Goal: Task Accomplishment & Management: Manage account settings

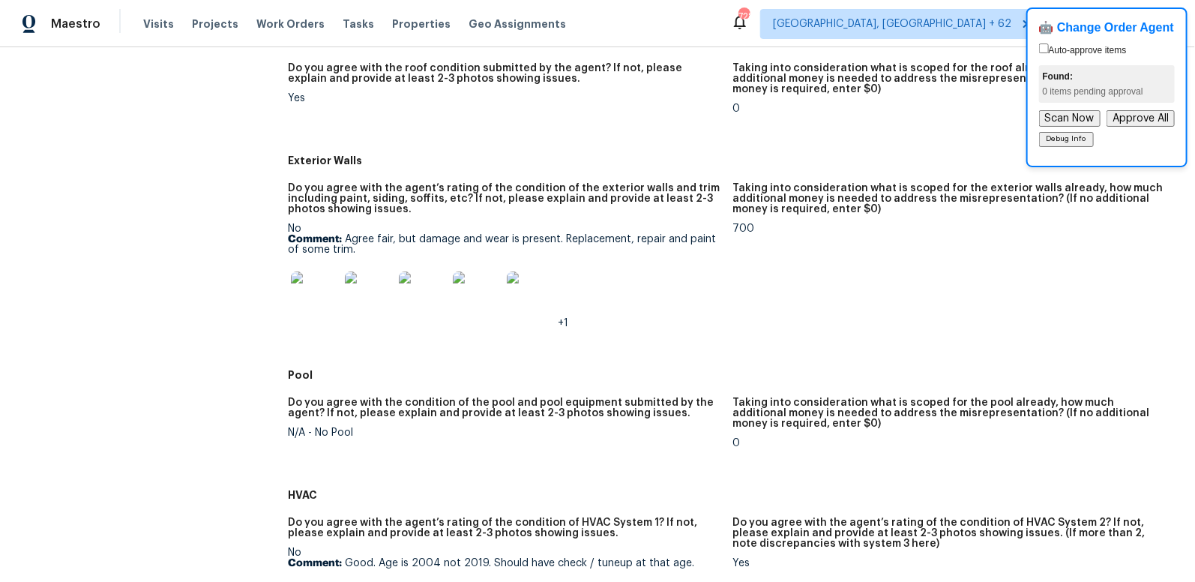
scroll to position [654, 0]
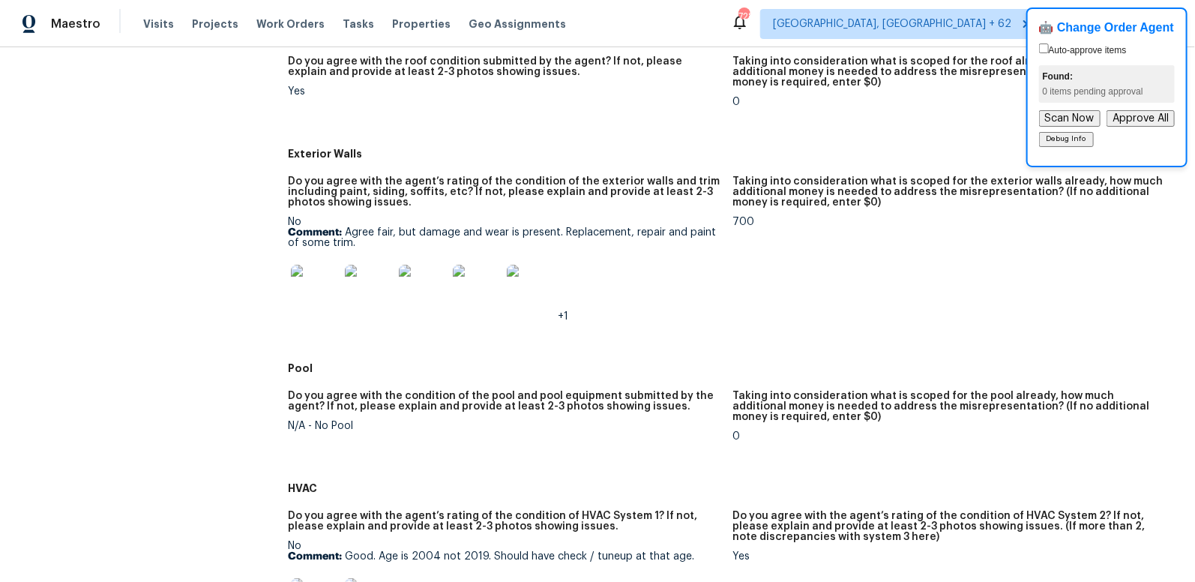
click at [316, 284] on img at bounding box center [315, 289] width 48 height 48
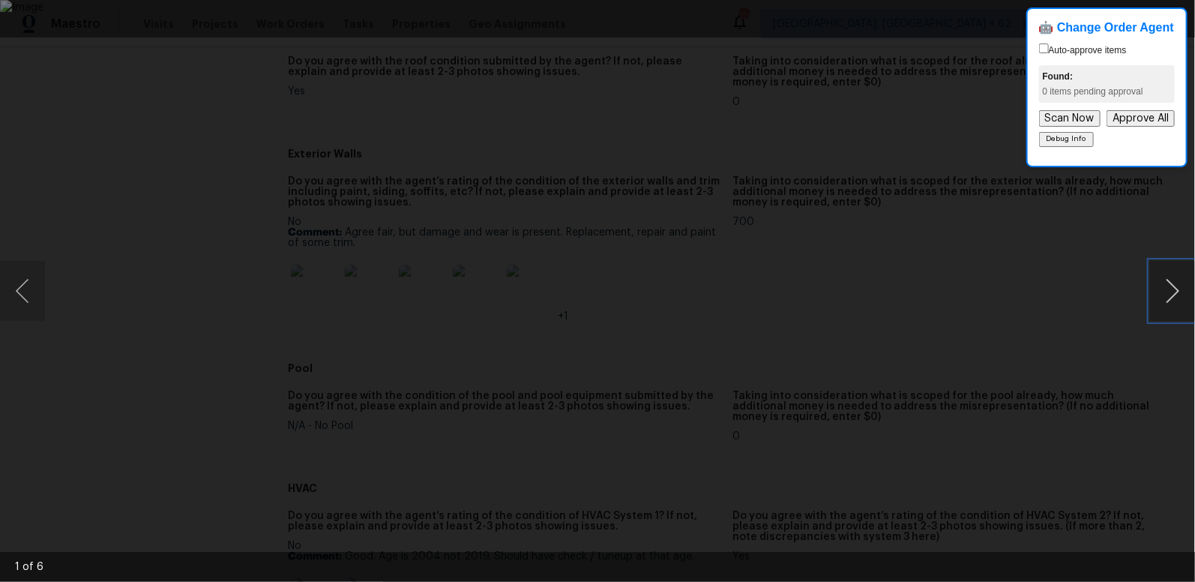
click at [1174, 292] on button "Next image" at bounding box center [1172, 291] width 45 height 60
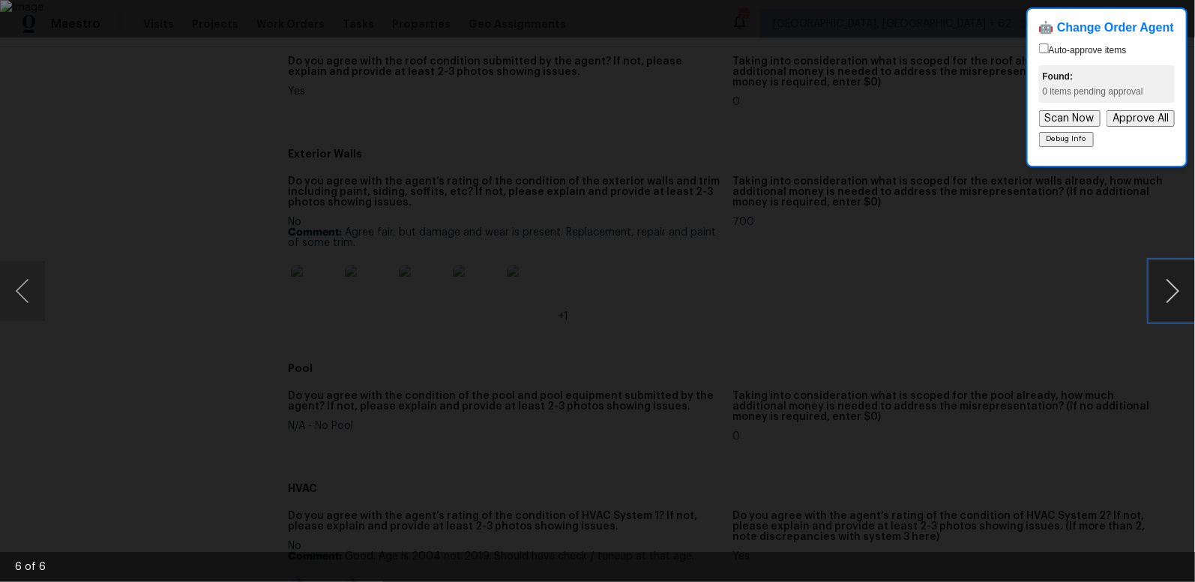
click at [1174, 292] on button "Next image" at bounding box center [1172, 291] width 45 height 60
click at [1098, 265] on div "Lightbox" at bounding box center [597, 291] width 1195 height 582
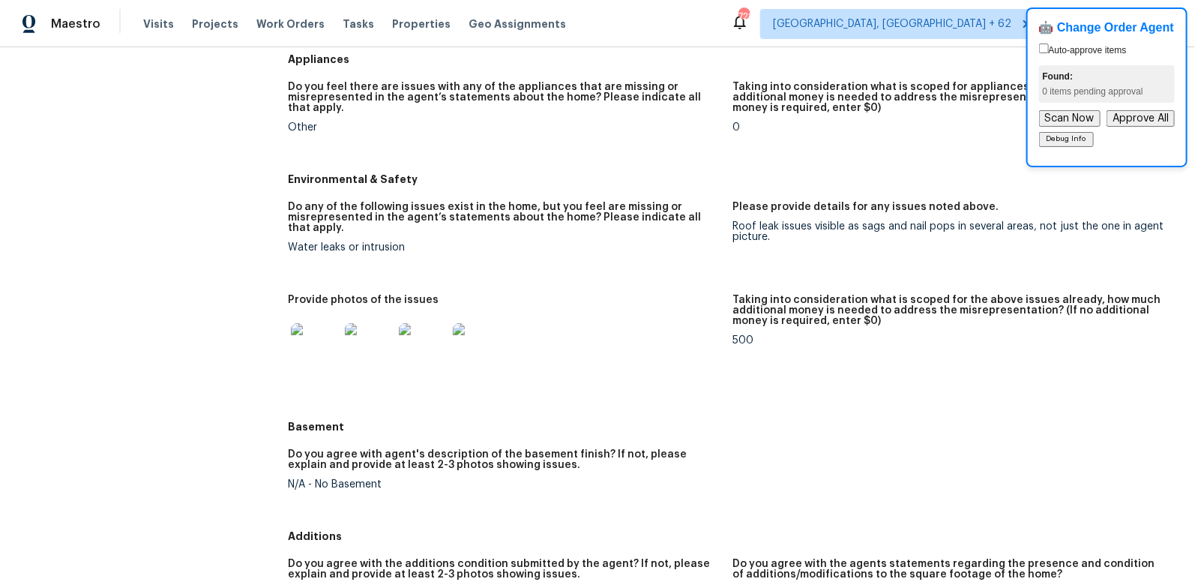
scroll to position [1608, 0]
click at [311, 342] on img at bounding box center [315, 348] width 48 height 48
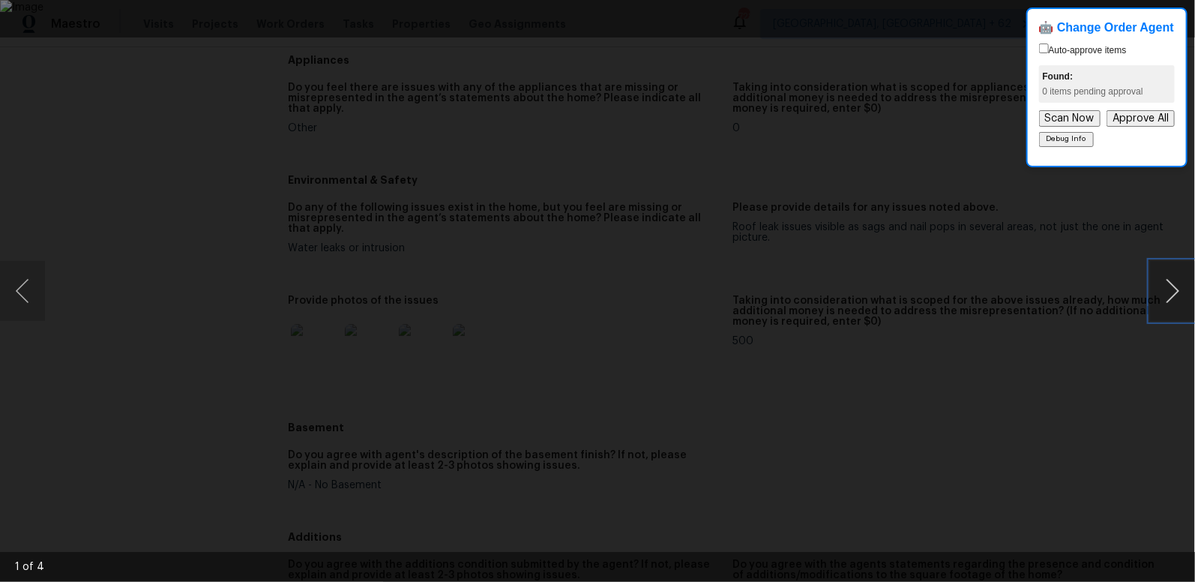
click at [1177, 292] on button "Next image" at bounding box center [1172, 291] width 45 height 60
click at [1063, 310] on div "Lightbox" at bounding box center [597, 291] width 1195 height 582
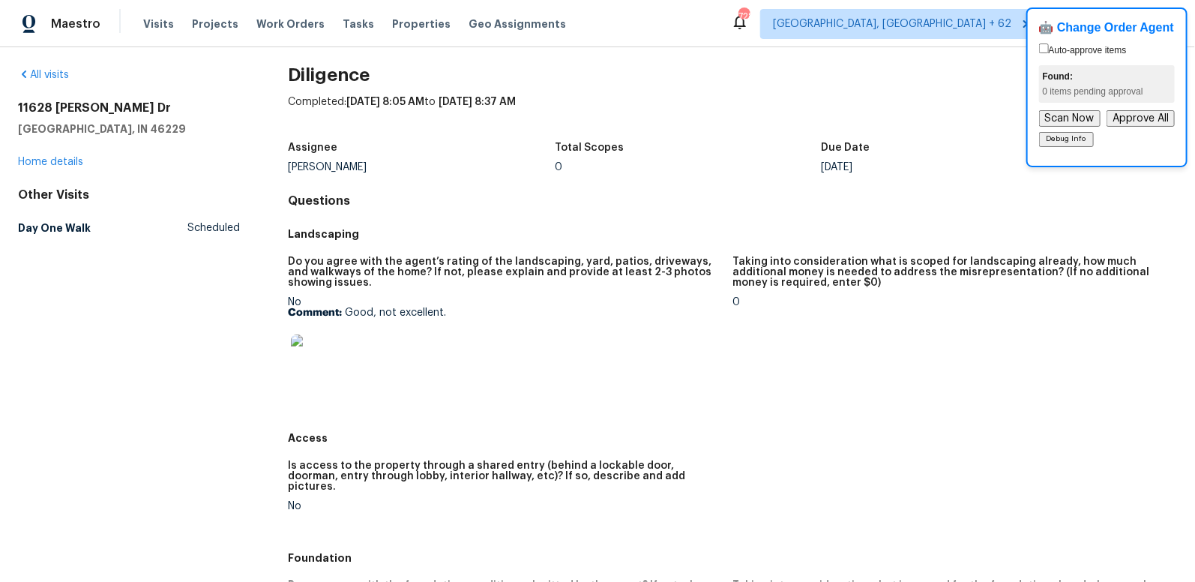
scroll to position [0, 0]
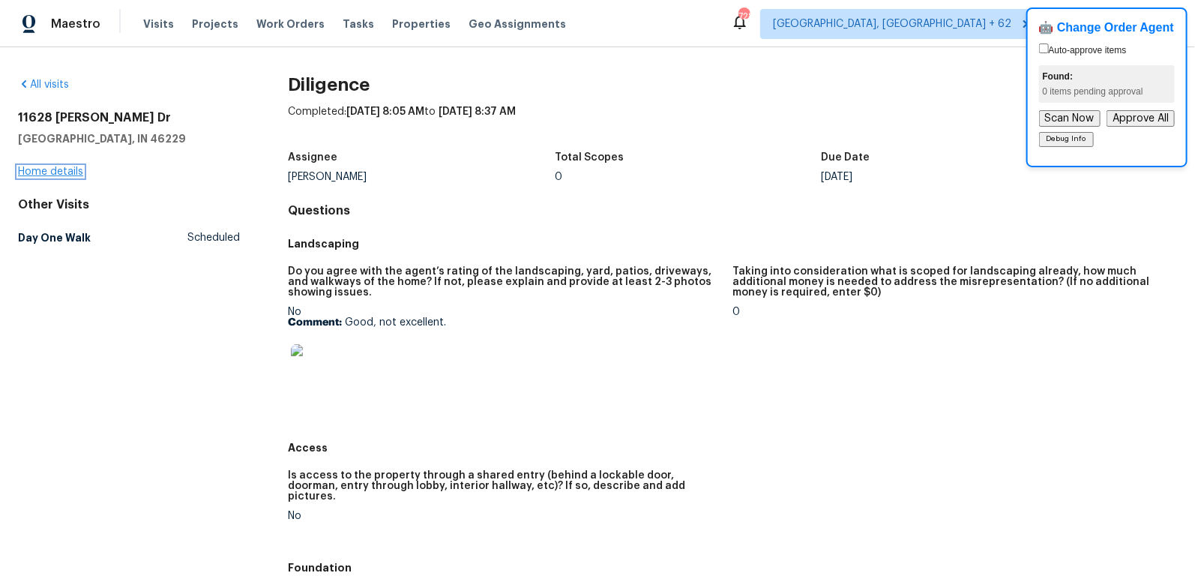
click at [57, 170] on link "Home details" at bounding box center [50, 171] width 65 height 10
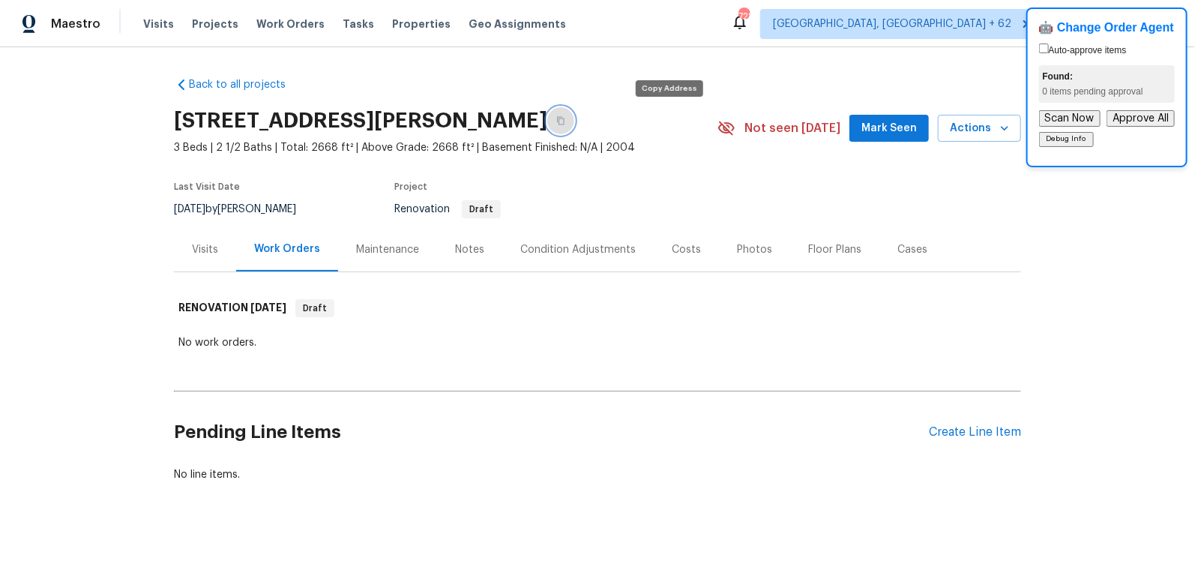
click at [565, 119] on icon "button" at bounding box center [560, 120] width 9 height 9
click at [203, 249] on div "Visits" at bounding box center [205, 249] width 26 height 15
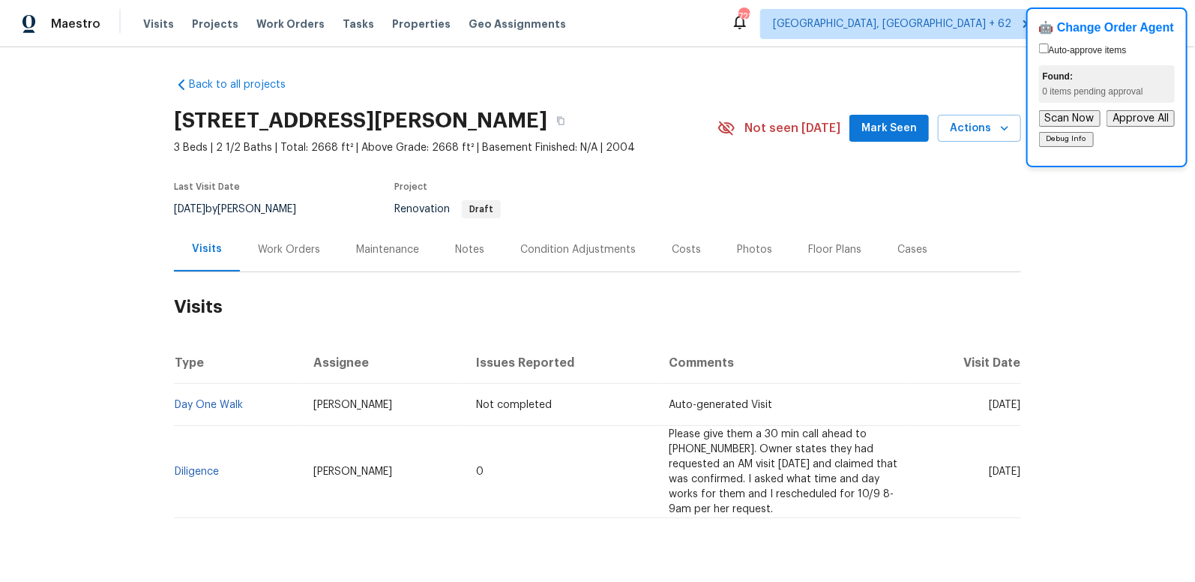
scroll to position [37, 0]
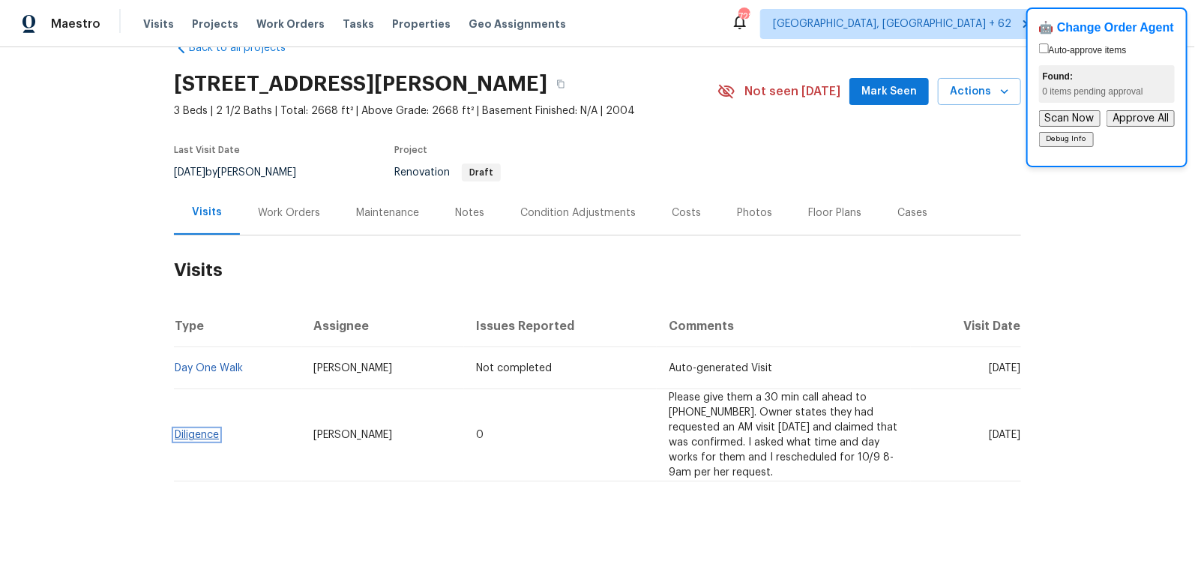
click at [203, 434] on link "Diligence" at bounding box center [197, 435] width 44 height 10
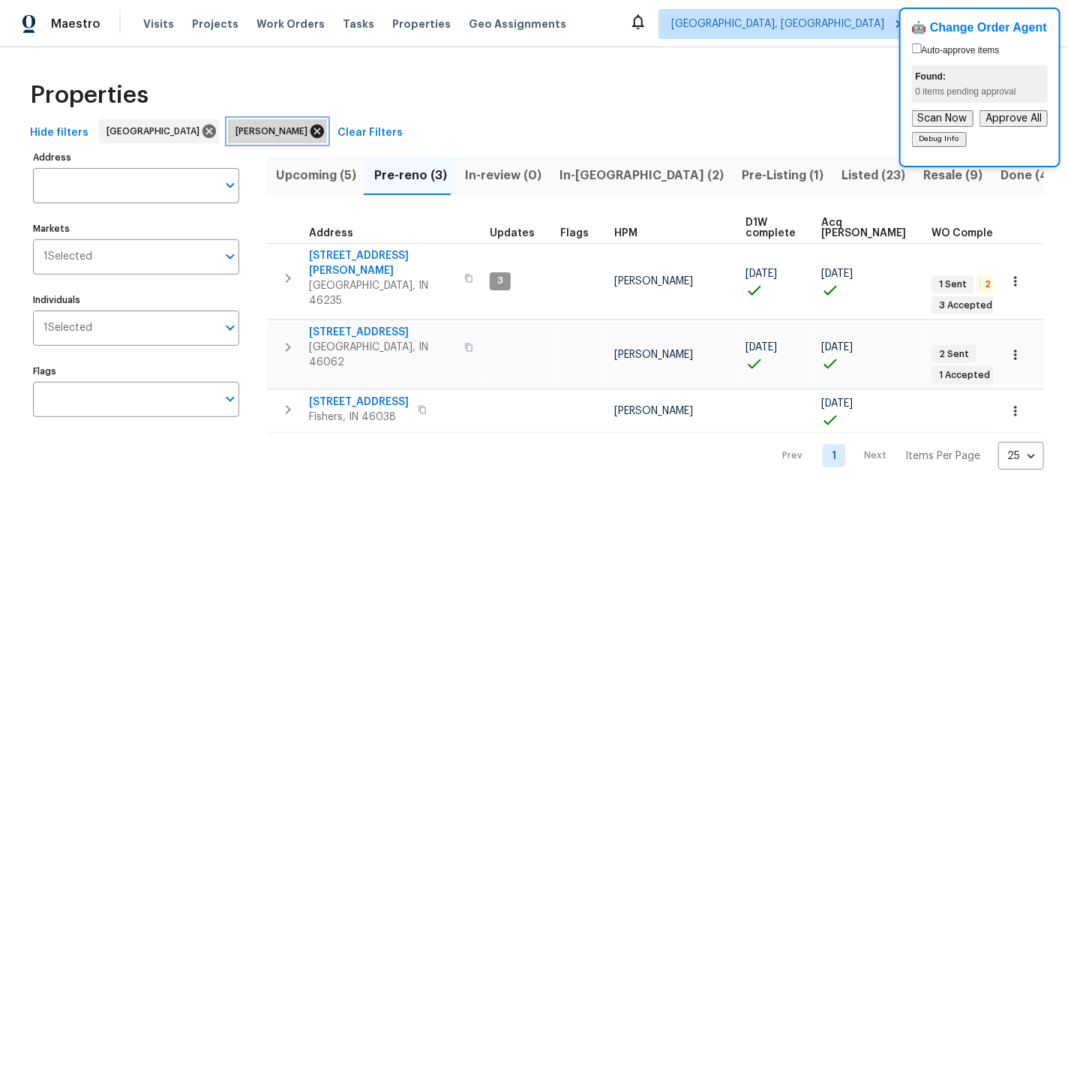
click at [309, 130] on icon at bounding box center [317, 131] width 16 height 16
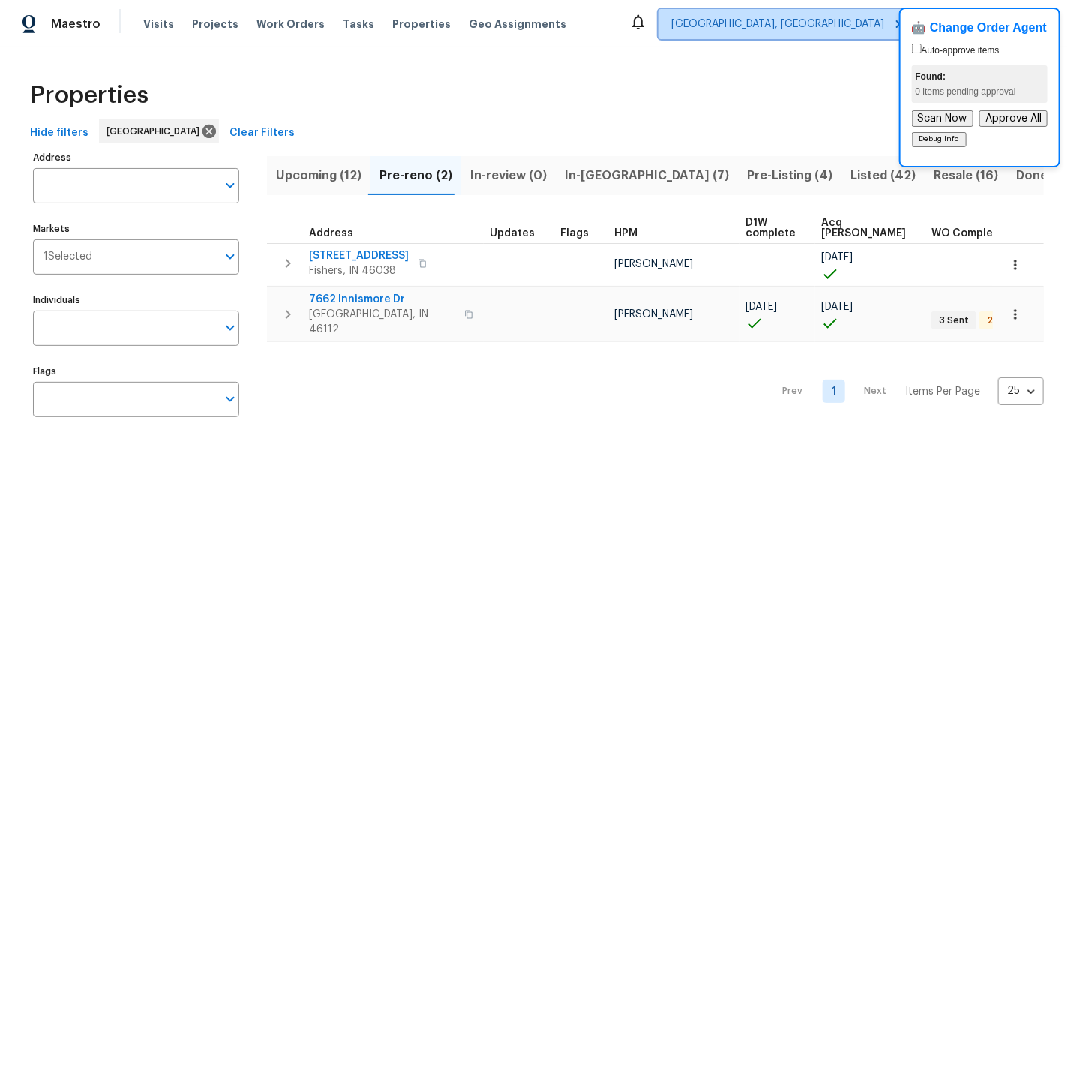
click at [844, 31] on span "Indianapolis, IN" at bounding box center [777, 23] width 213 height 15
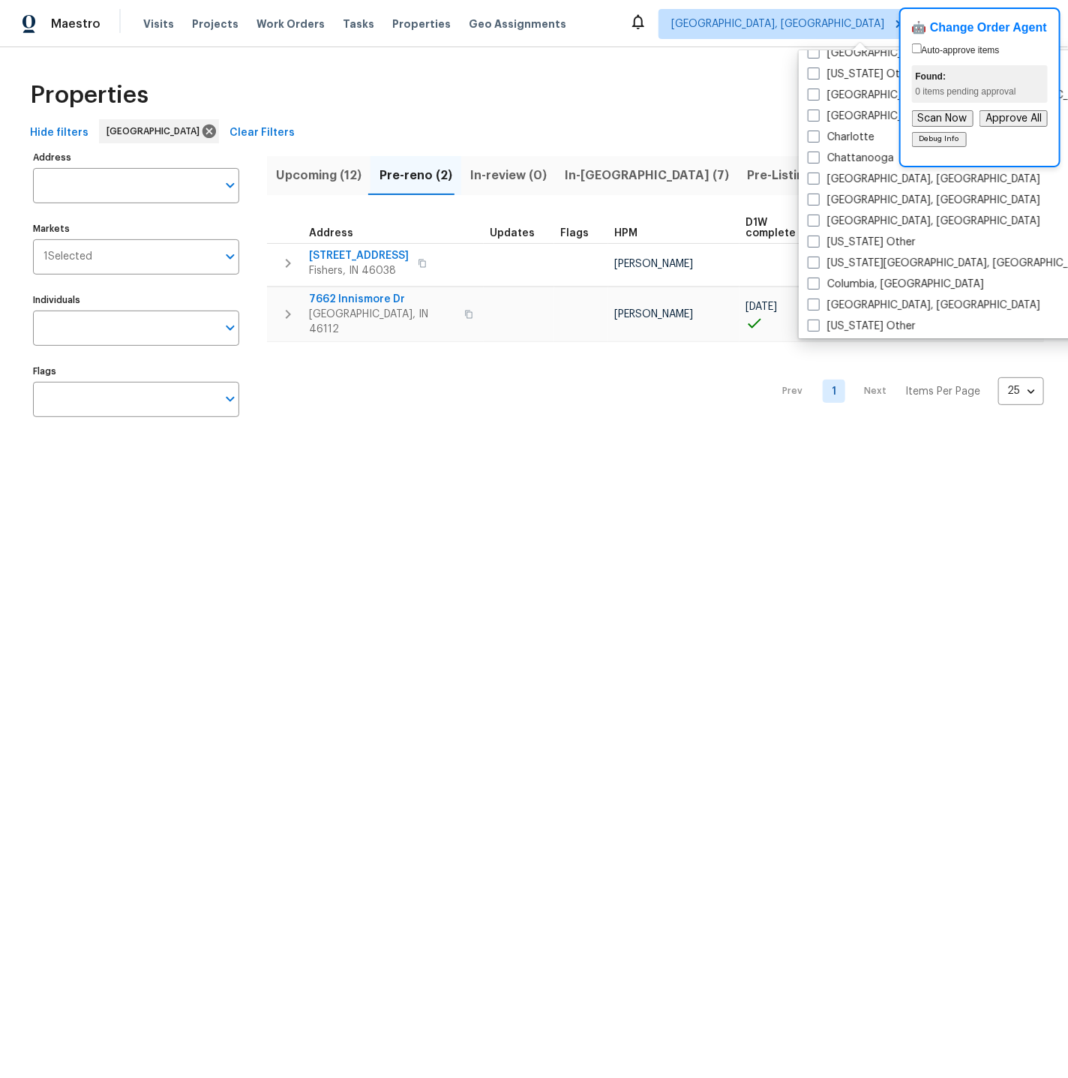
scroll to position [278, 0]
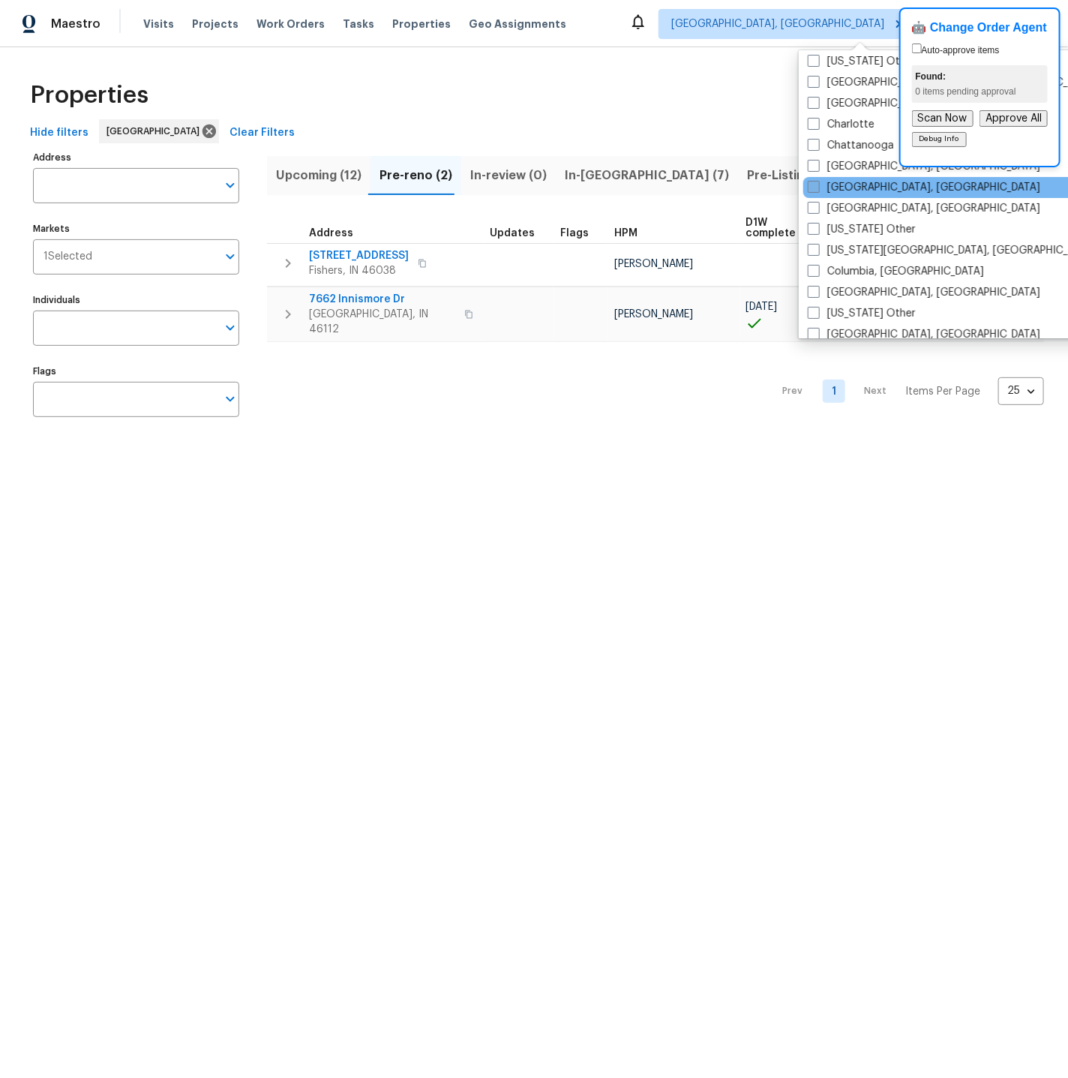
click at [817, 183] on span at bounding box center [814, 187] width 12 height 12
click at [817, 183] on input "Cincinnati, OH" at bounding box center [813, 185] width 10 height 10
checkbox input "true"
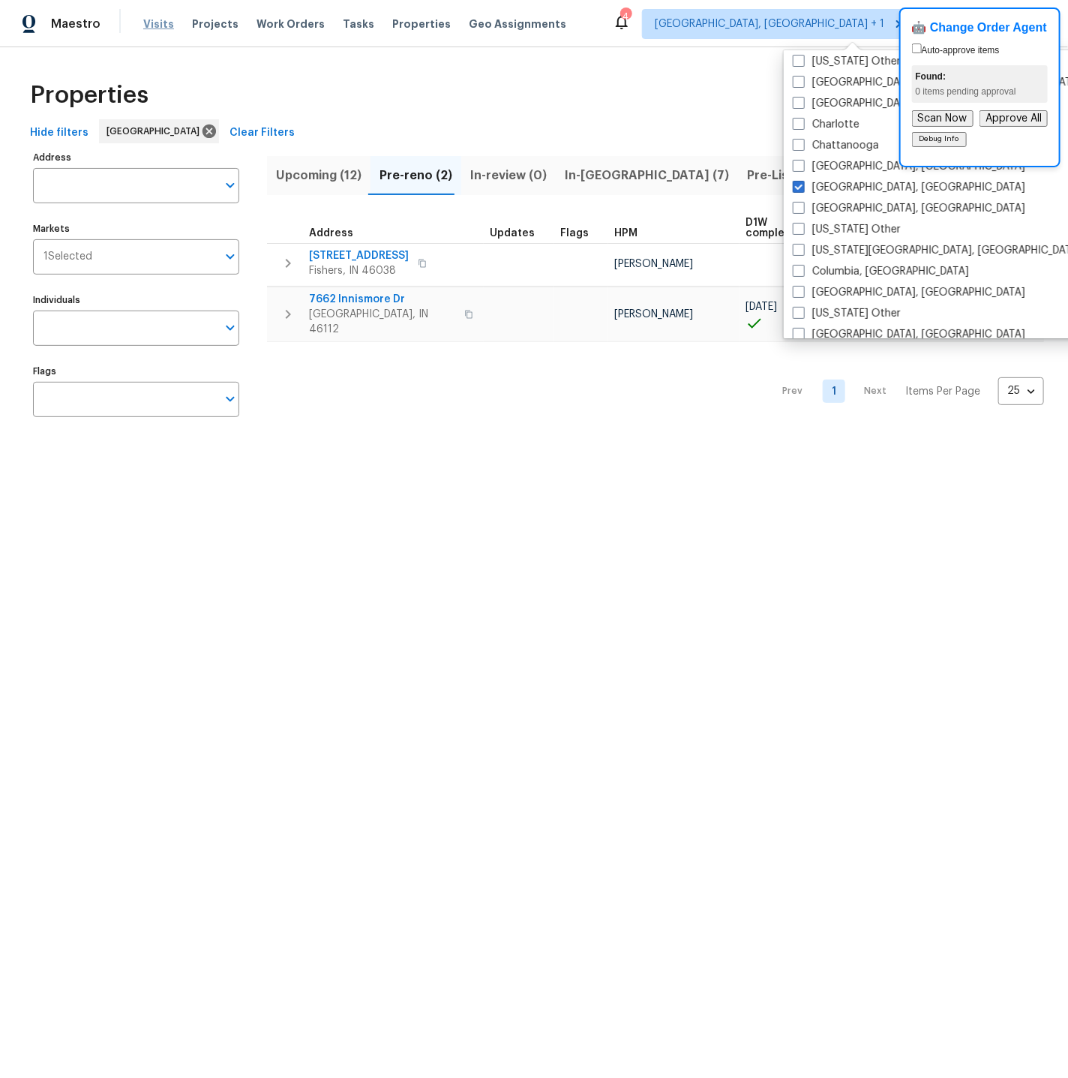
click at [156, 20] on span "Visits" at bounding box center [158, 23] width 31 height 15
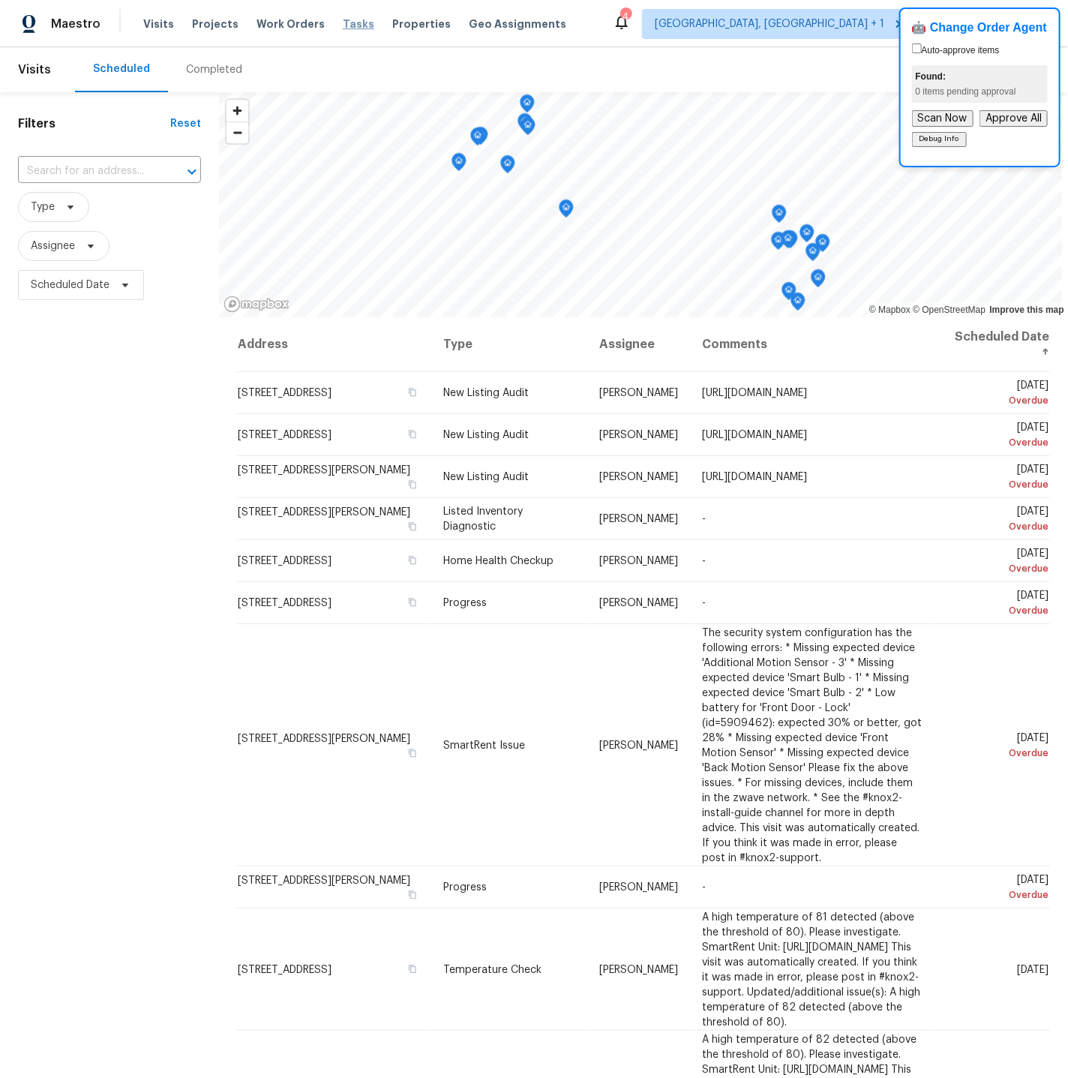
click at [343, 22] on span "Tasks" at bounding box center [358, 24] width 31 height 10
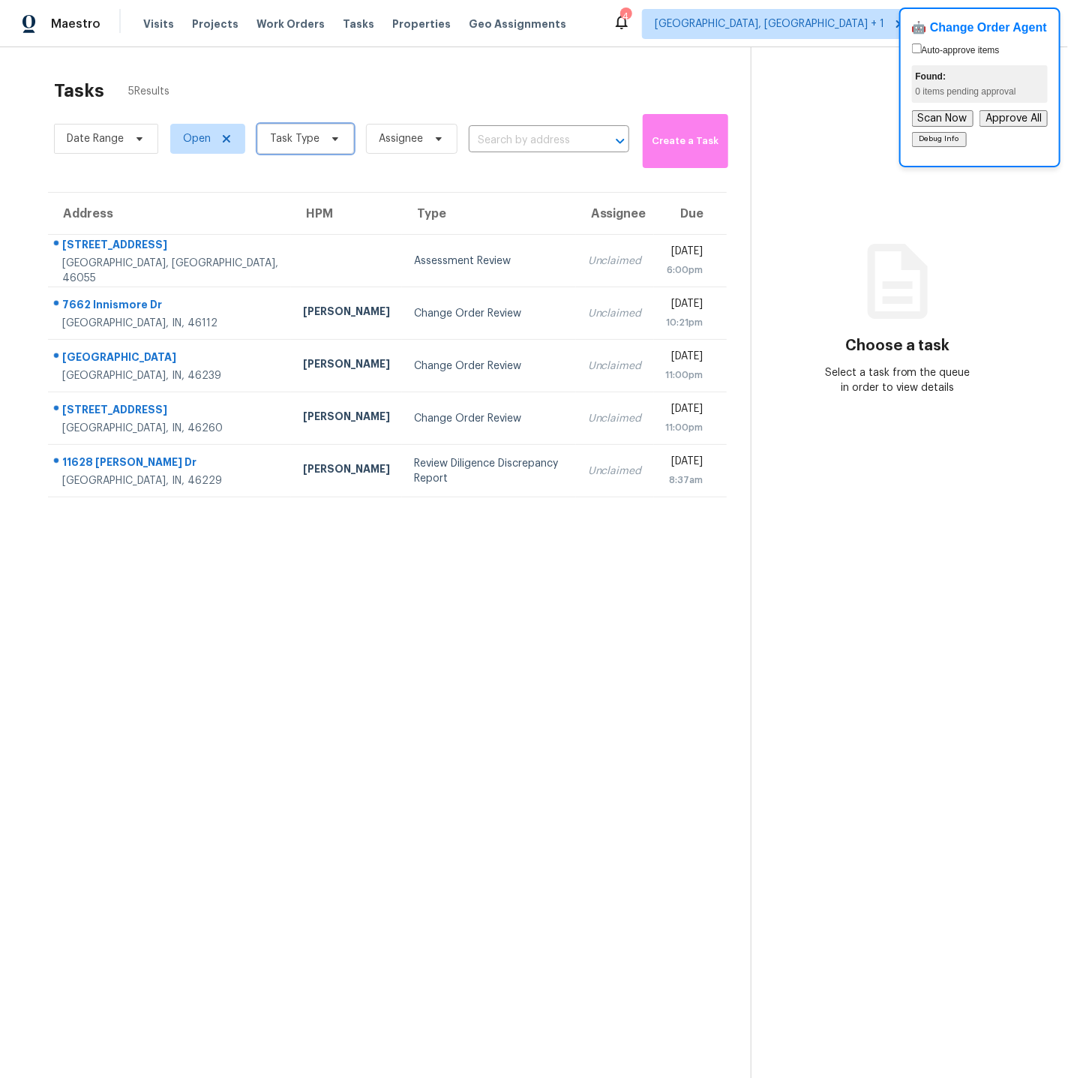
click at [298, 136] on span "Task Type" at bounding box center [294, 138] width 49 height 15
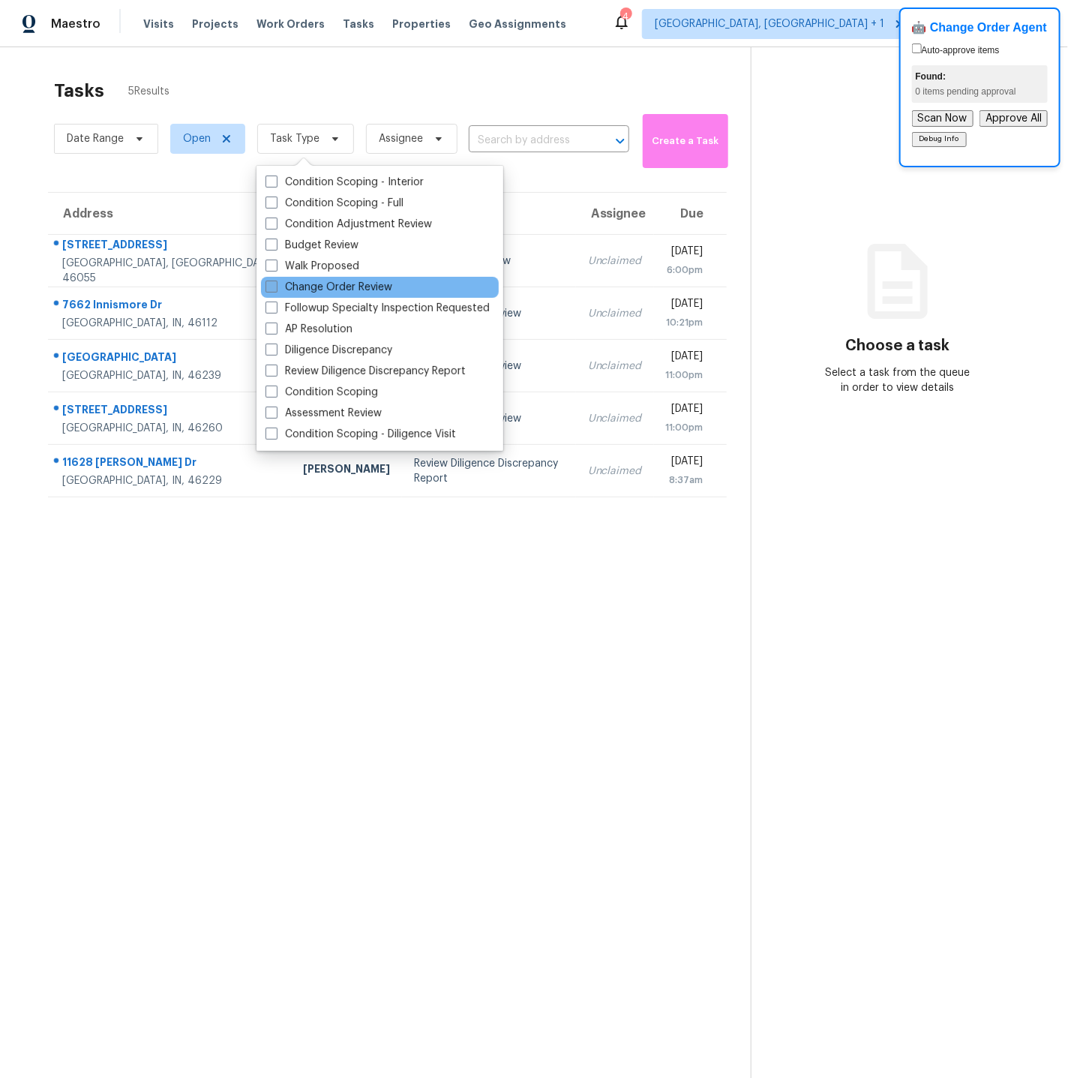
click at [274, 287] on span at bounding box center [271, 286] width 12 height 12
click at [274, 287] on input "Change Order Review" at bounding box center [270, 285] width 10 height 10
checkbox input "true"
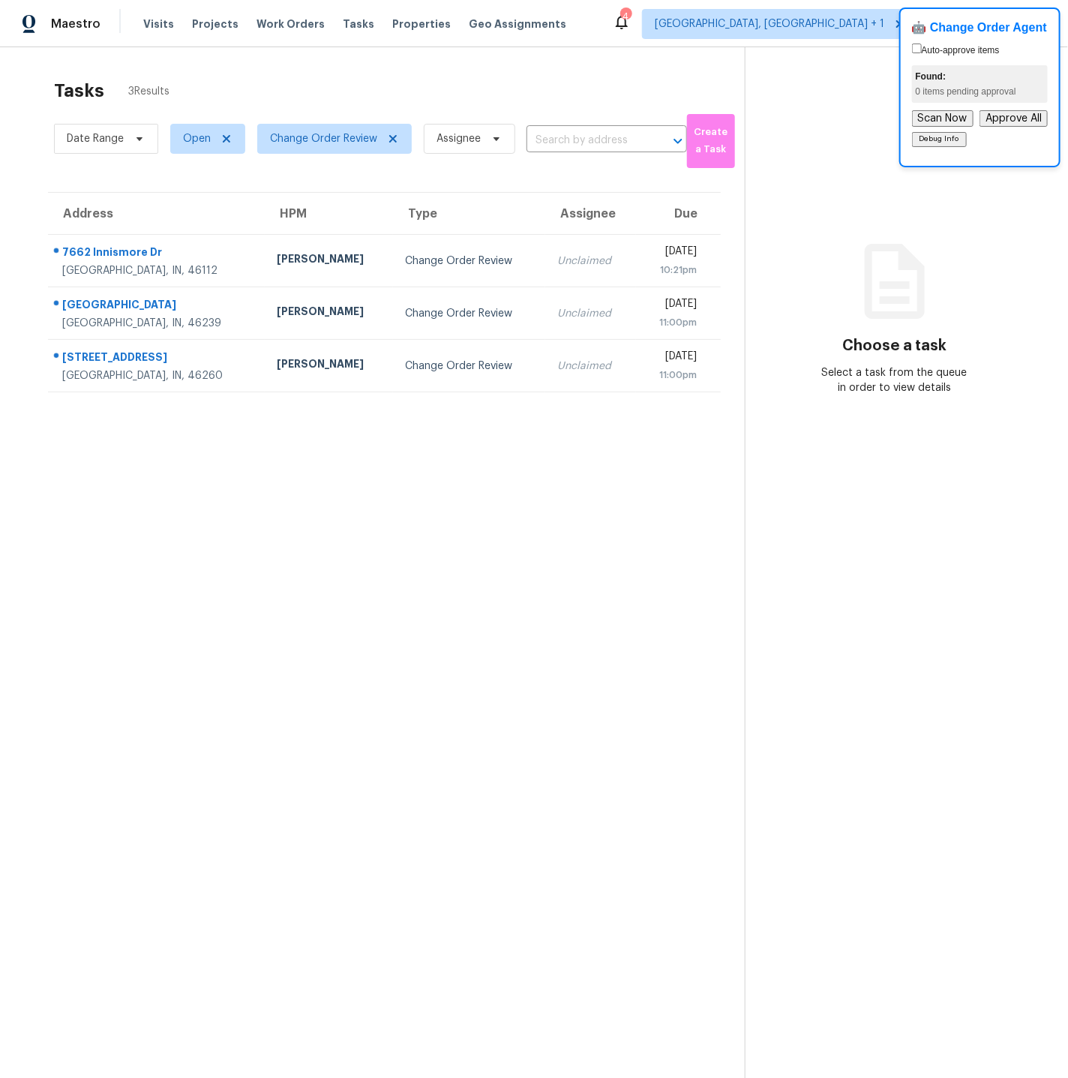
click at [185, 676] on section "Tasks 3 Results Date Range Open Change Order Review Assignee ​ Create a Task Ad…" at bounding box center [384, 598] width 721 height 1054
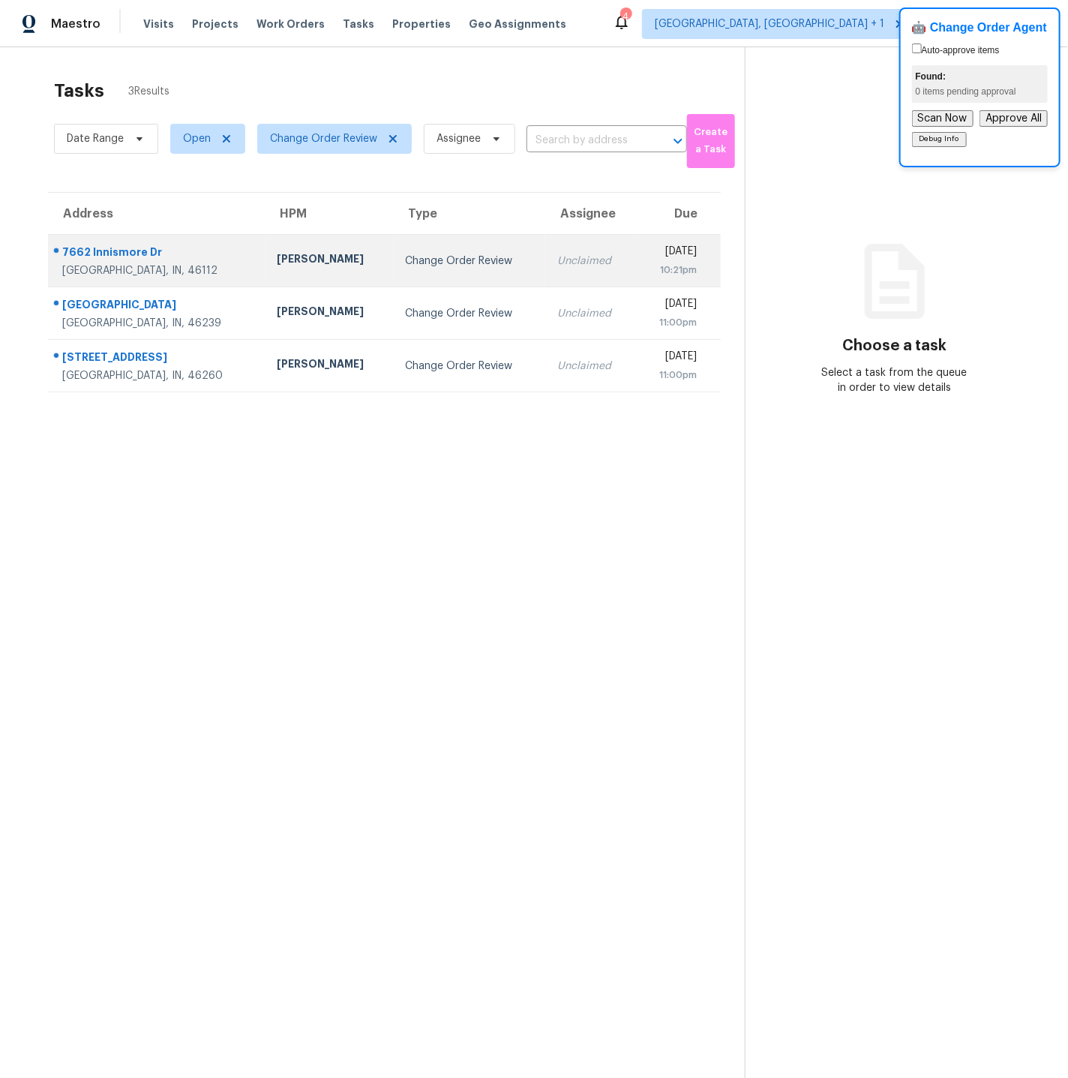
click at [196, 260] on div "7662 Innismore Dr" at bounding box center [157, 253] width 190 height 19
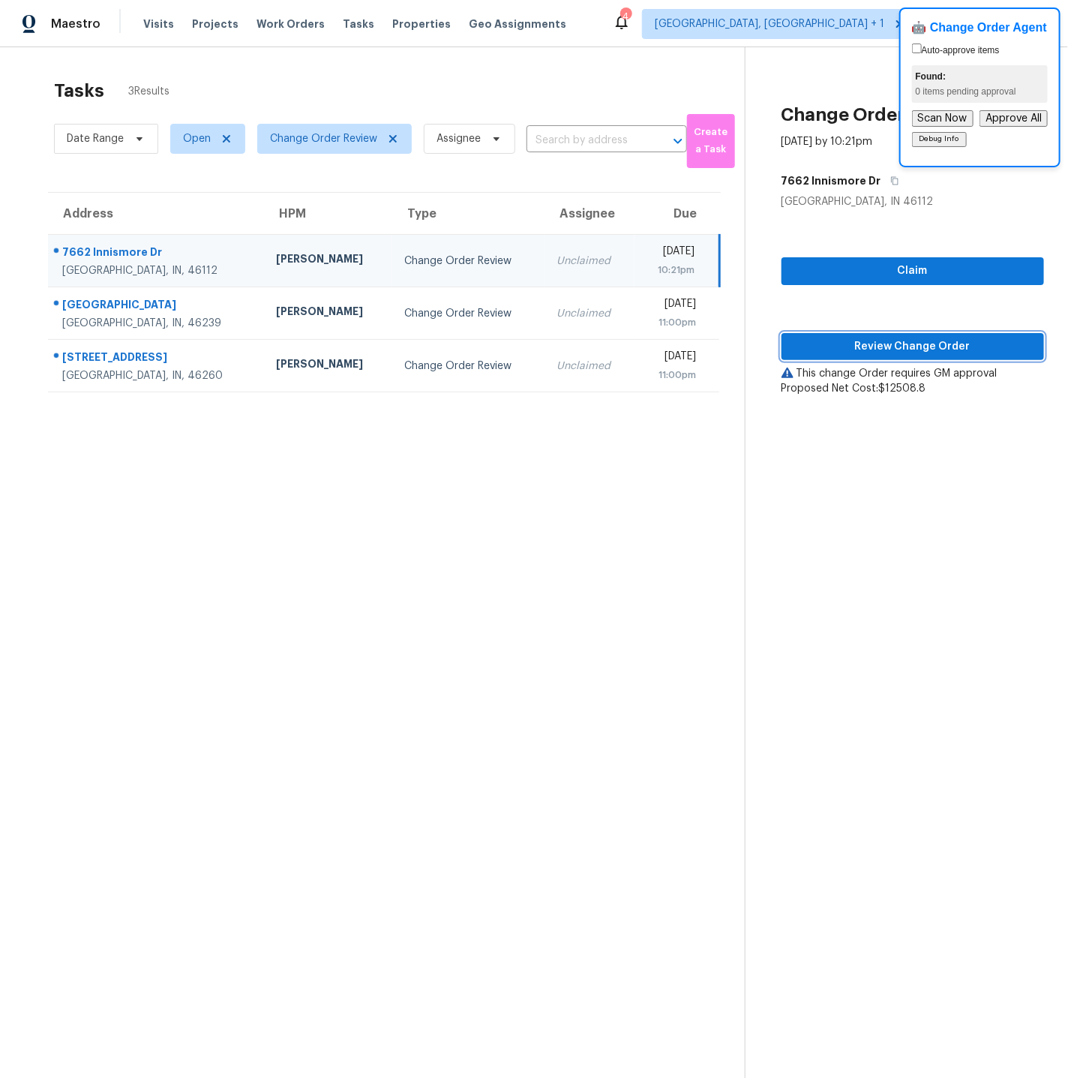
click at [918, 345] on span "Review Change Order" at bounding box center [912, 346] width 238 height 19
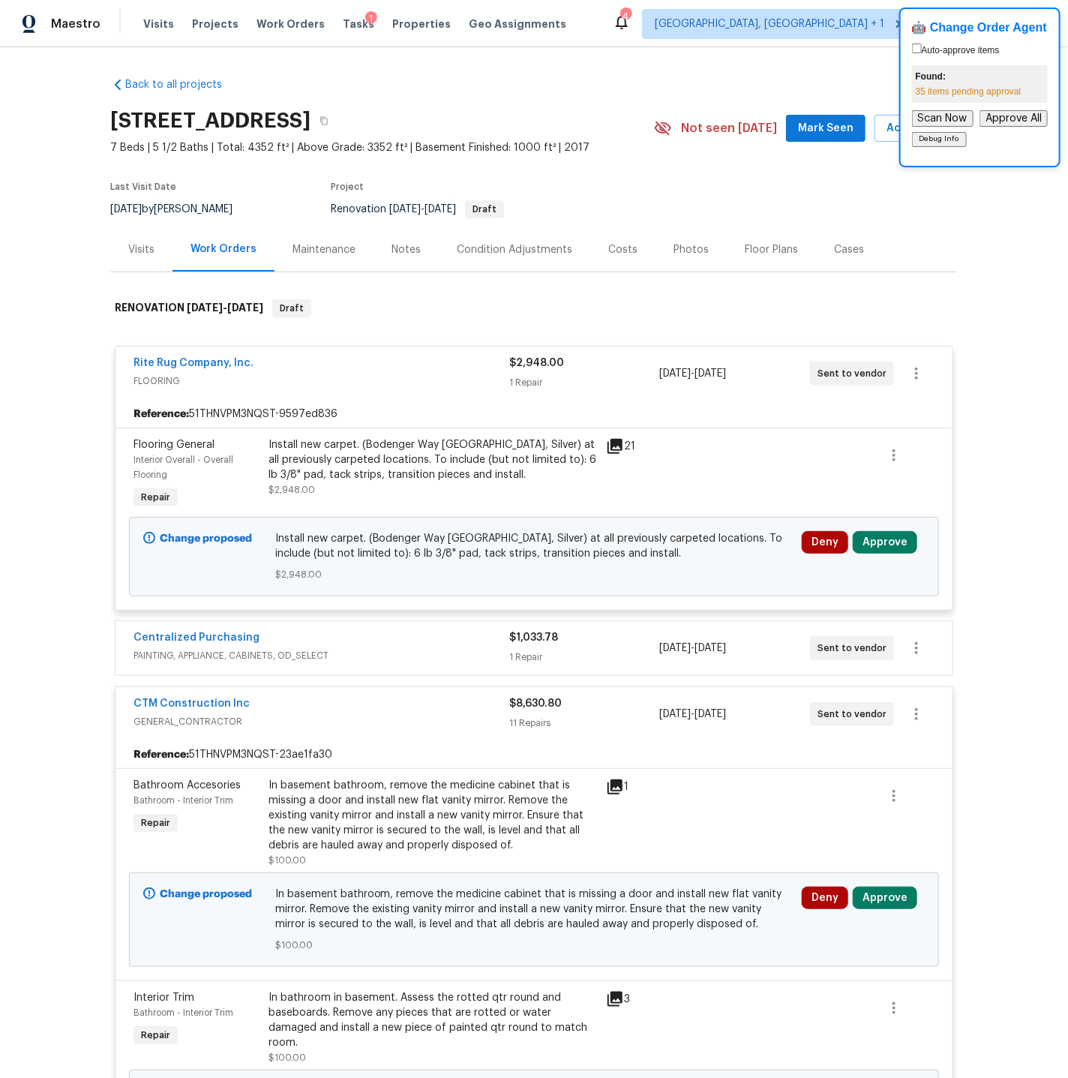
click at [611, 250] on div "Costs" at bounding box center [622, 249] width 29 height 15
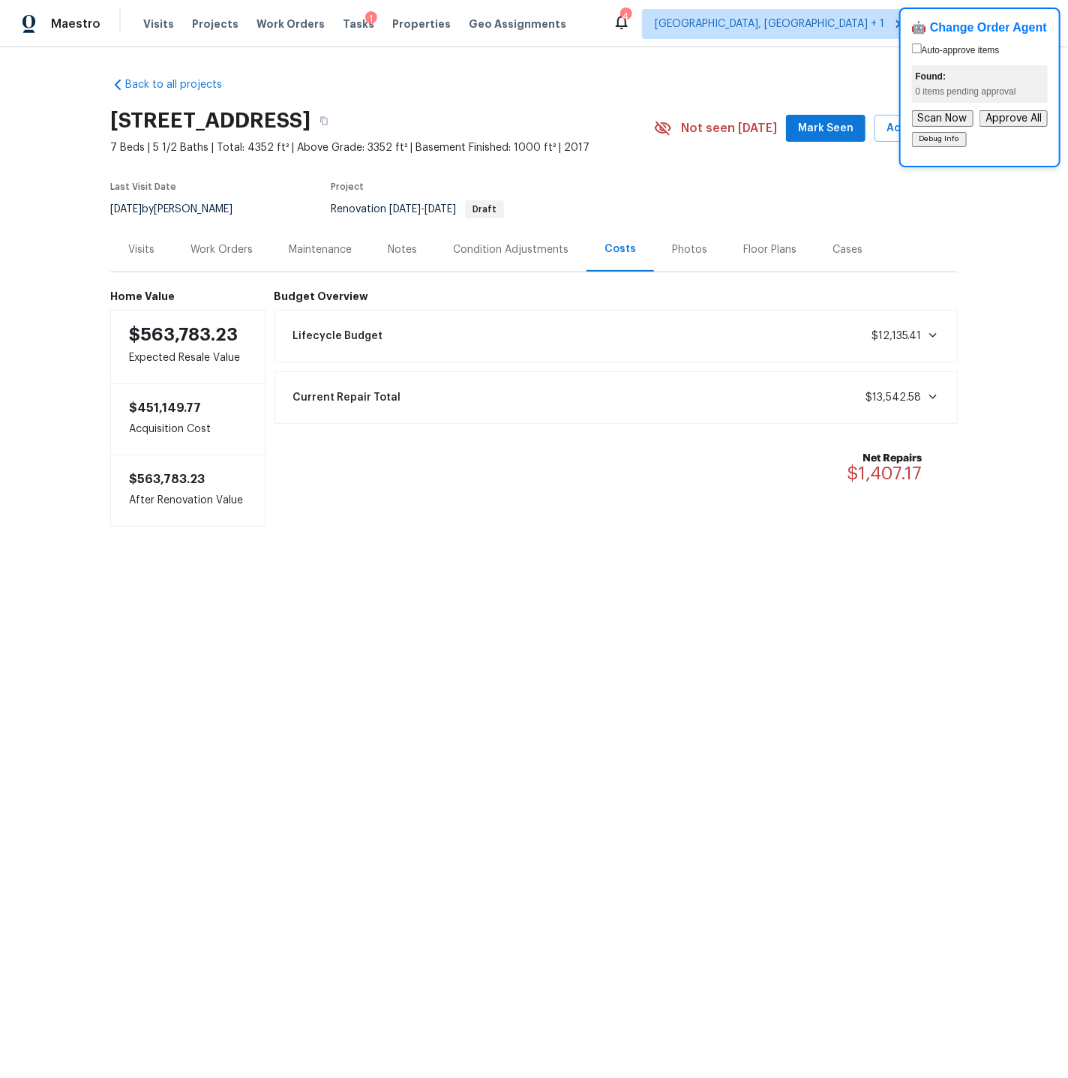
click at [217, 244] on div "Work Orders" at bounding box center [221, 249] width 62 height 15
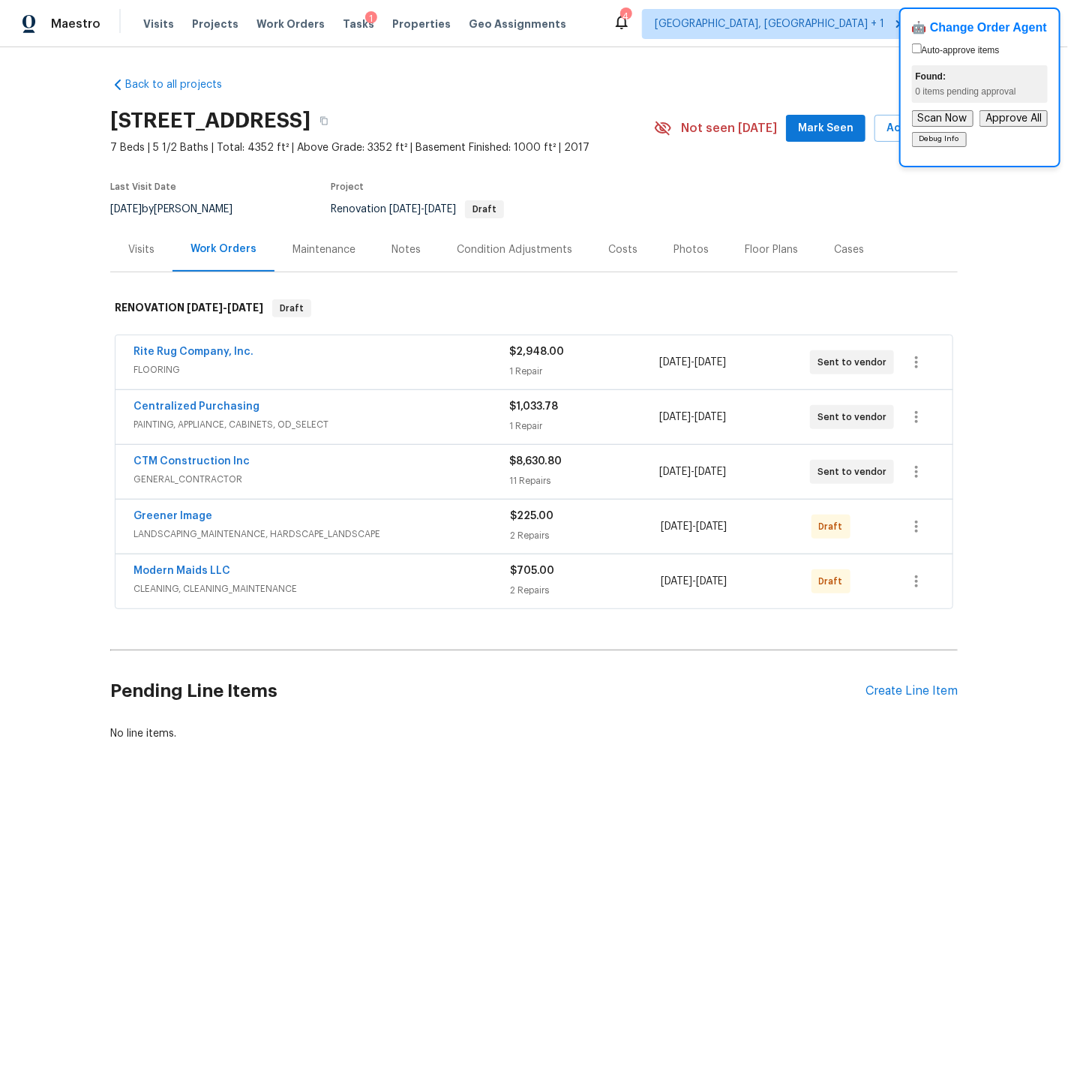
click at [371, 355] on div "Rite Rug Company, Inc." at bounding box center [321, 353] width 376 height 18
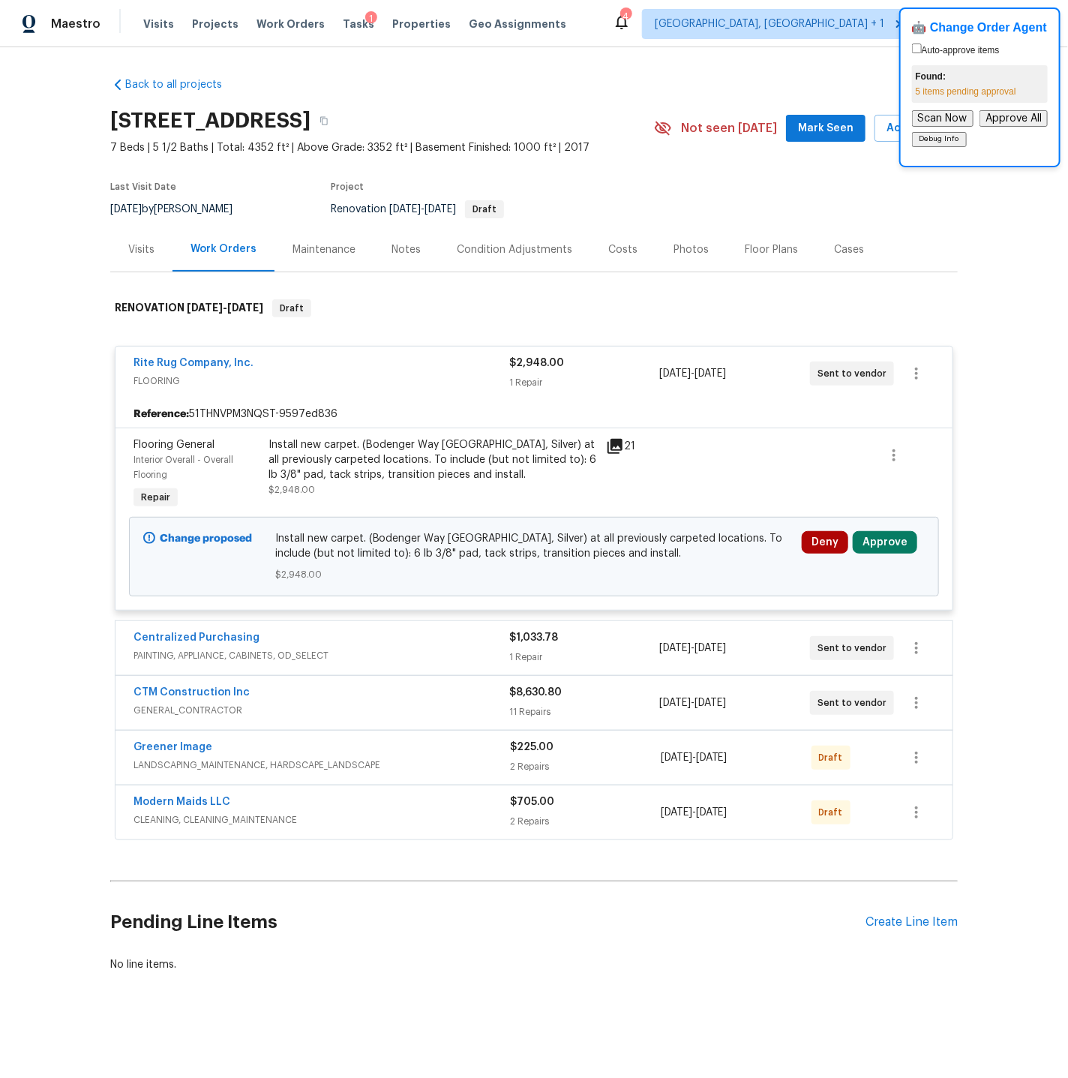
click at [443, 647] on div "Centralized Purchasing" at bounding box center [321, 639] width 376 height 18
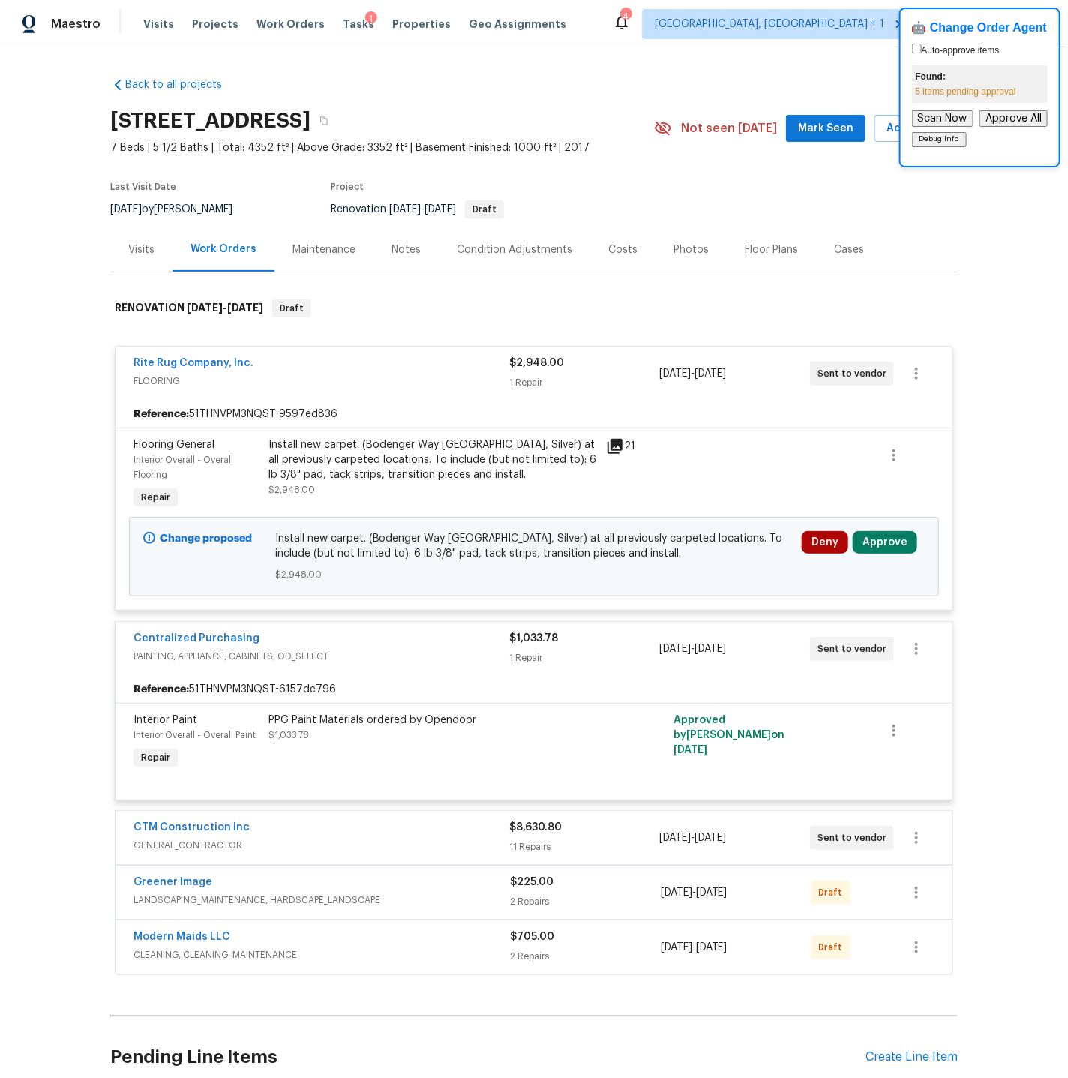
click at [443, 647] on div "Centralized Purchasing" at bounding box center [321, 640] width 376 height 18
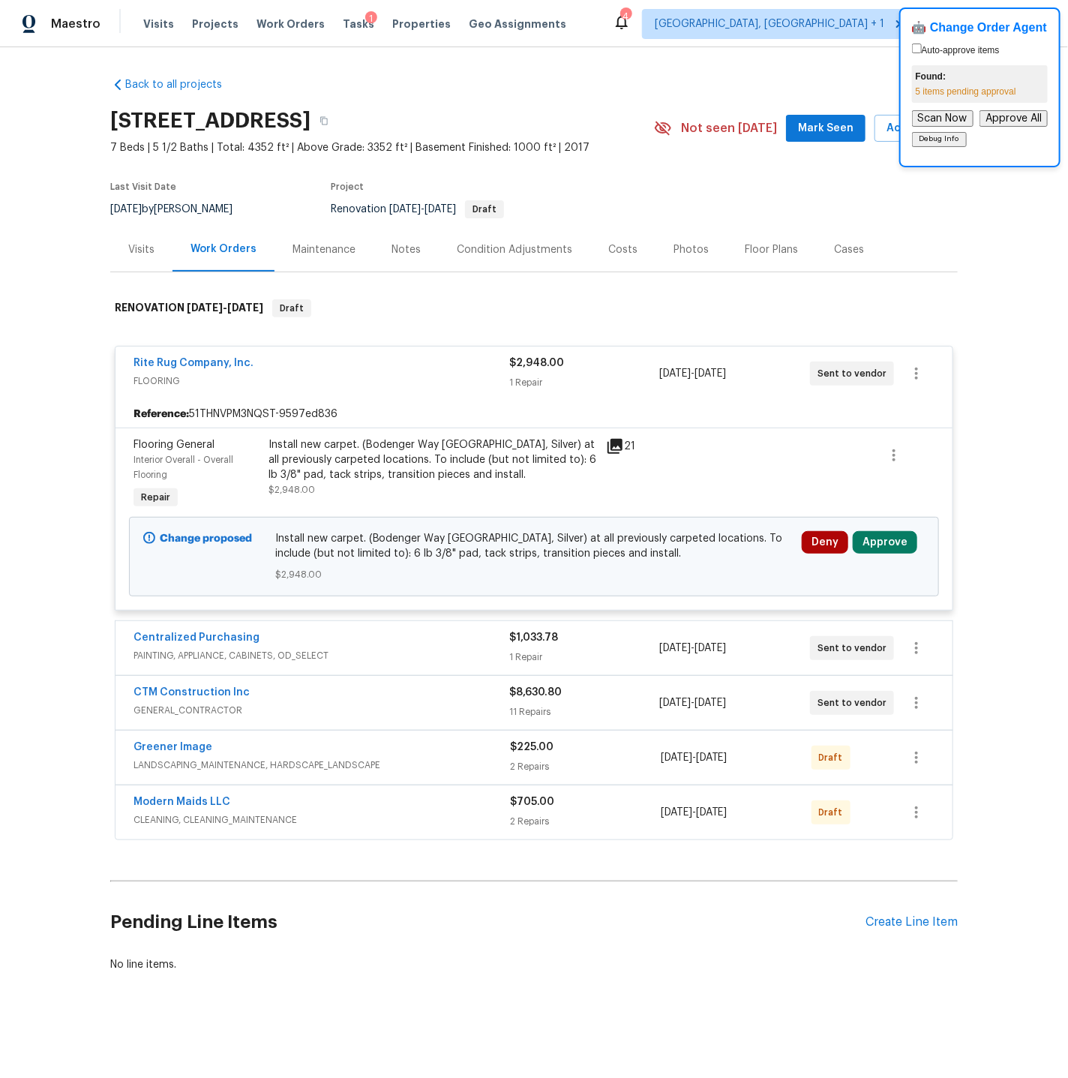
click at [399, 703] on div "CTM Construction Inc" at bounding box center [321, 694] width 376 height 18
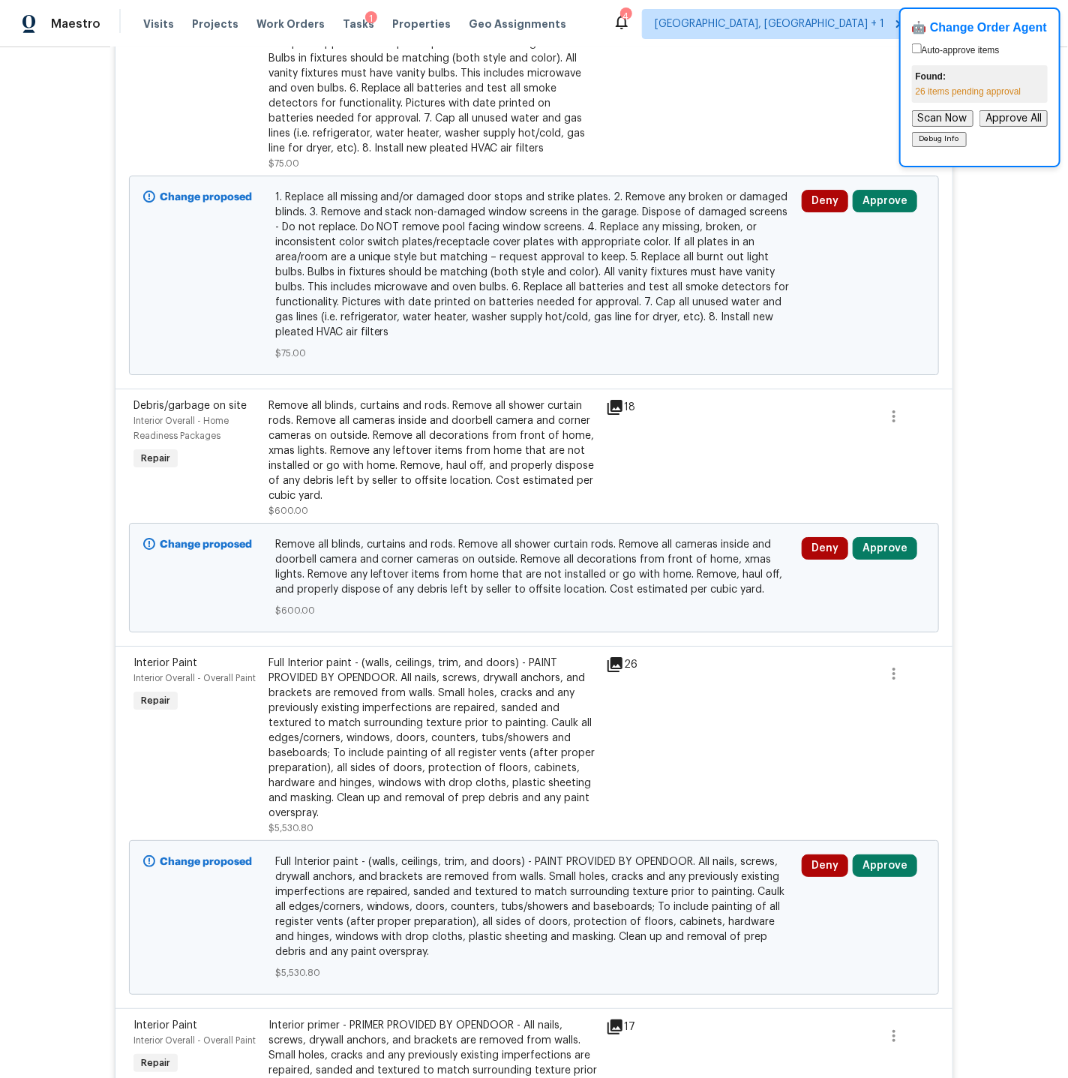
scroll to position [2021, 0]
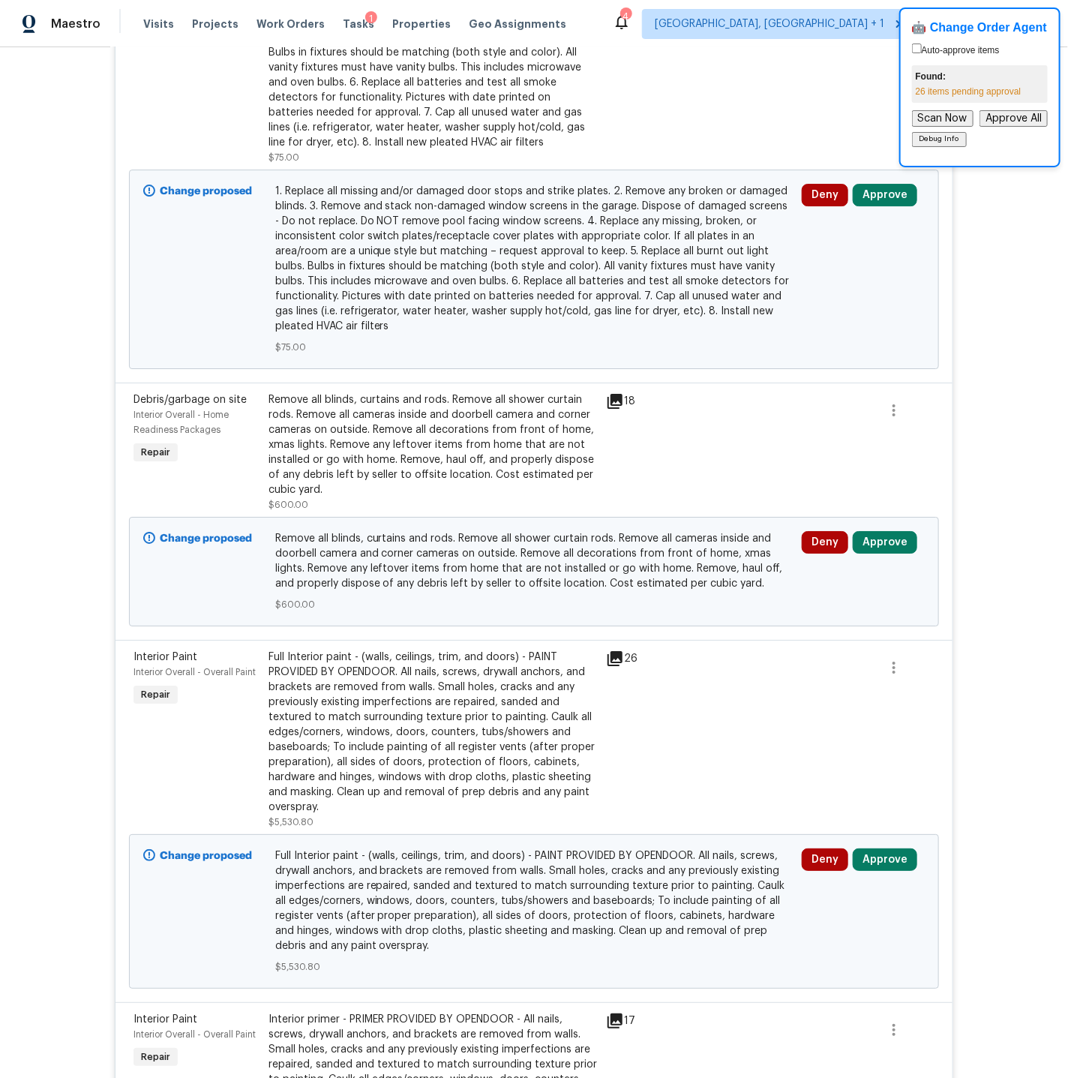
click at [615, 394] on icon at bounding box center [614, 401] width 15 height 15
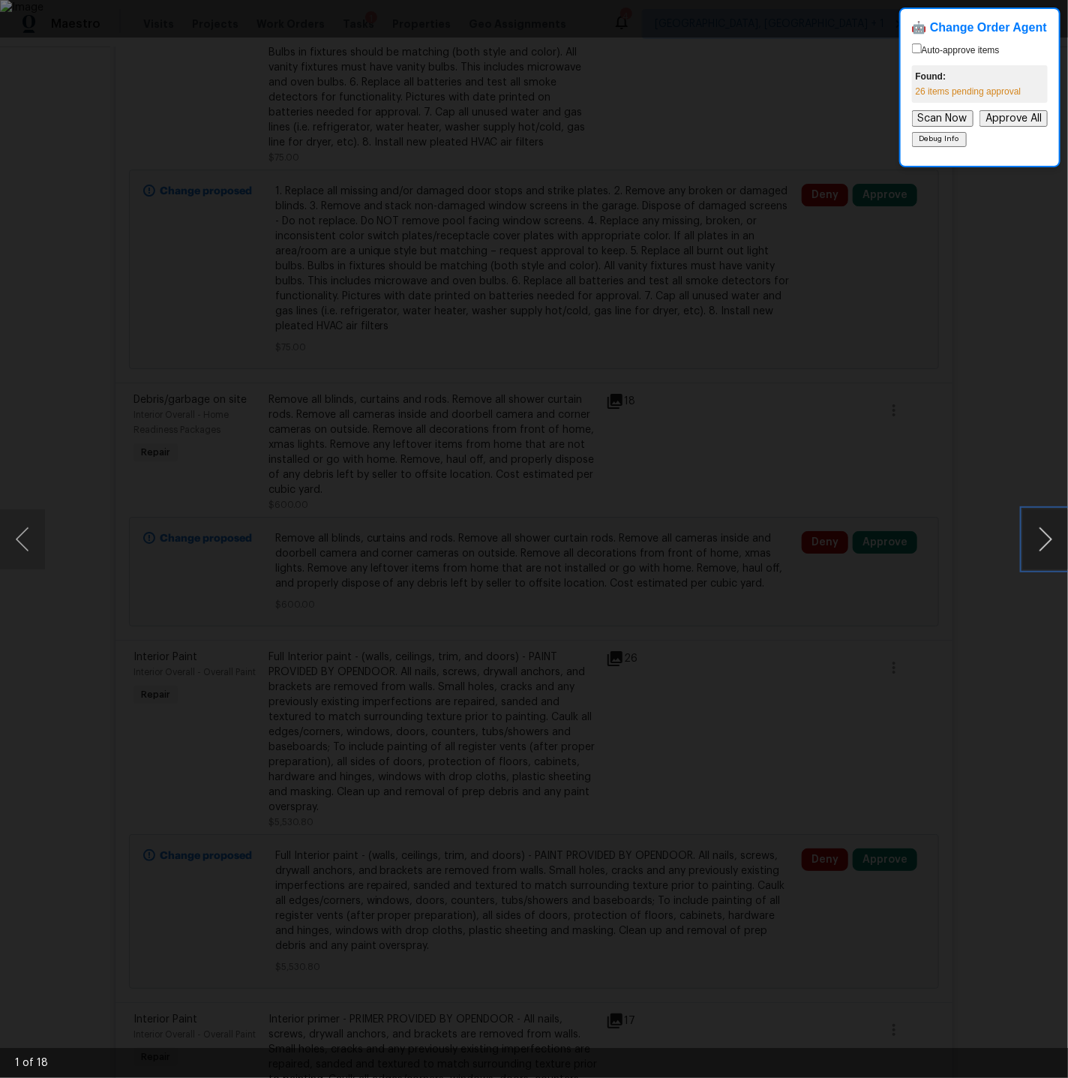
click at [1045, 542] on button "Next image" at bounding box center [1045, 539] width 45 height 60
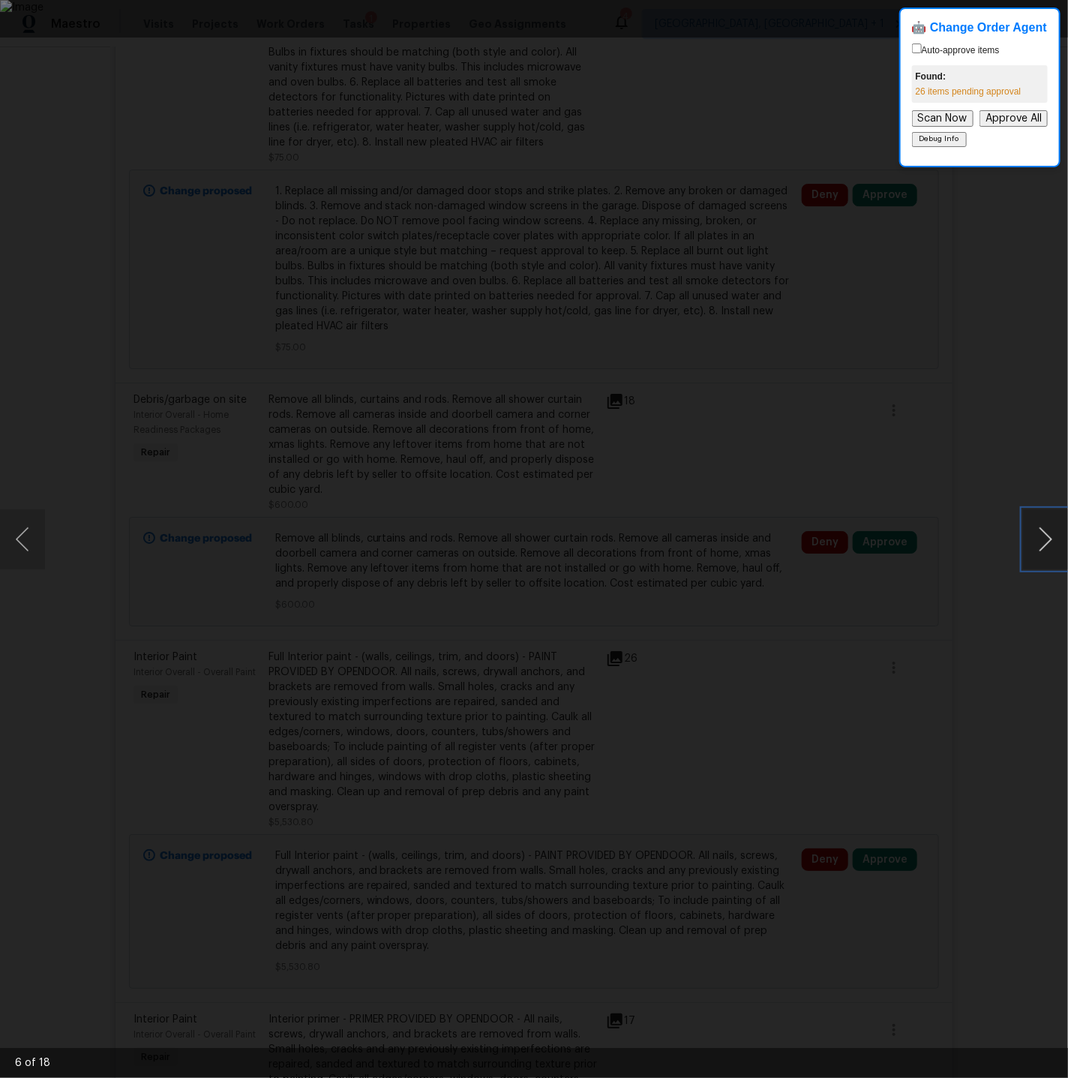
click at [1045, 542] on button "Next image" at bounding box center [1045, 539] width 45 height 60
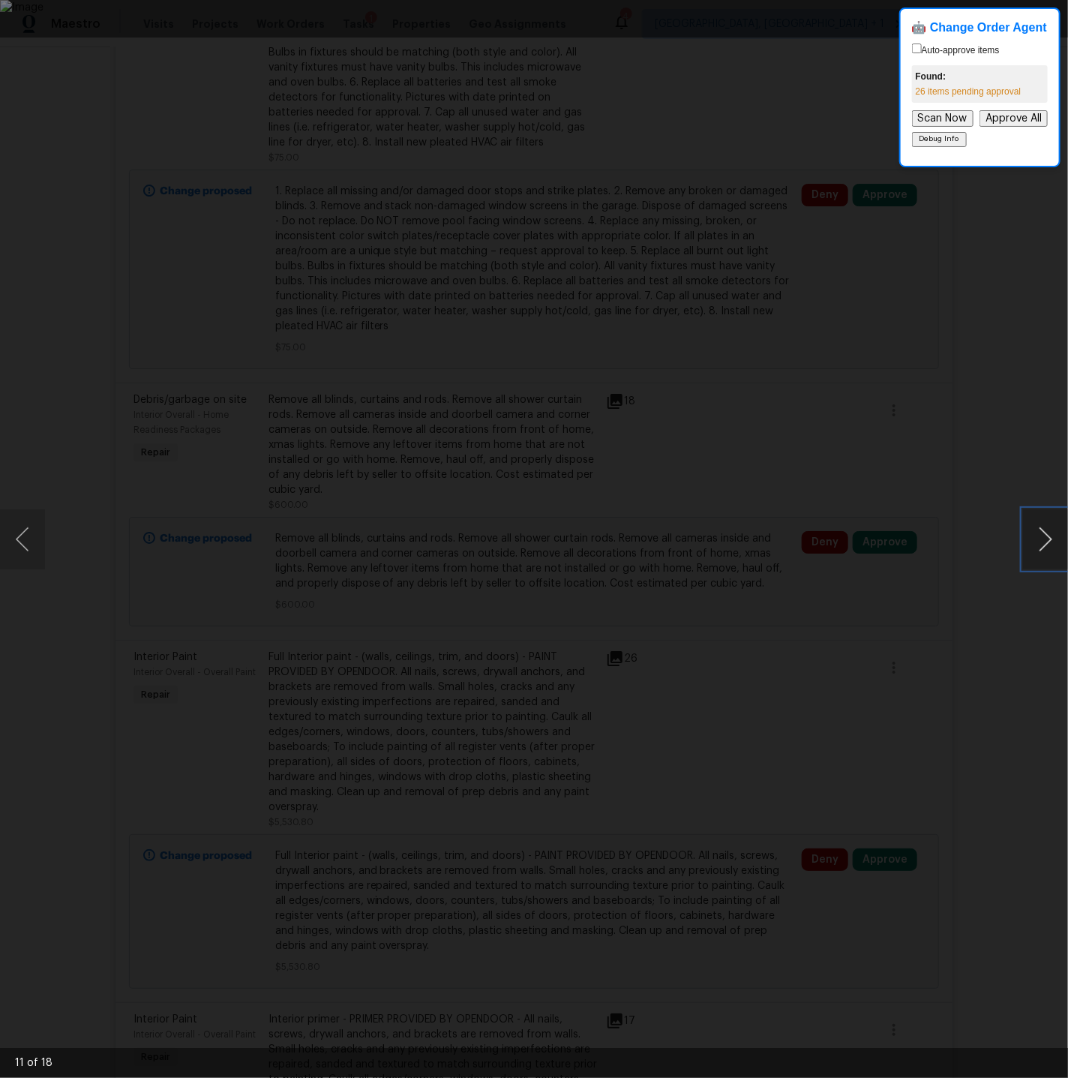
click at [1045, 542] on button "Next image" at bounding box center [1045, 539] width 45 height 60
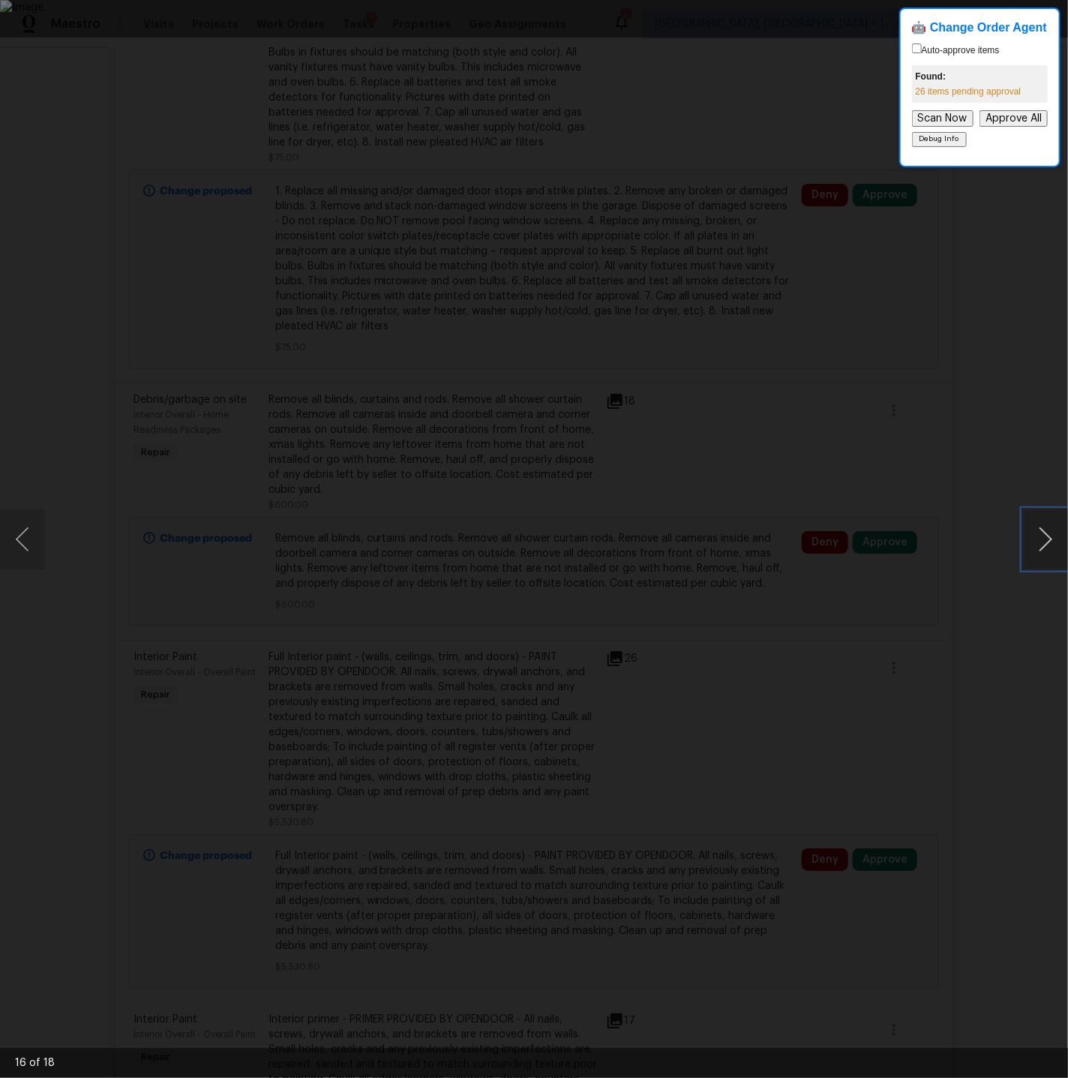
click at [1045, 542] on button "Next image" at bounding box center [1045, 539] width 45 height 60
click at [665, 118] on div "Lightbox" at bounding box center [534, 539] width 1068 height 1078
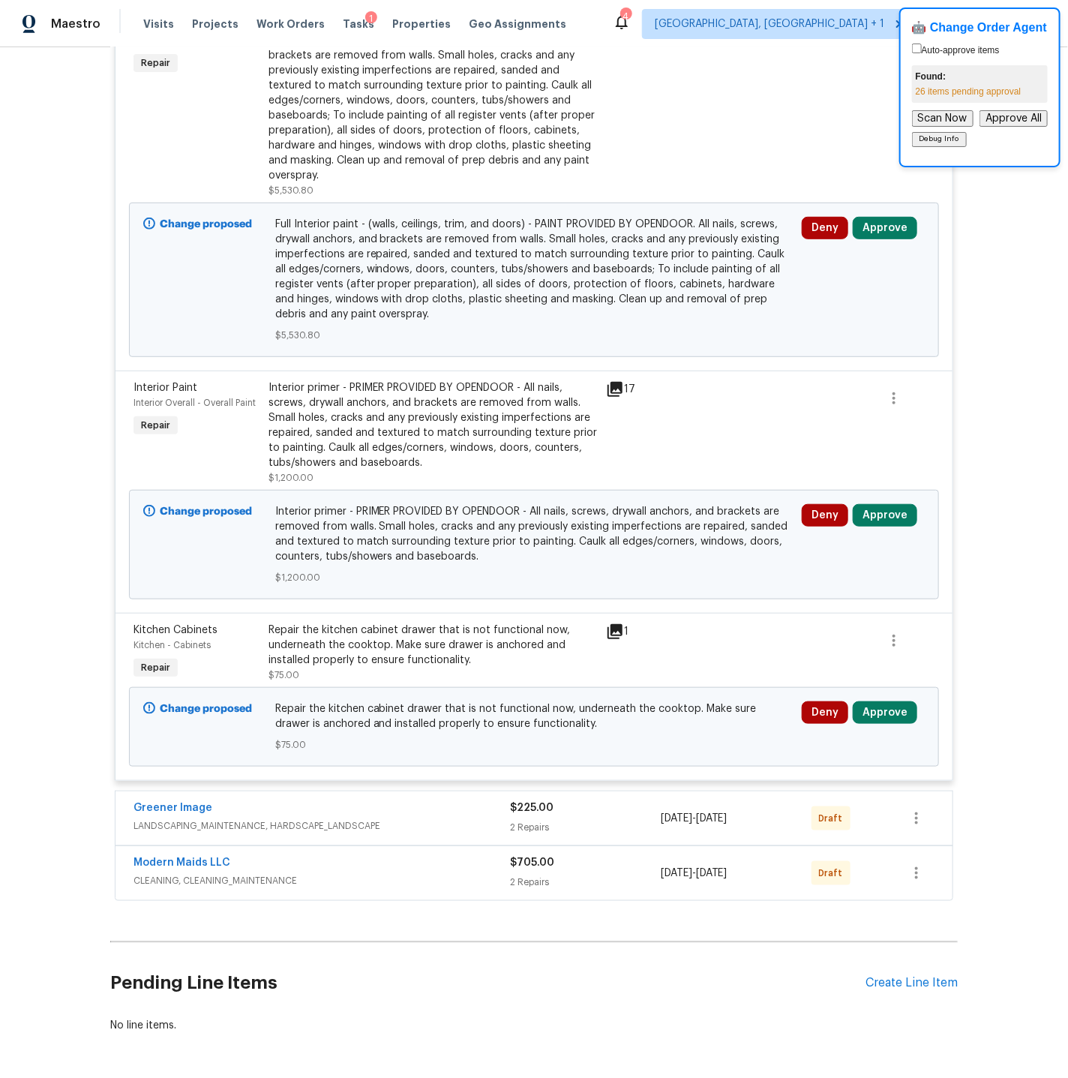
scroll to position [2678, 0]
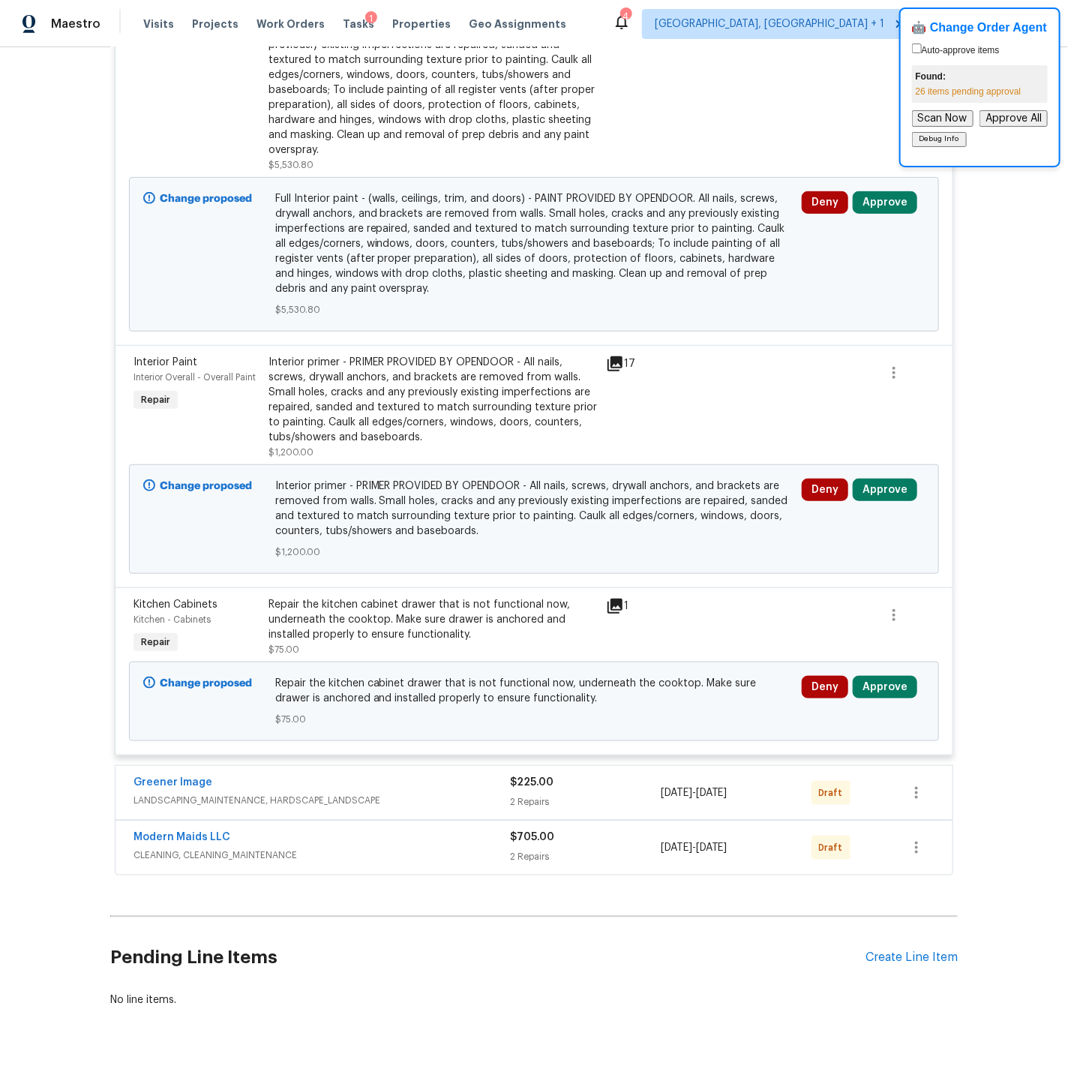
click at [432, 775] on div "Greener Image" at bounding box center [321, 784] width 376 height 18
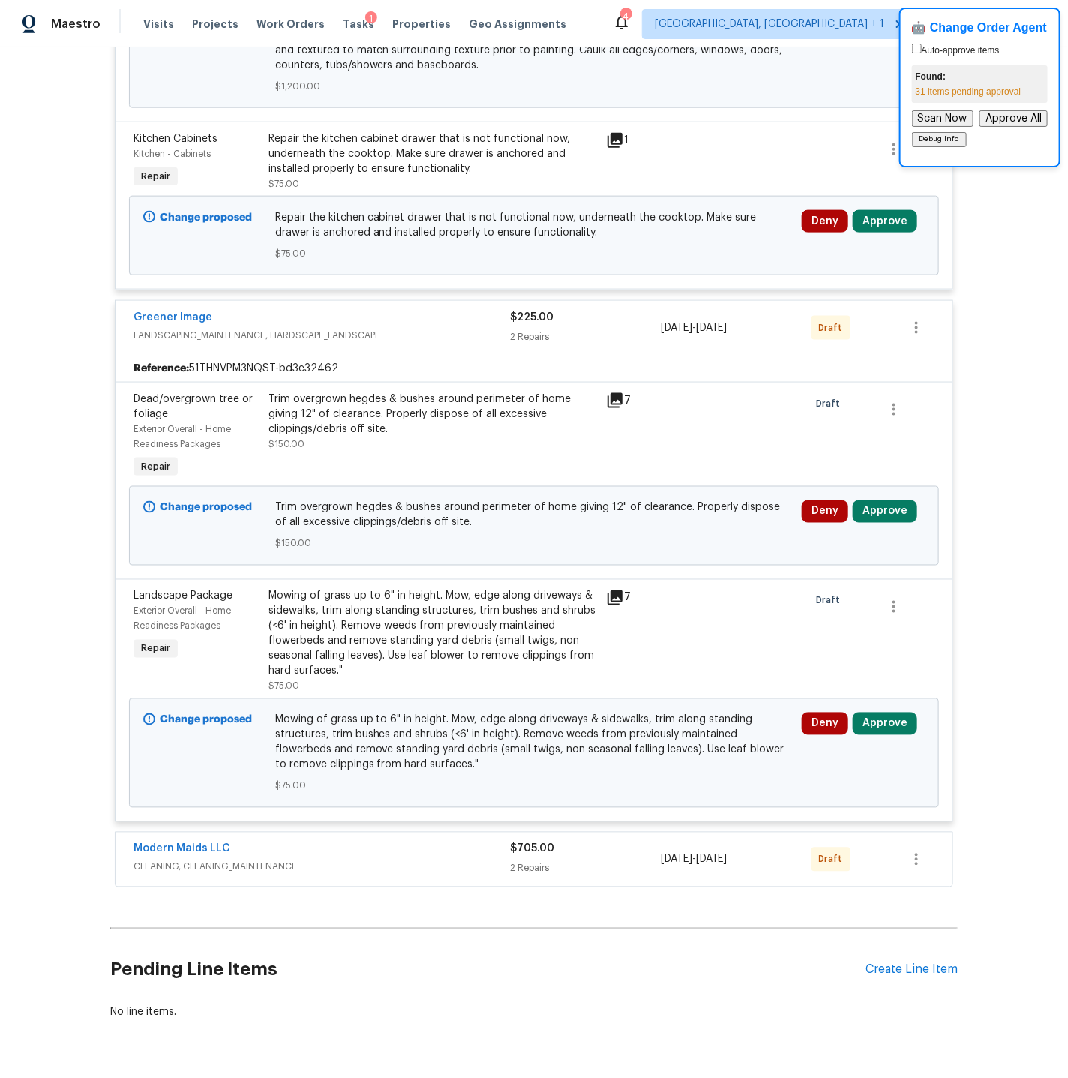
scroll to position [3158, 0]
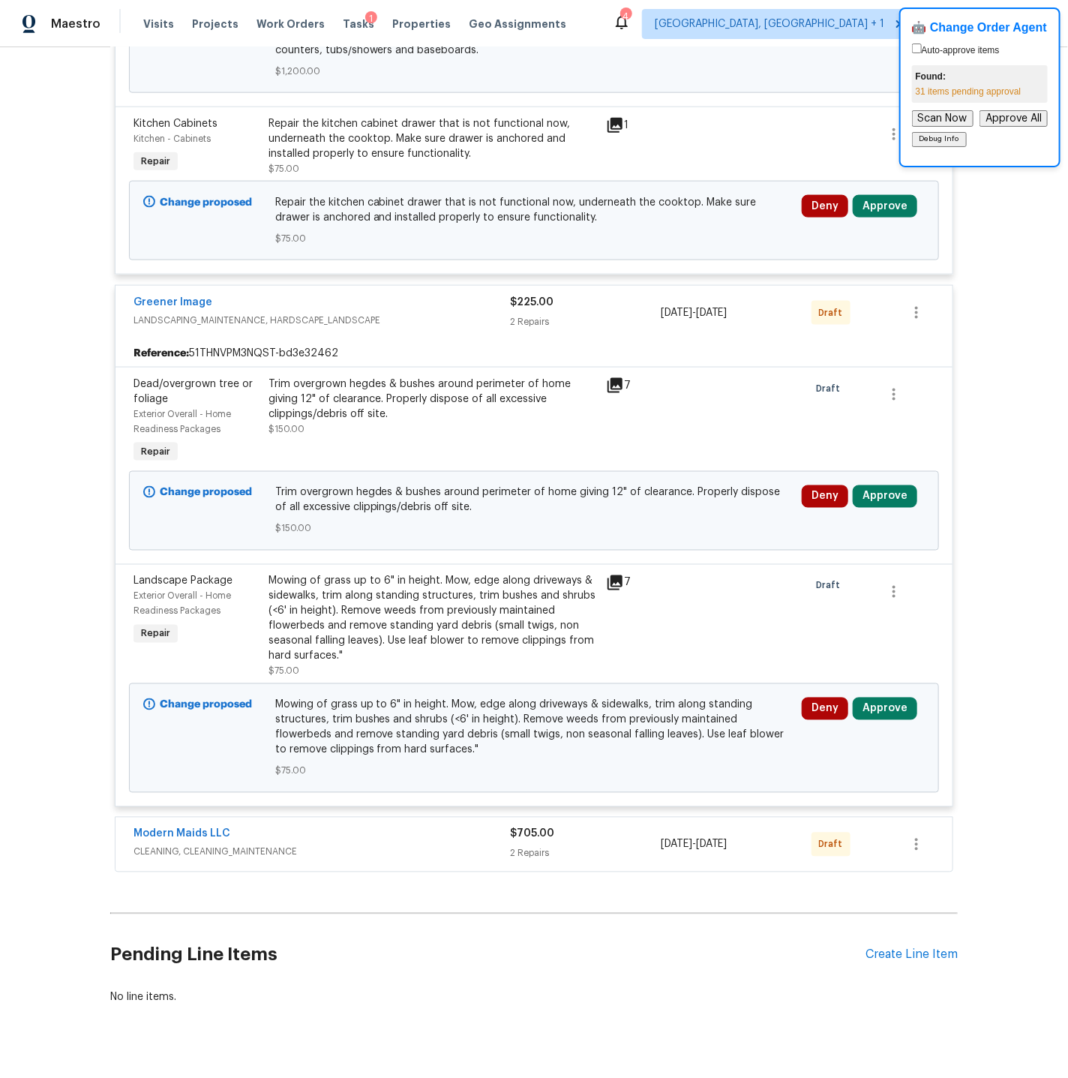
click at [427, 844] on span "CLEANING, CLEANING_MAINTENANCE" at bounding box center [321, 851] width 376 height 15
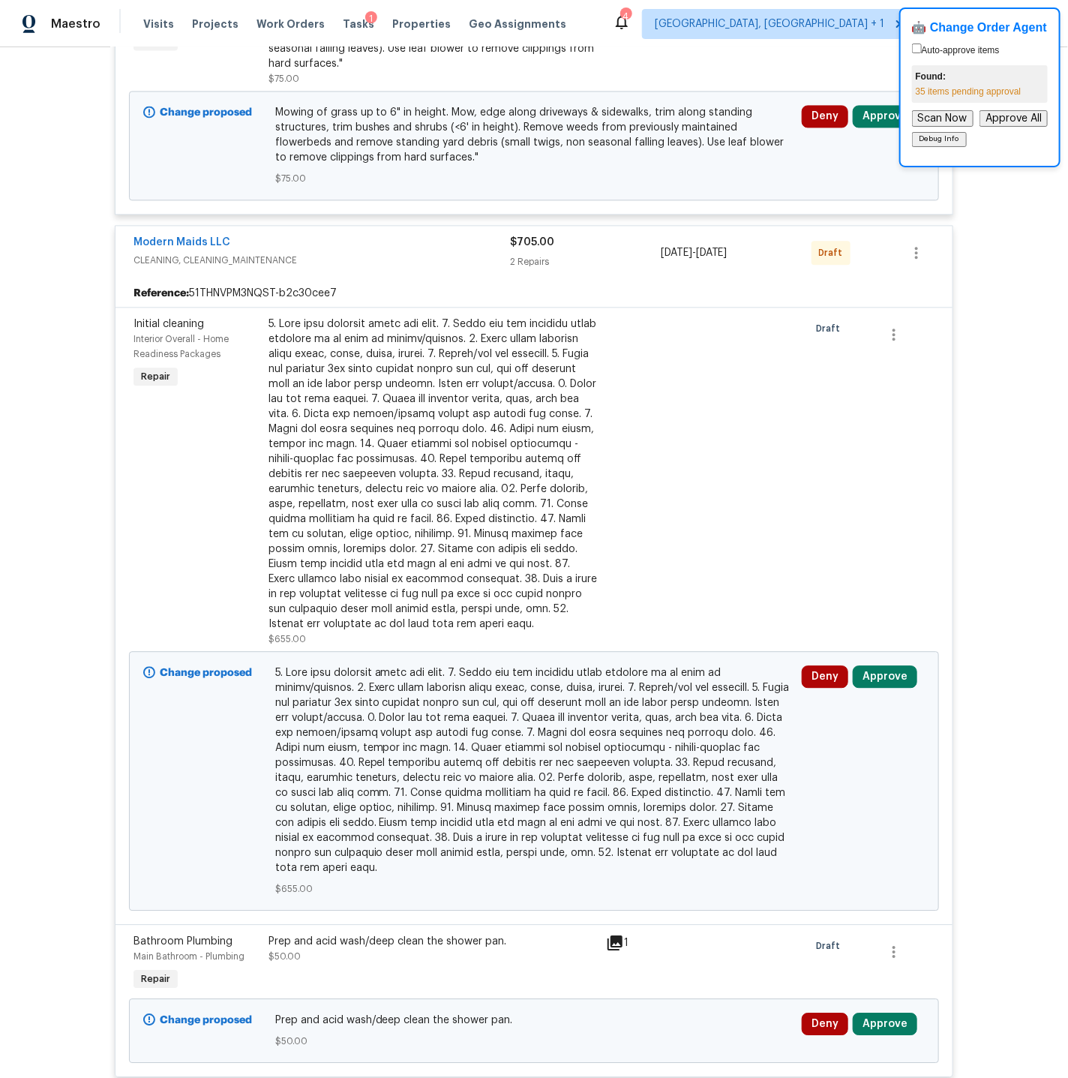
scroll to position [3669, 0]
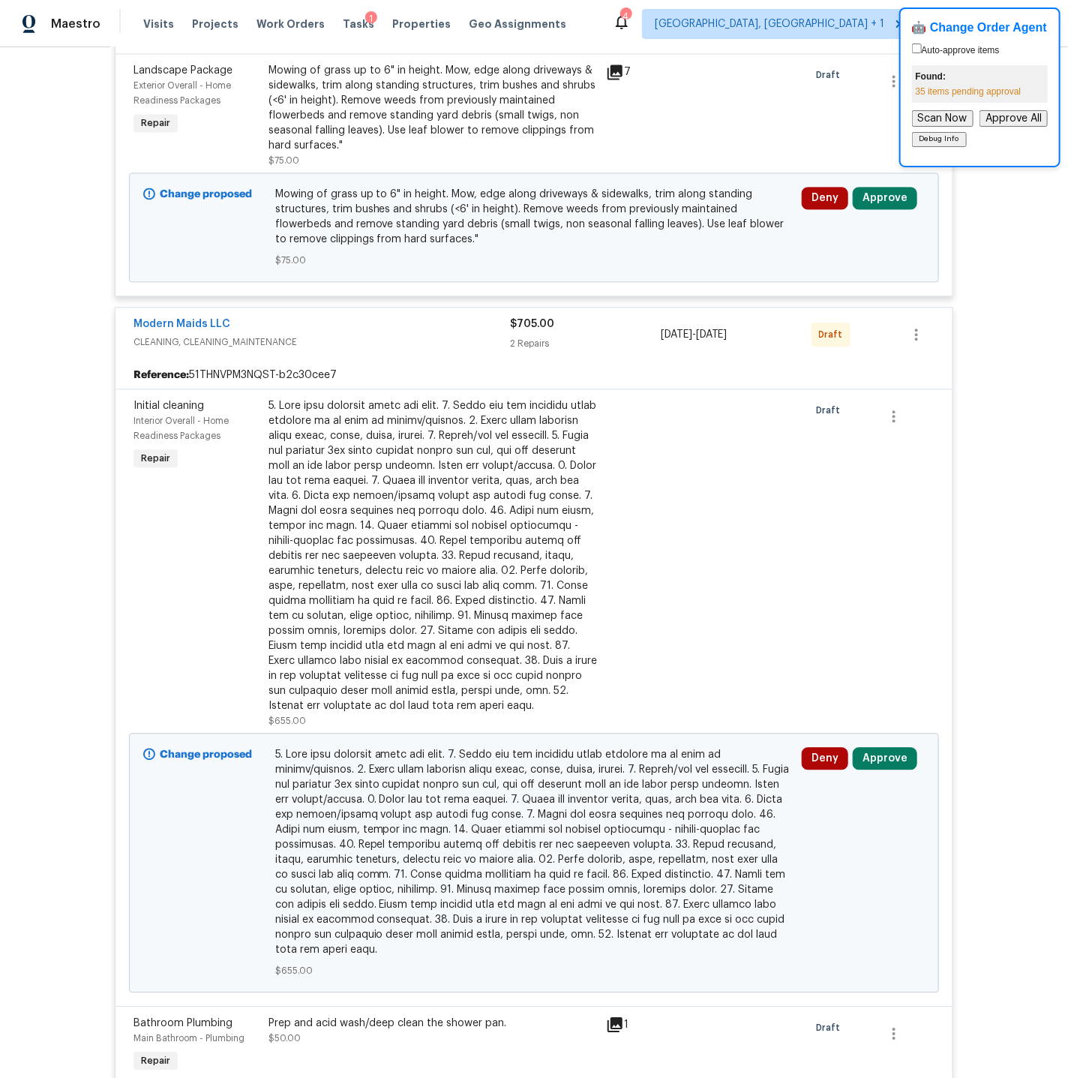
click at [451, 599] on div at bounding box center [432, 555] width 328 height 315
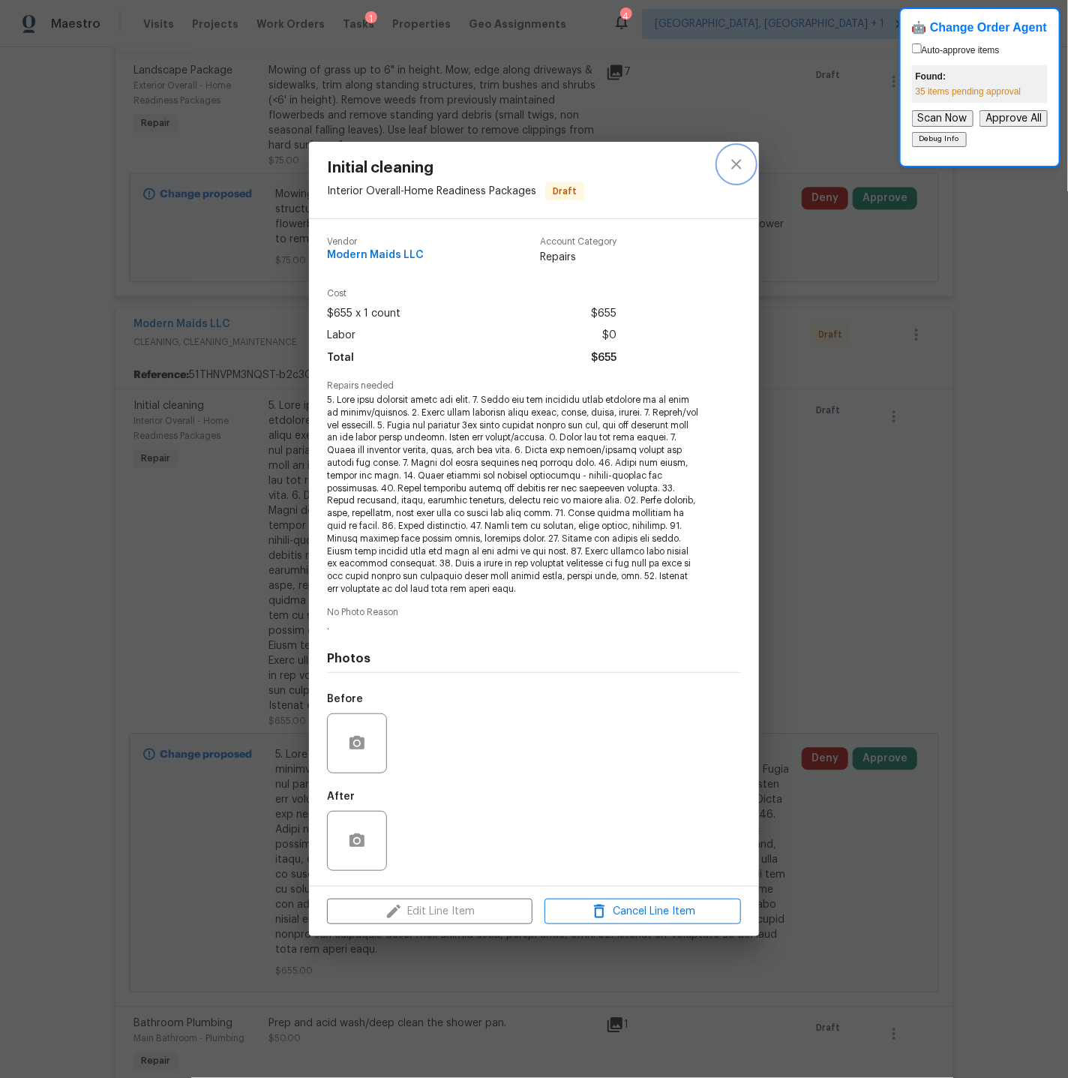
click at [735, 163] on icon "close" at bounding box center [736, 164] width 10 height 10
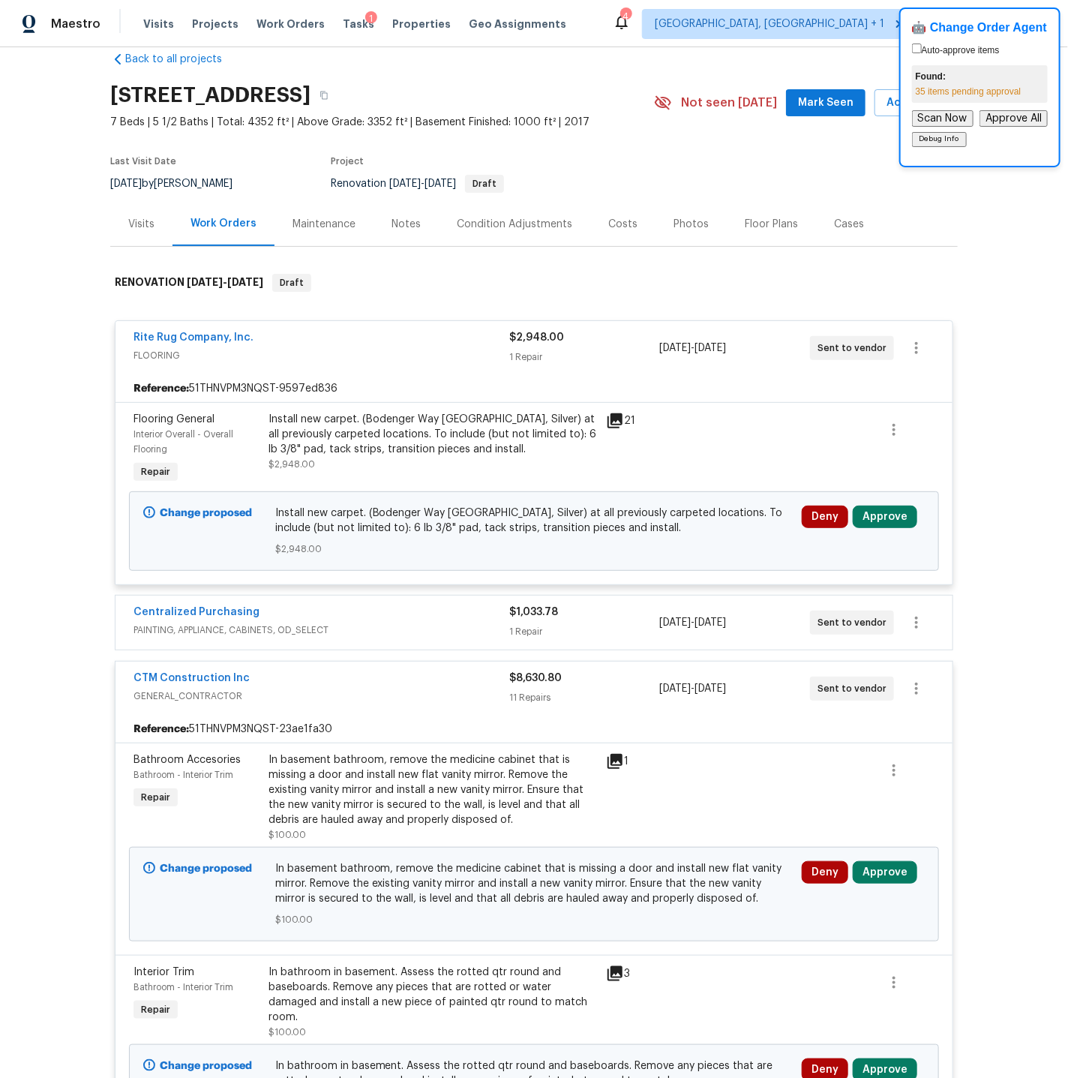
scroll to position [0, 0]
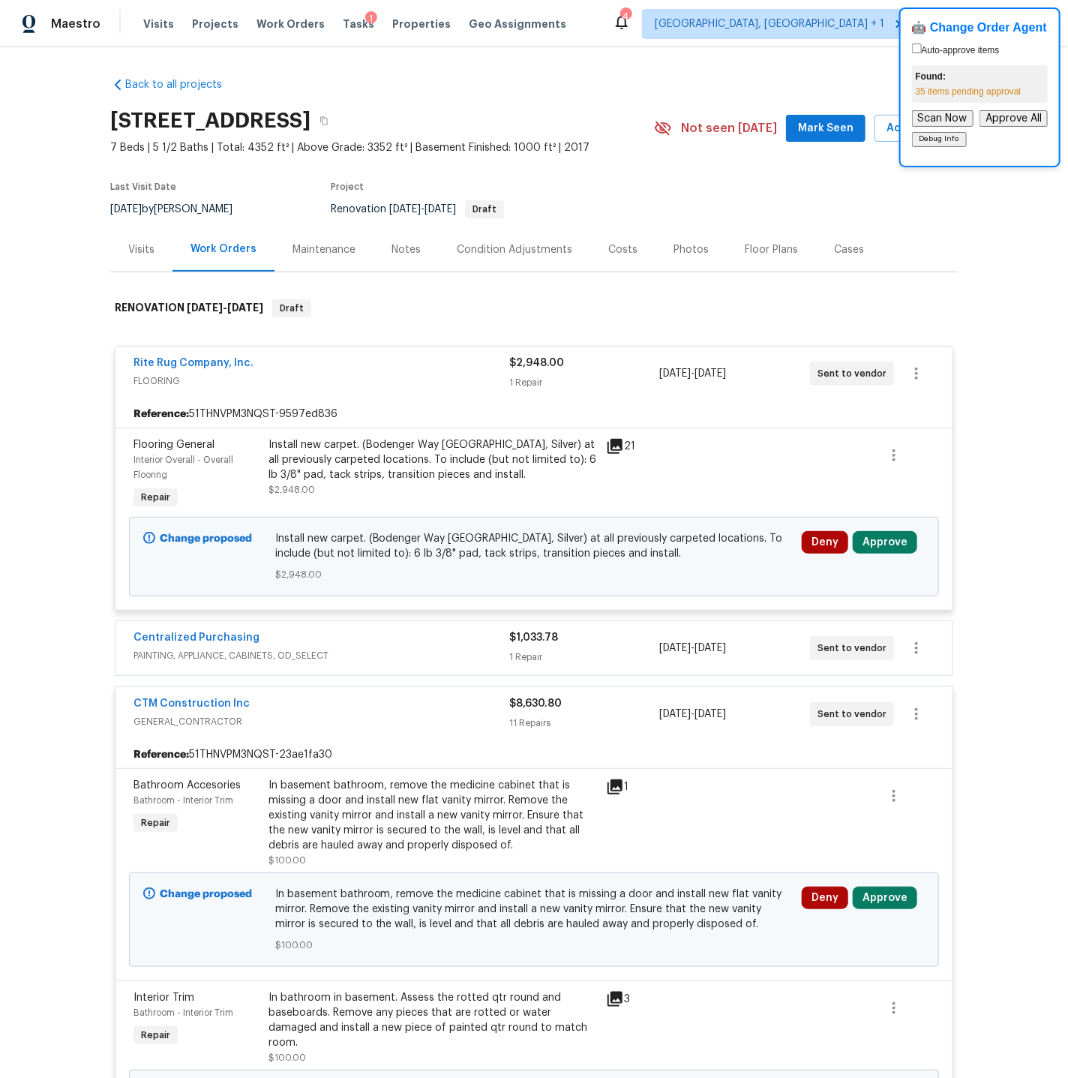
click at [134, 252] on div "Visits" at bounding box center [141, 249] width 26 height 15
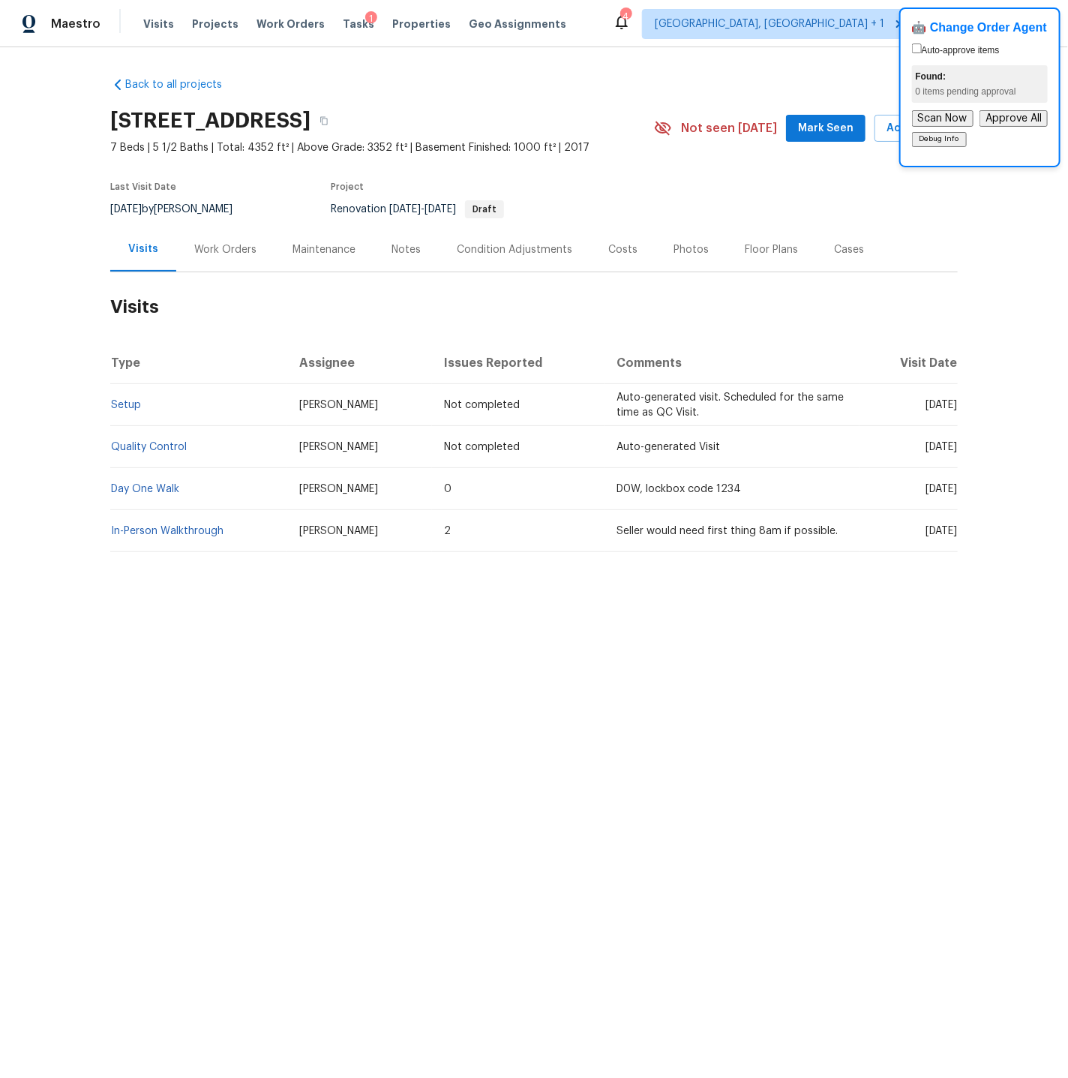
click at [397, 250] on div "Notes" at bounding box center [405, 249] width 29 height 15
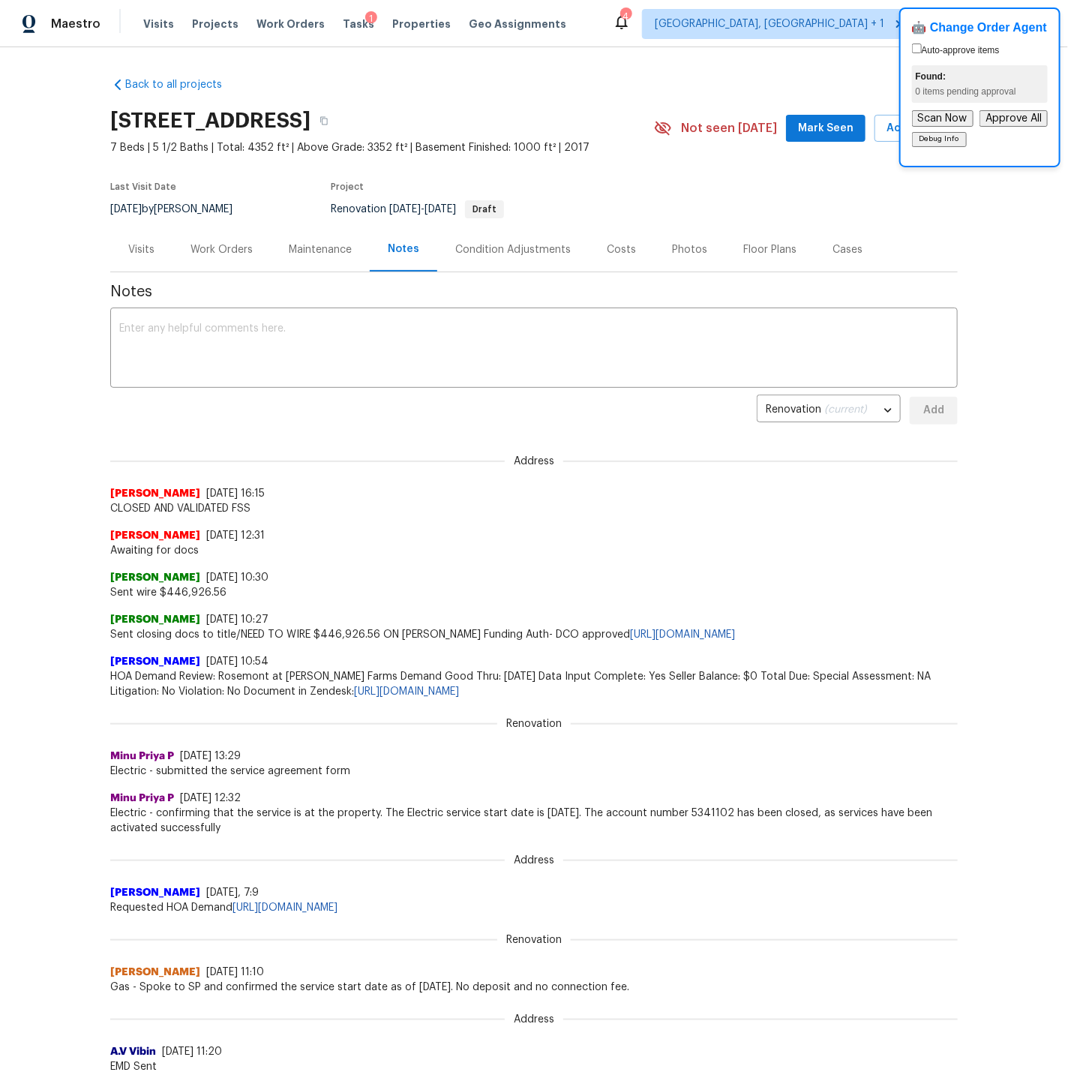
click at [620, 247] on div "Costs" at bounding box center [621, 249] width 29 height 15
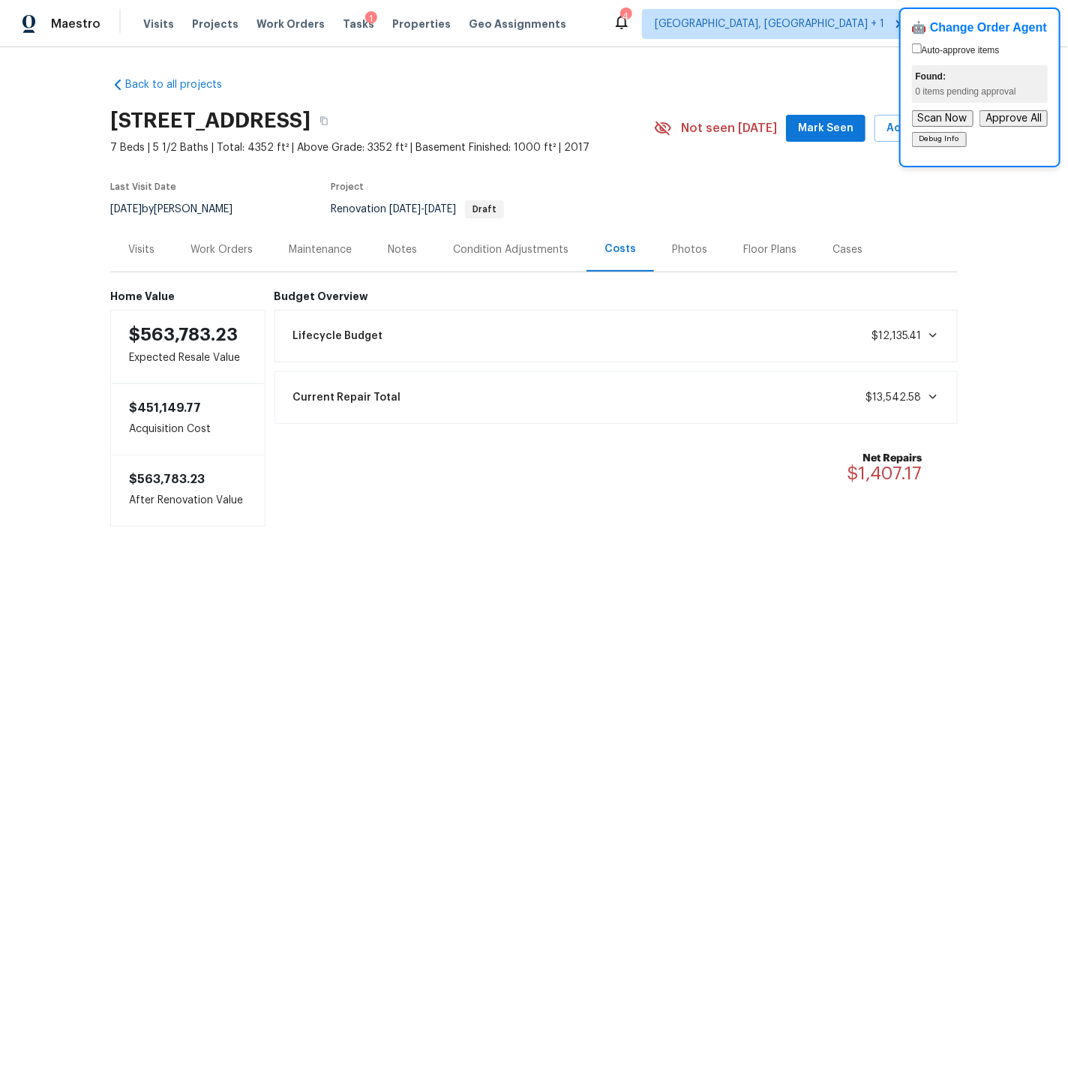
click at [220, 247] on div "Work Orders" at bounding box center [221, 249] width 62 height 15
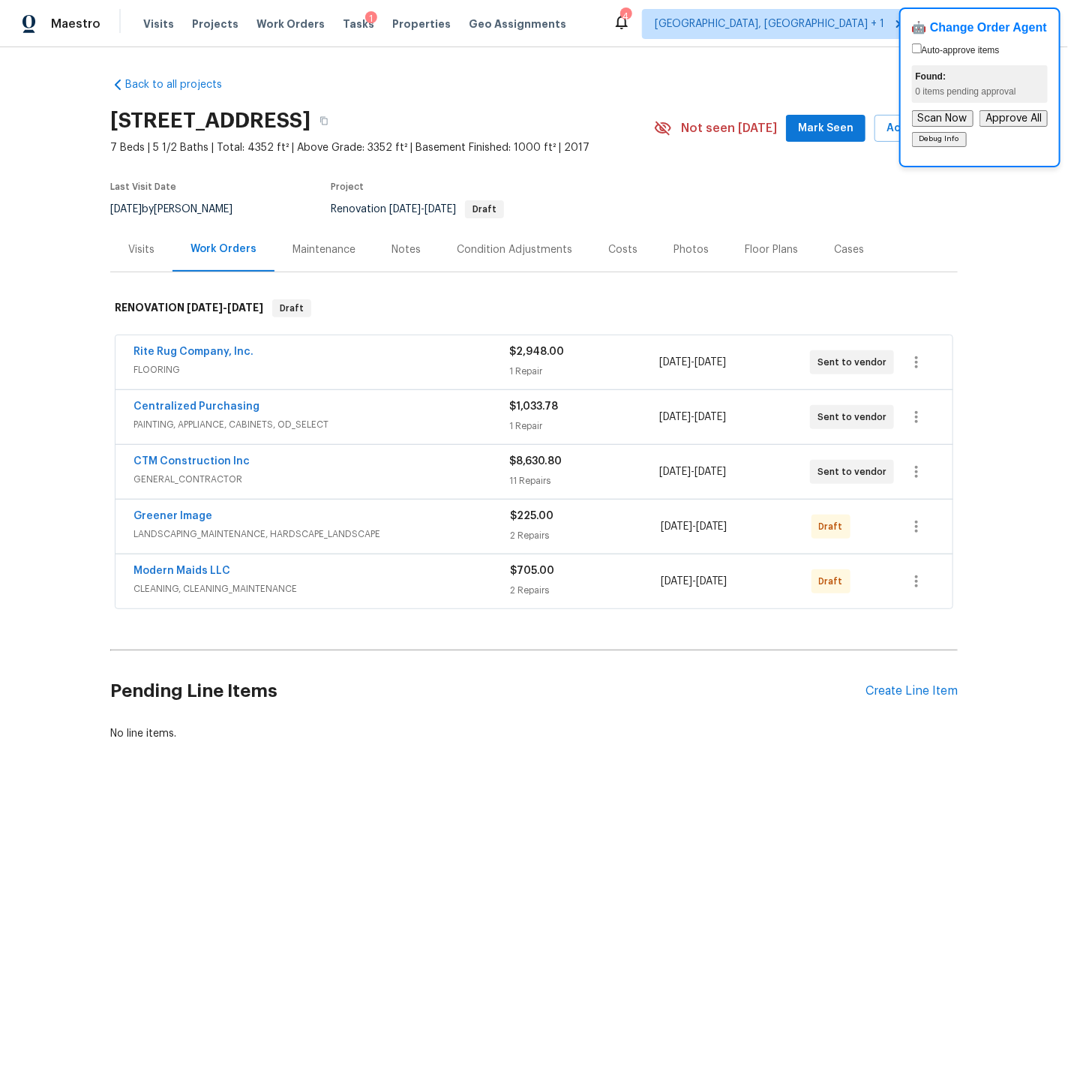
click at [399, 354] on div "Rite Rug Company, Inc." at bounding box center [321, 353] width 376 height 18
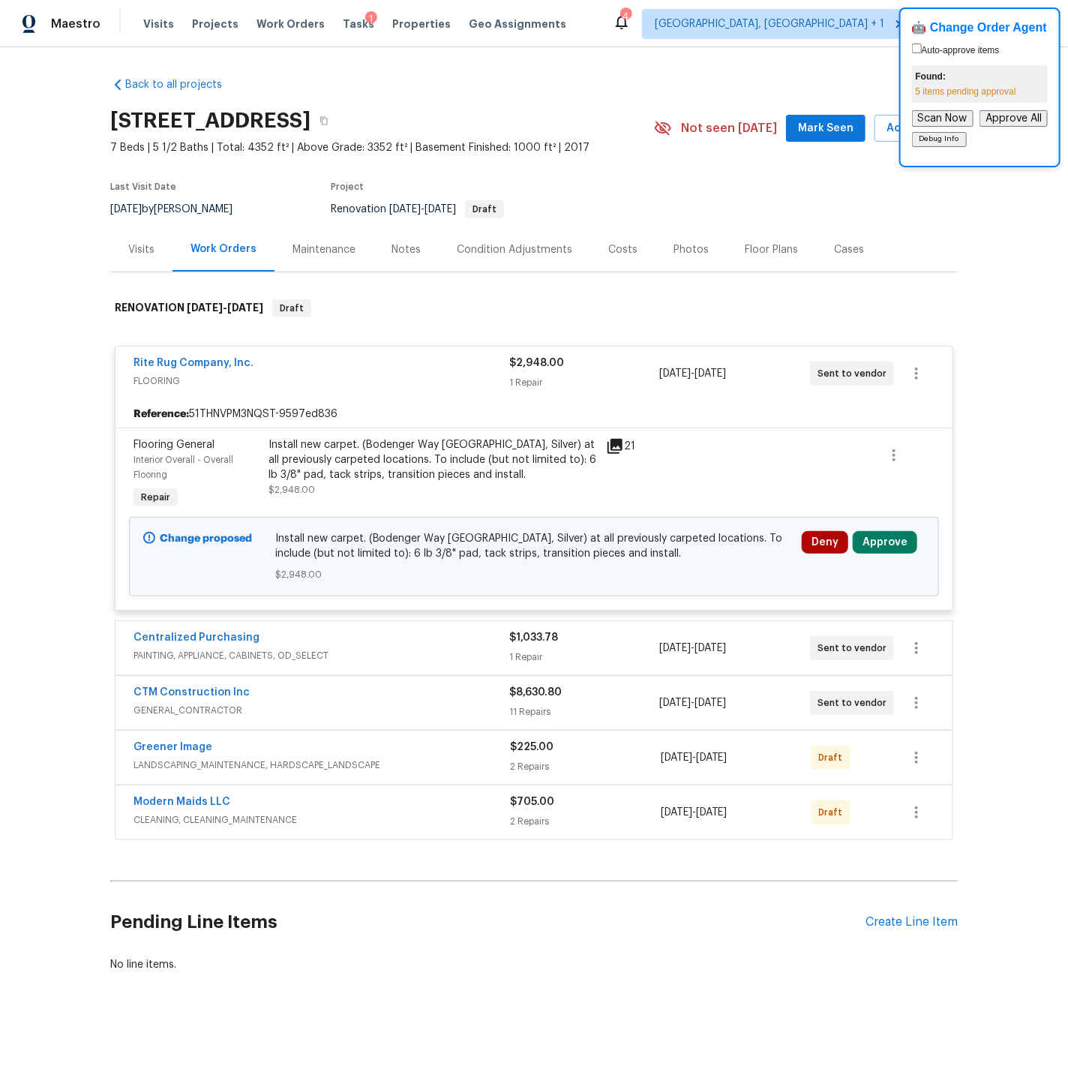
click at [394, 658] on span "PAINTING, APPLIANCE, CABINETS, OD_SELECT" at bounding box center [321, 655] width 376 height 15
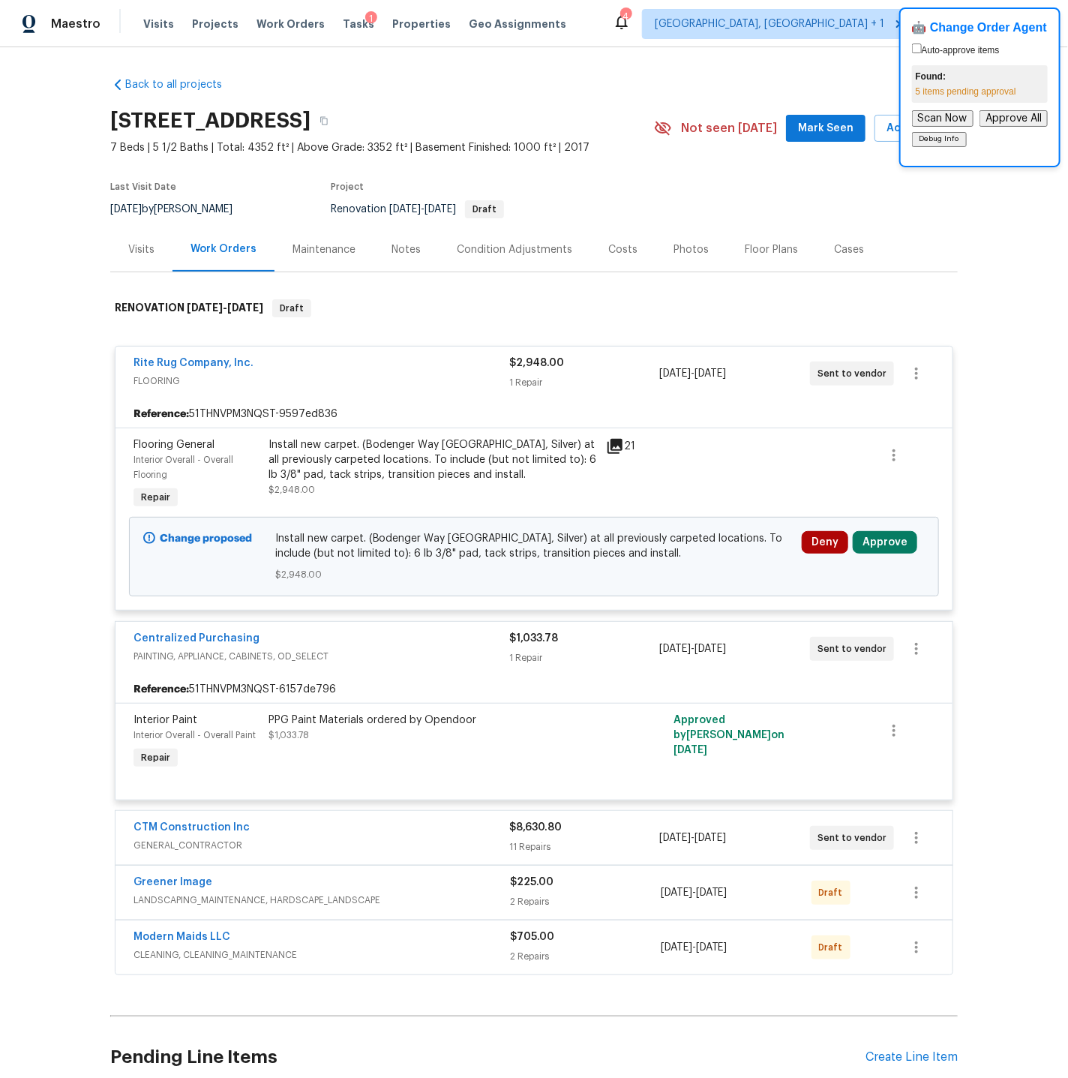
scroll to position [133, 0]
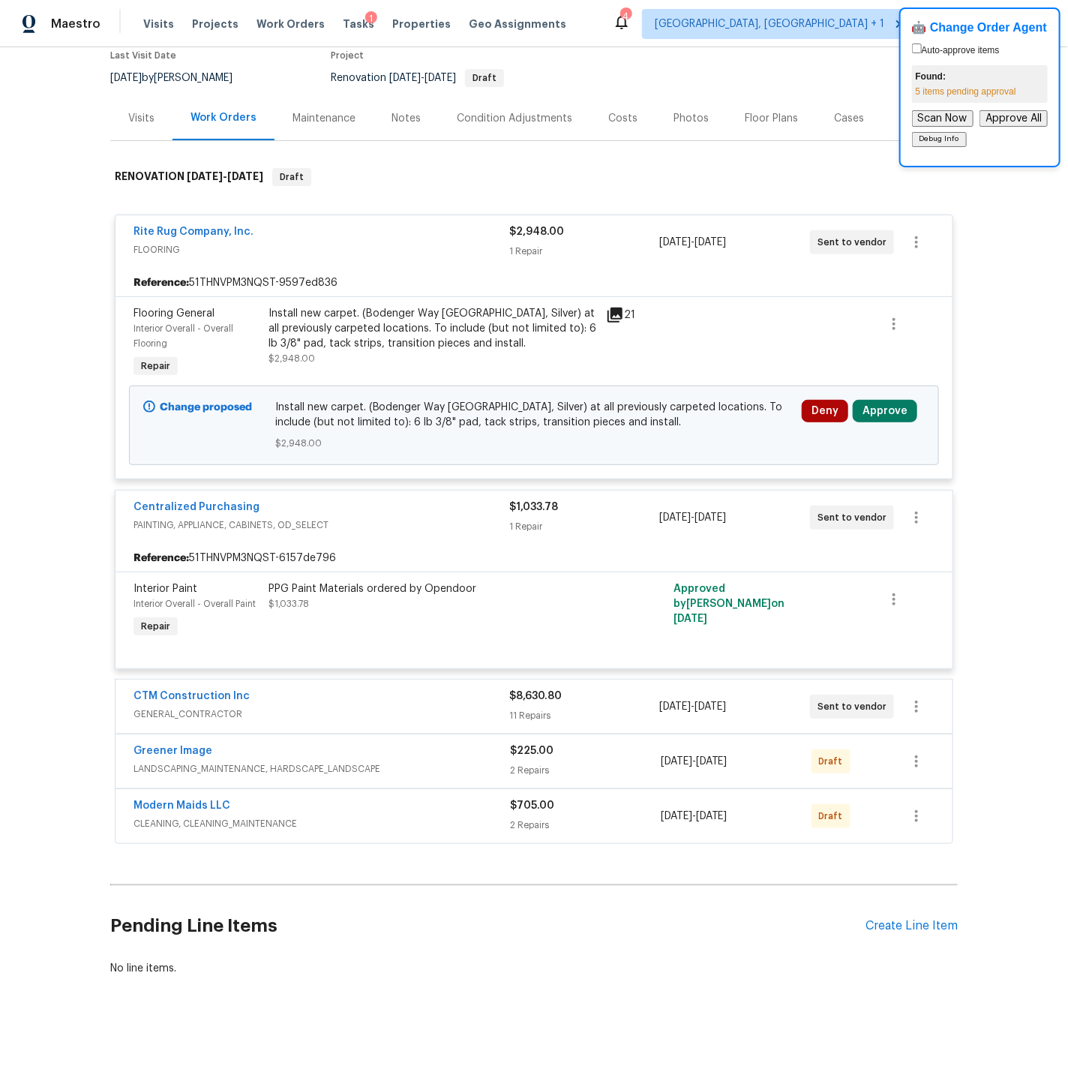
click at [406, 825] on span "CLEANING, CLEANING_MAINTENANCE" at bounding box center [321, 823] width 376 height 15
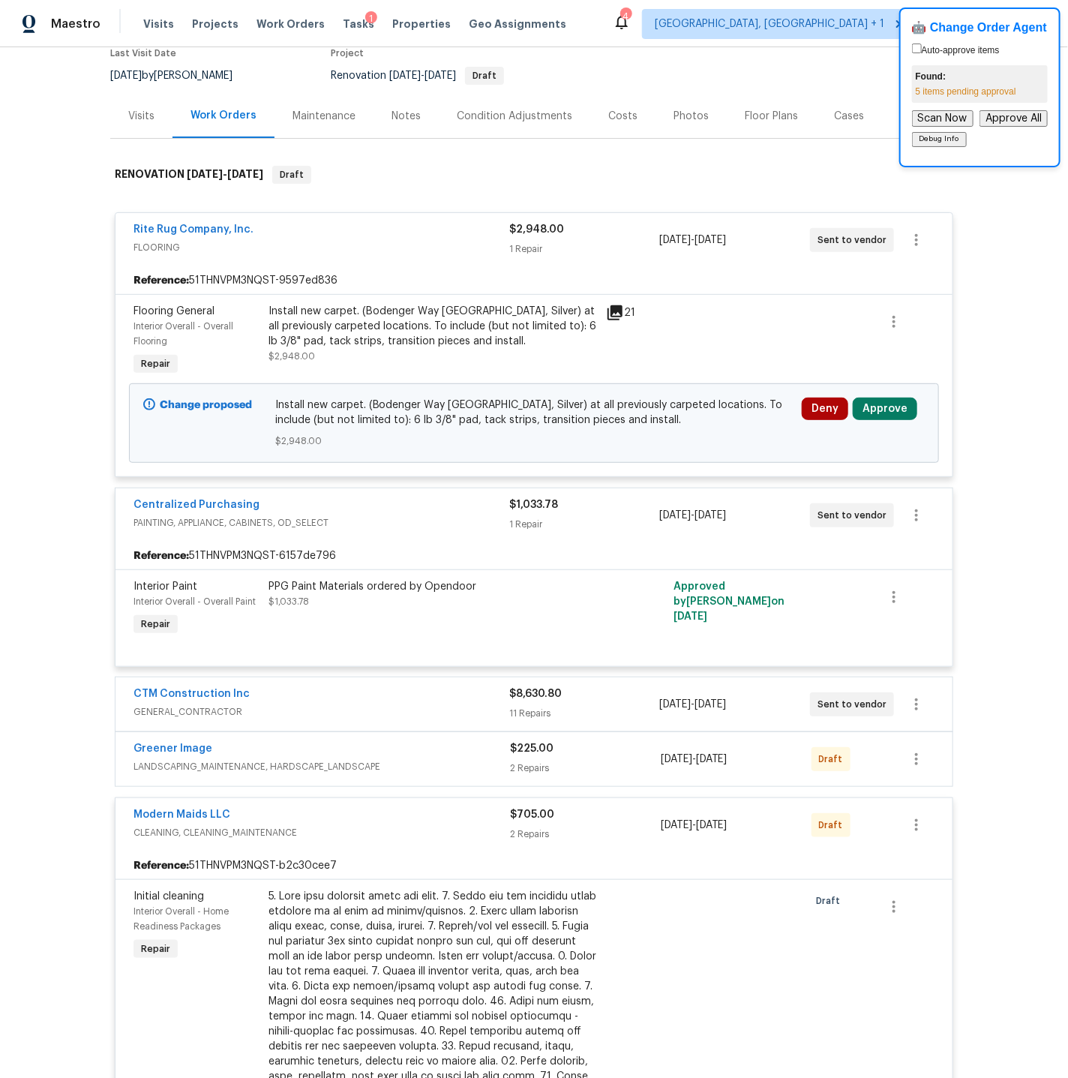
click at [423, 771] on span "LANDSCAPING_MAINTENANCE, HARDSCAPE_LANDSCAPE" at bounding box center [321, 766] width 376 height 15
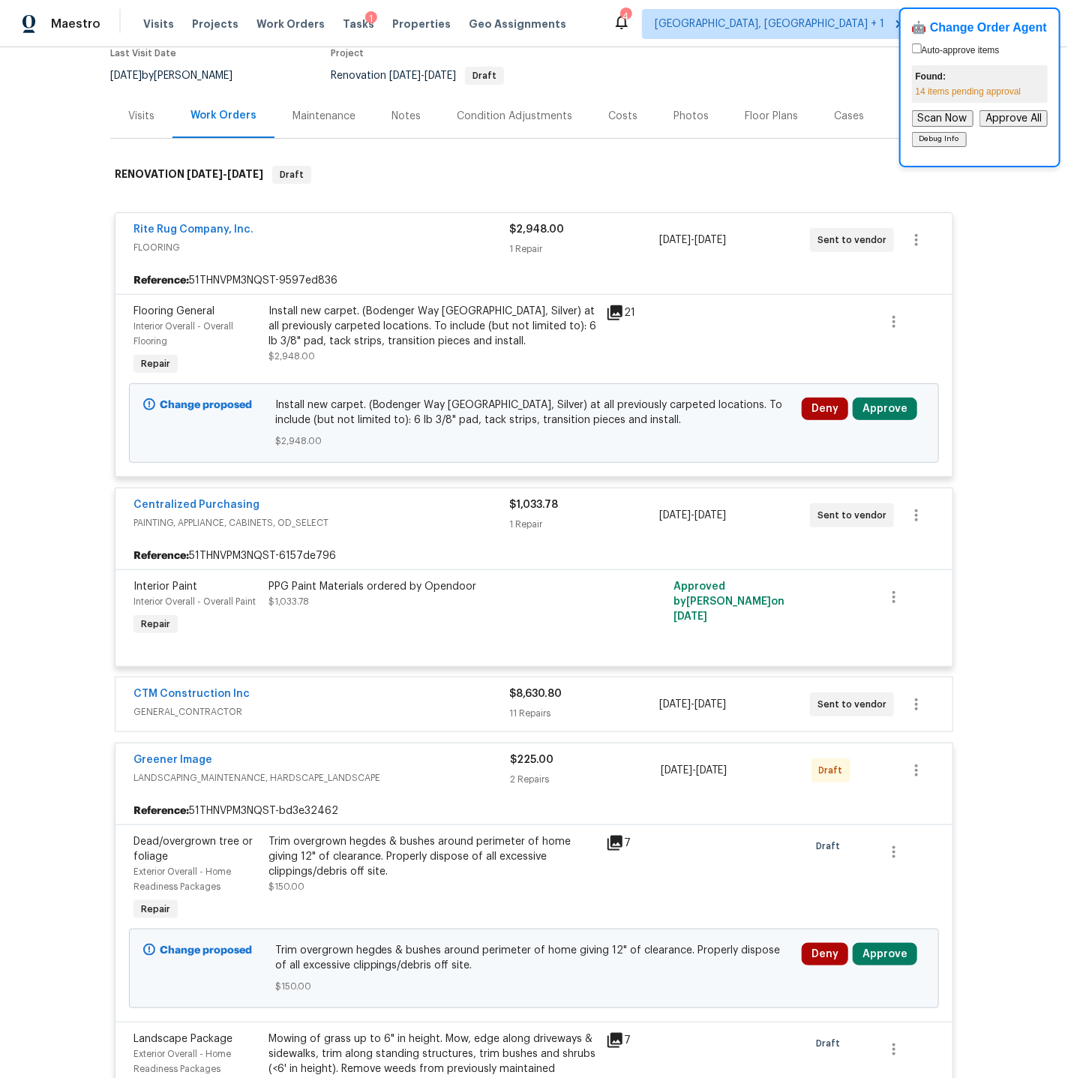
click at [413, 711] on span "GENERAL_CONTRACTOR" at bounding box center [321, 711] width 376 height 15
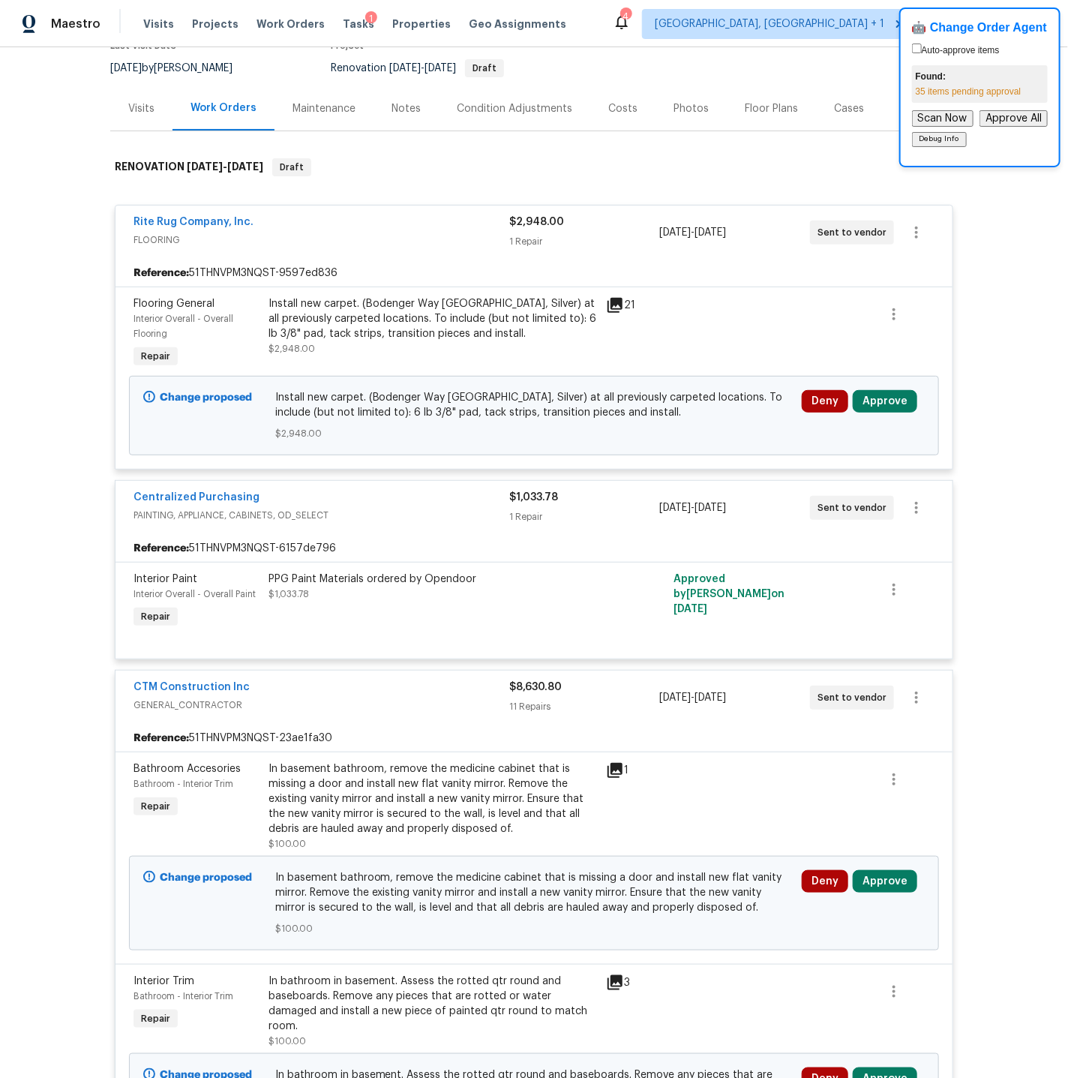
scroll to position [27, 0]
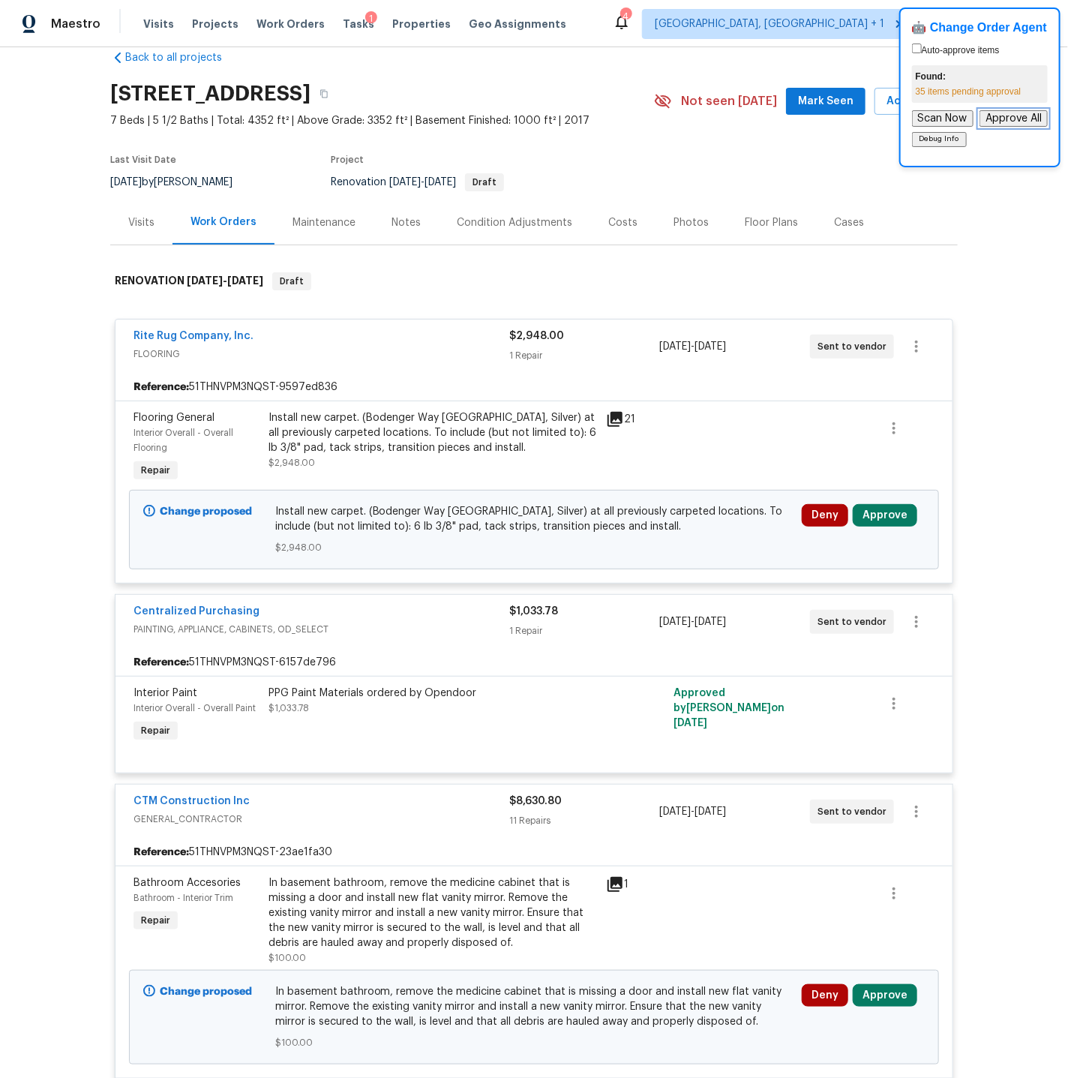
click at [1015, 117] on button "Approve All" at bounding box center [1013, 118] width 68 height 16
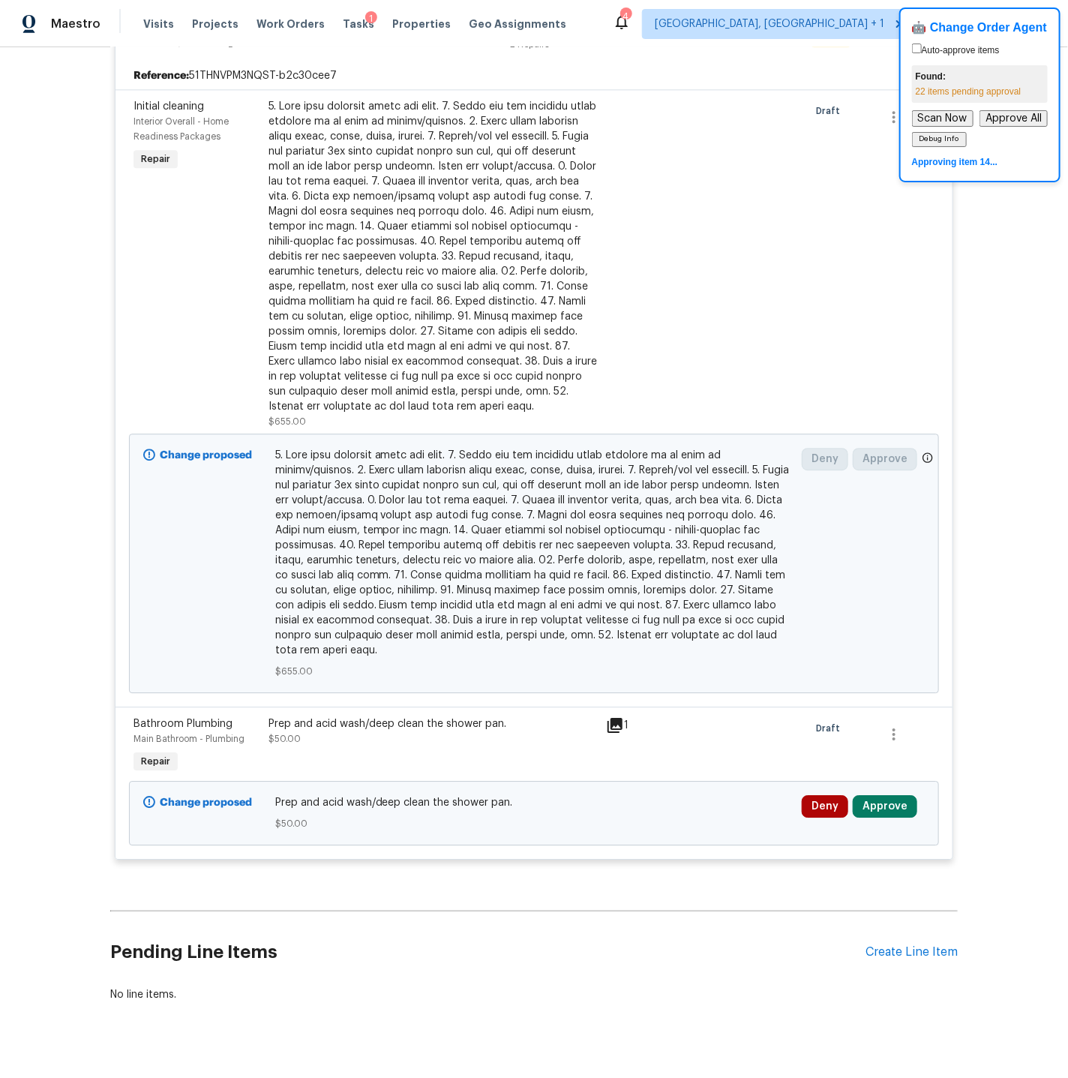
scroll to position [3616, 0]
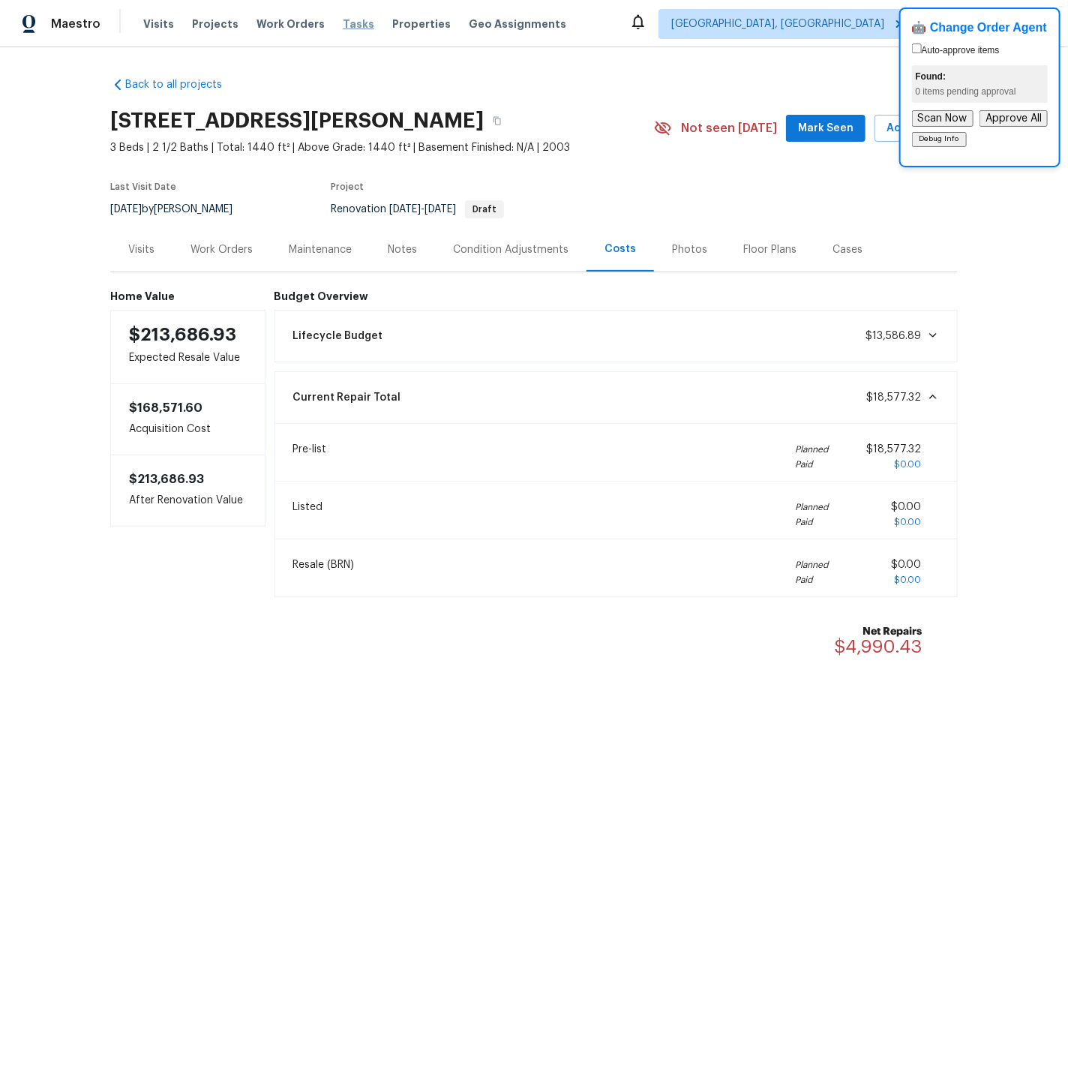
click at [346, 24] on span "Tasks" at bounding box center [358, 24] width 31 height 10
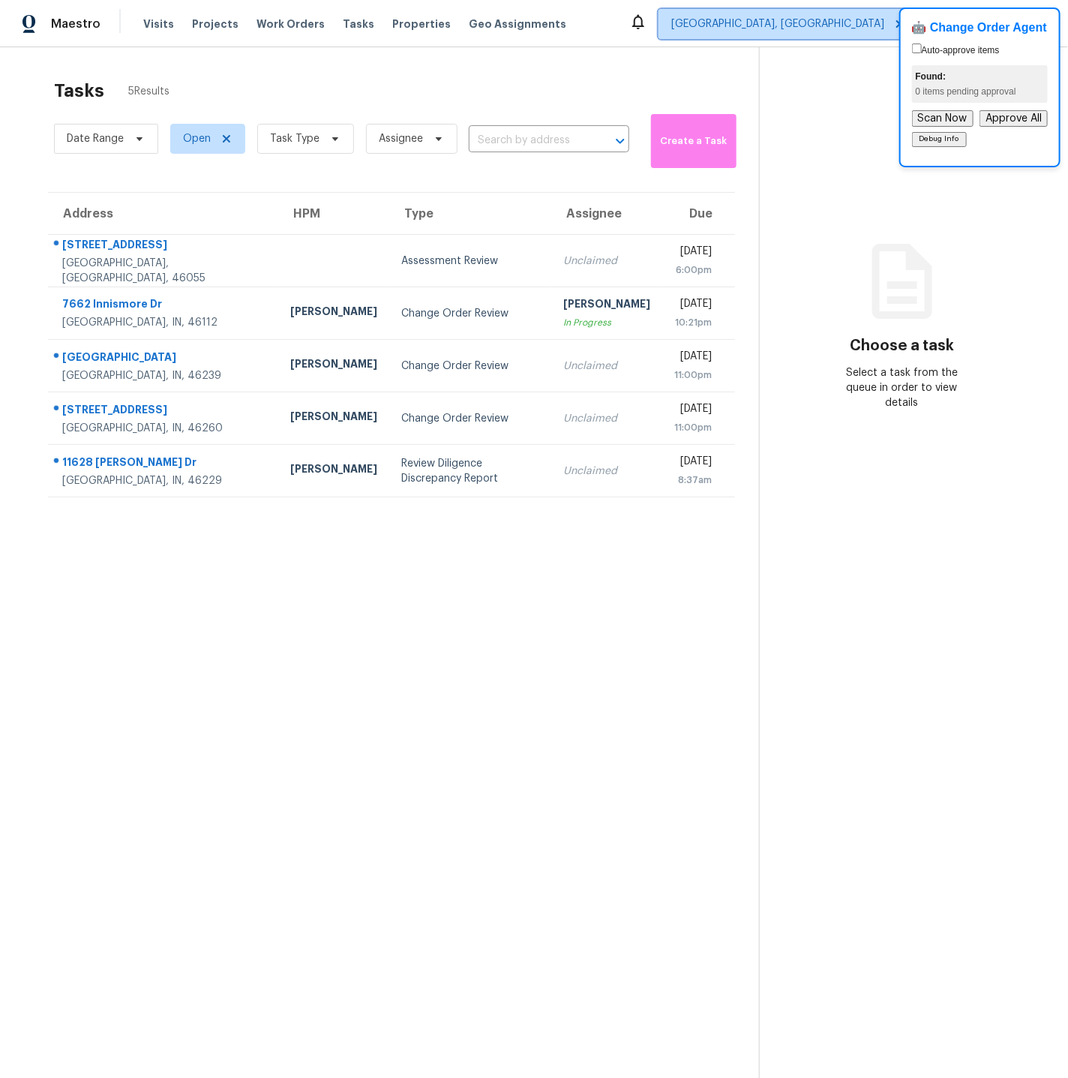
click at [835, 31] on span "Indianapolis, IN" at bounding box center [788, 24] width 260 height 30
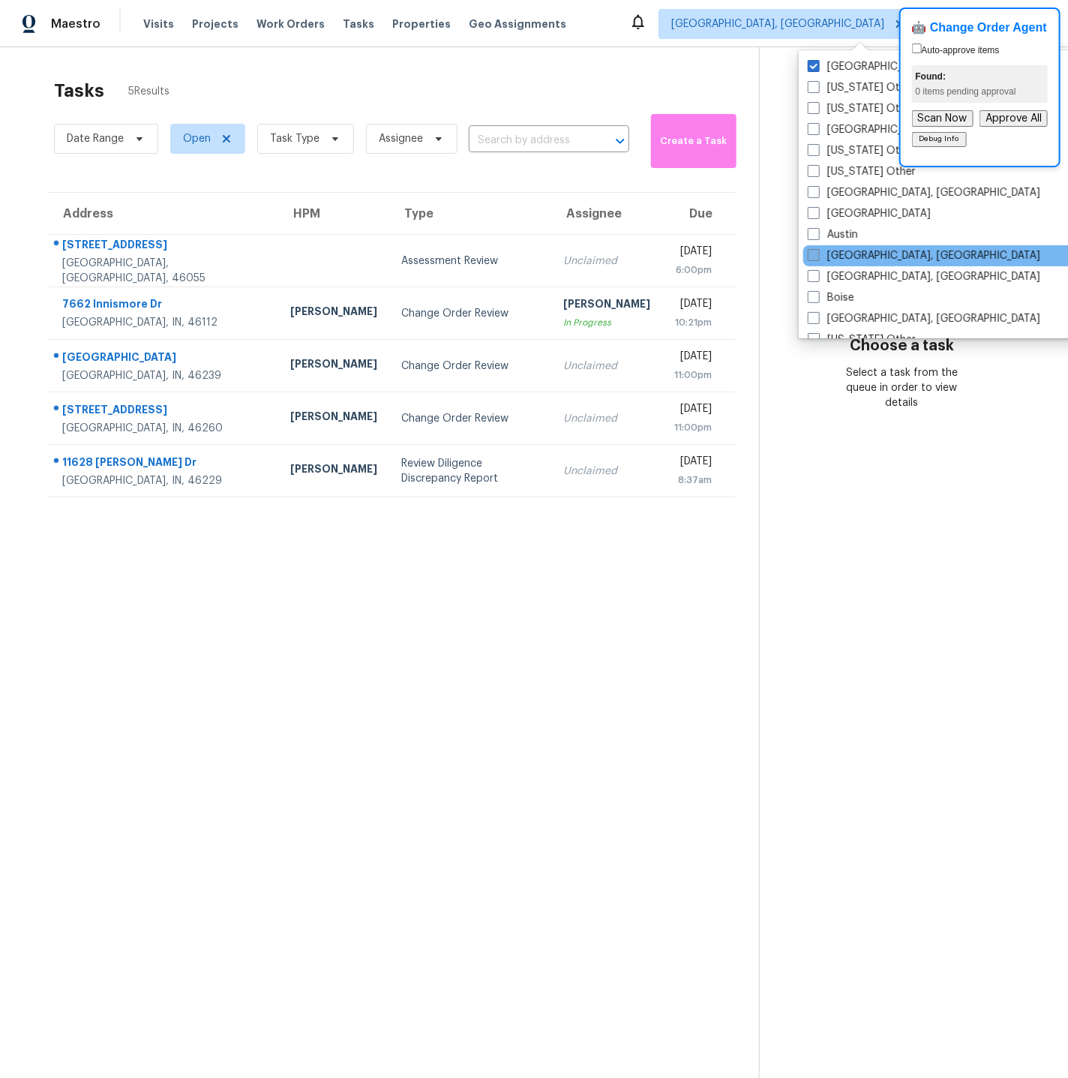
scroll to position [160, 0]
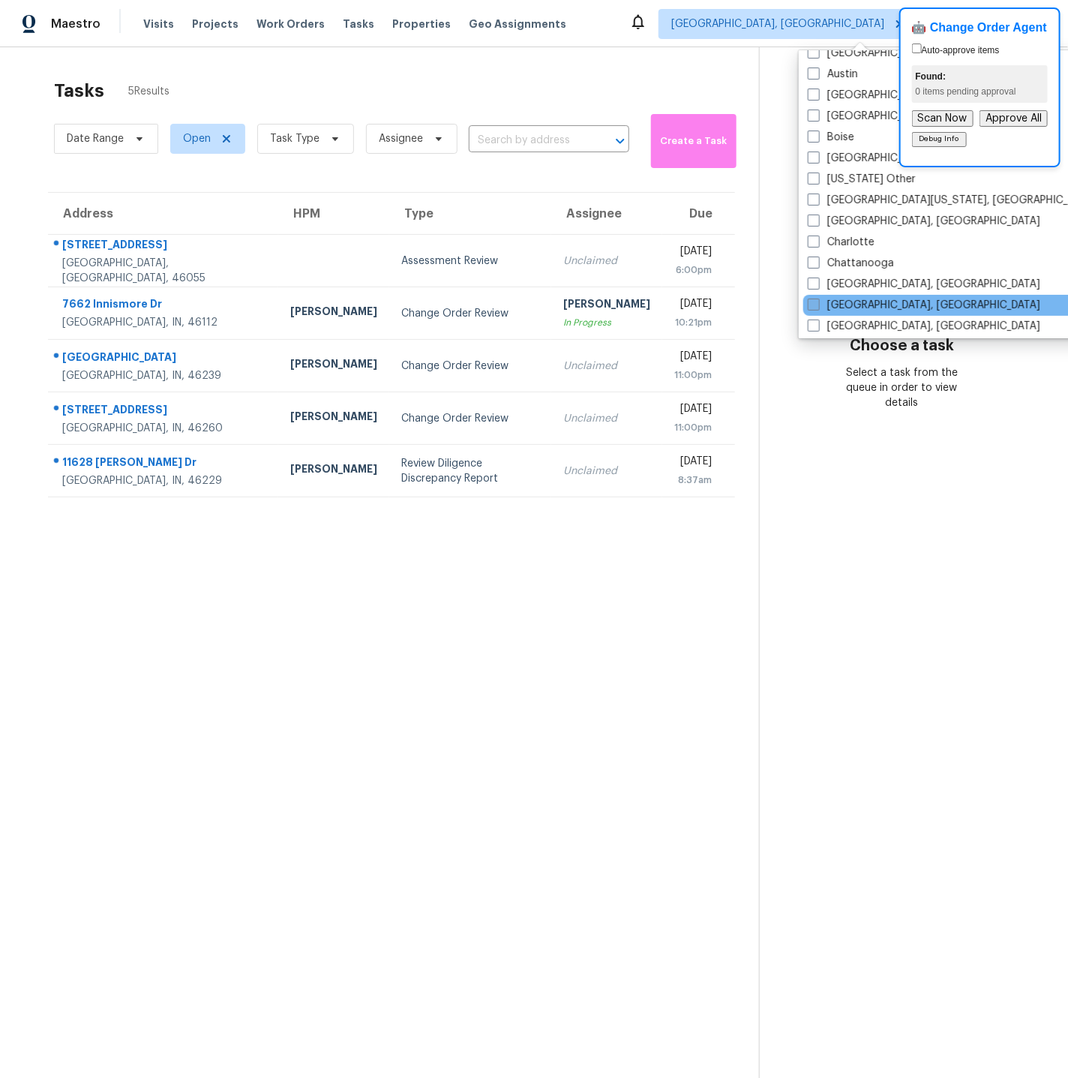
click at [813, 302] on span at bounding box center [814, 304] width 12 height 12
click at [813, 302] on input "Cincinnati, OH" at bounding box center [813, 303] width 10 height 10
checkbox input "true"
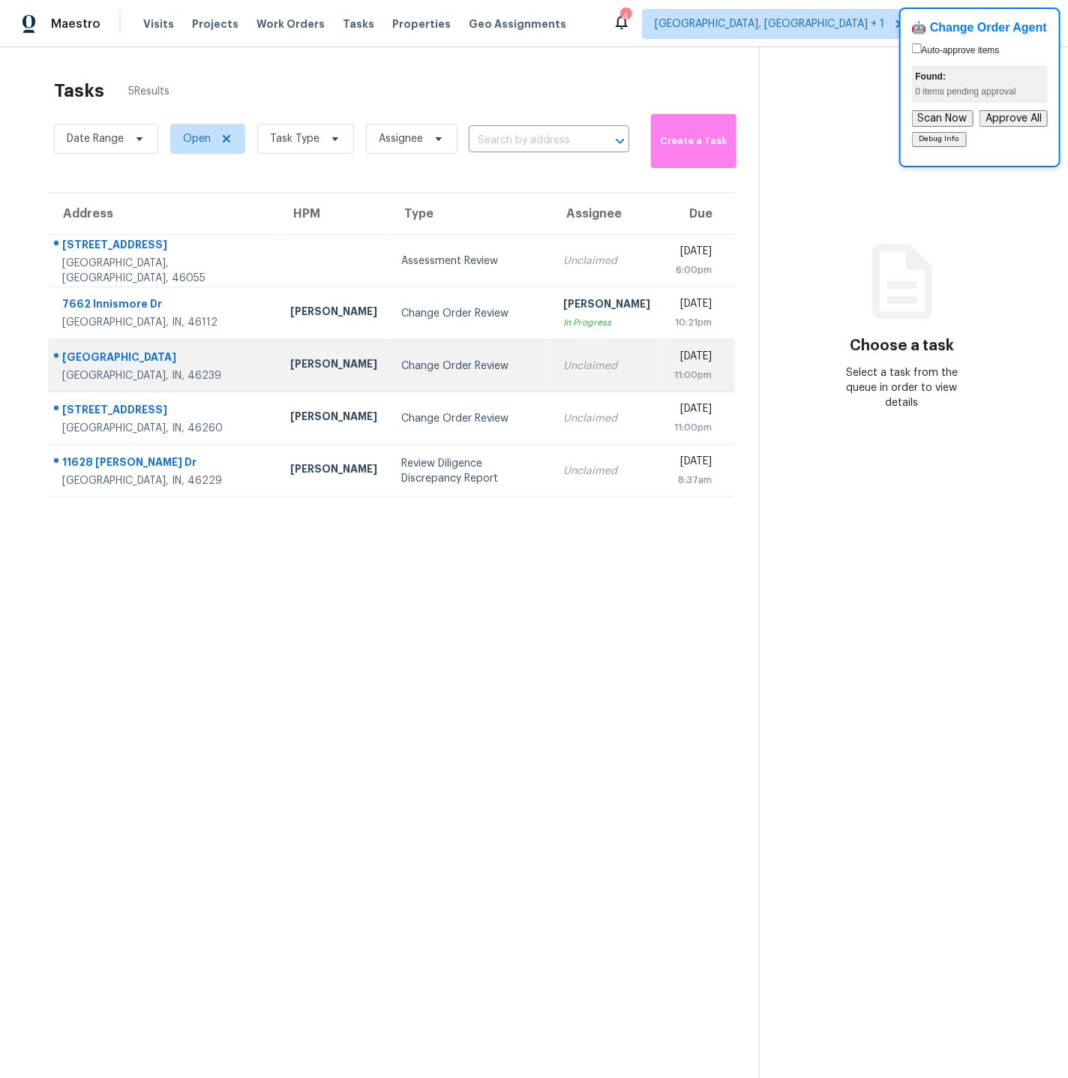
click at [177, 369] on div "Indianapolis, IN, 46239" at bounding box center [164, 375] width 204 height 15
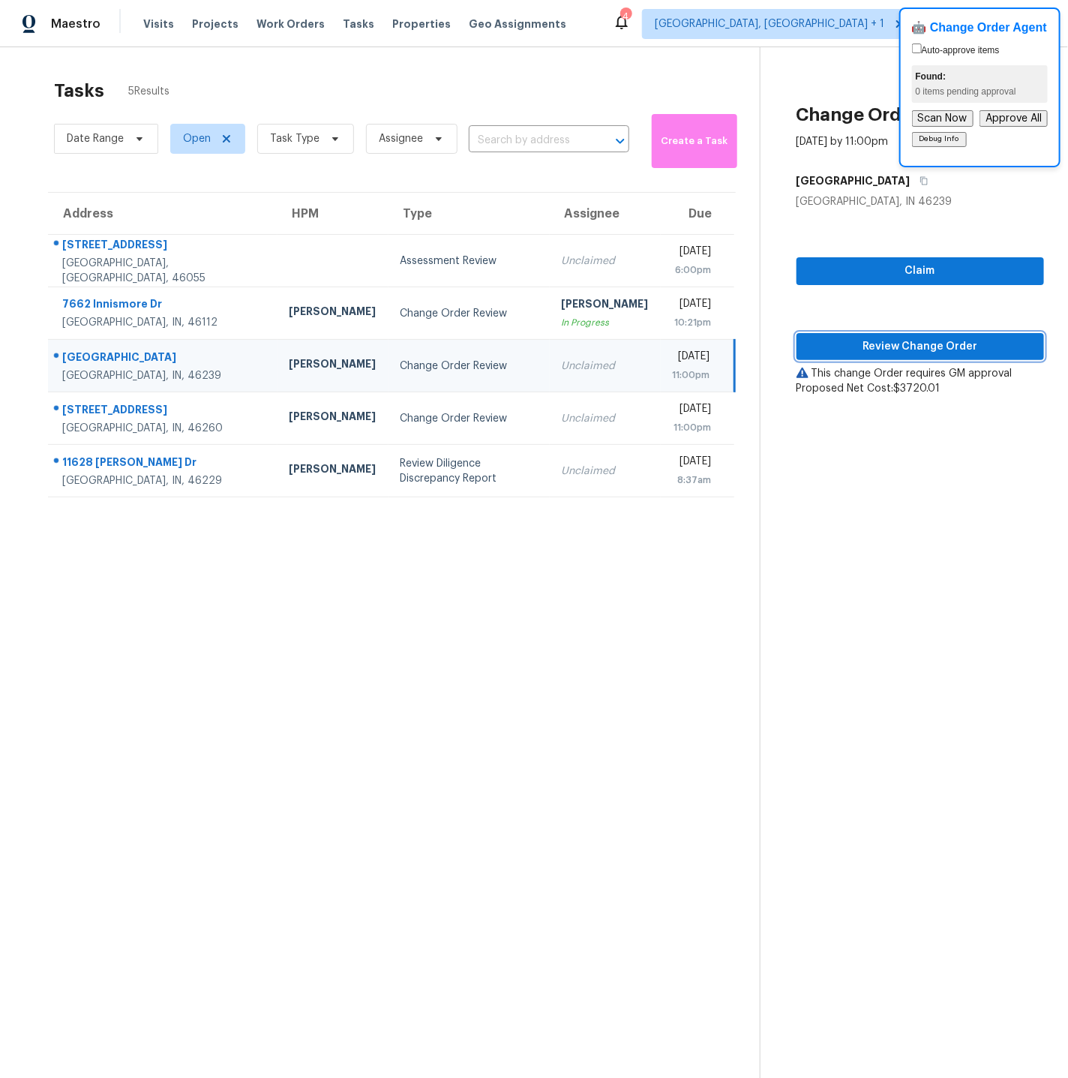
click at [891, 343] on span "Review Change Order" at bounding box center [919, 346] width 223 height 19
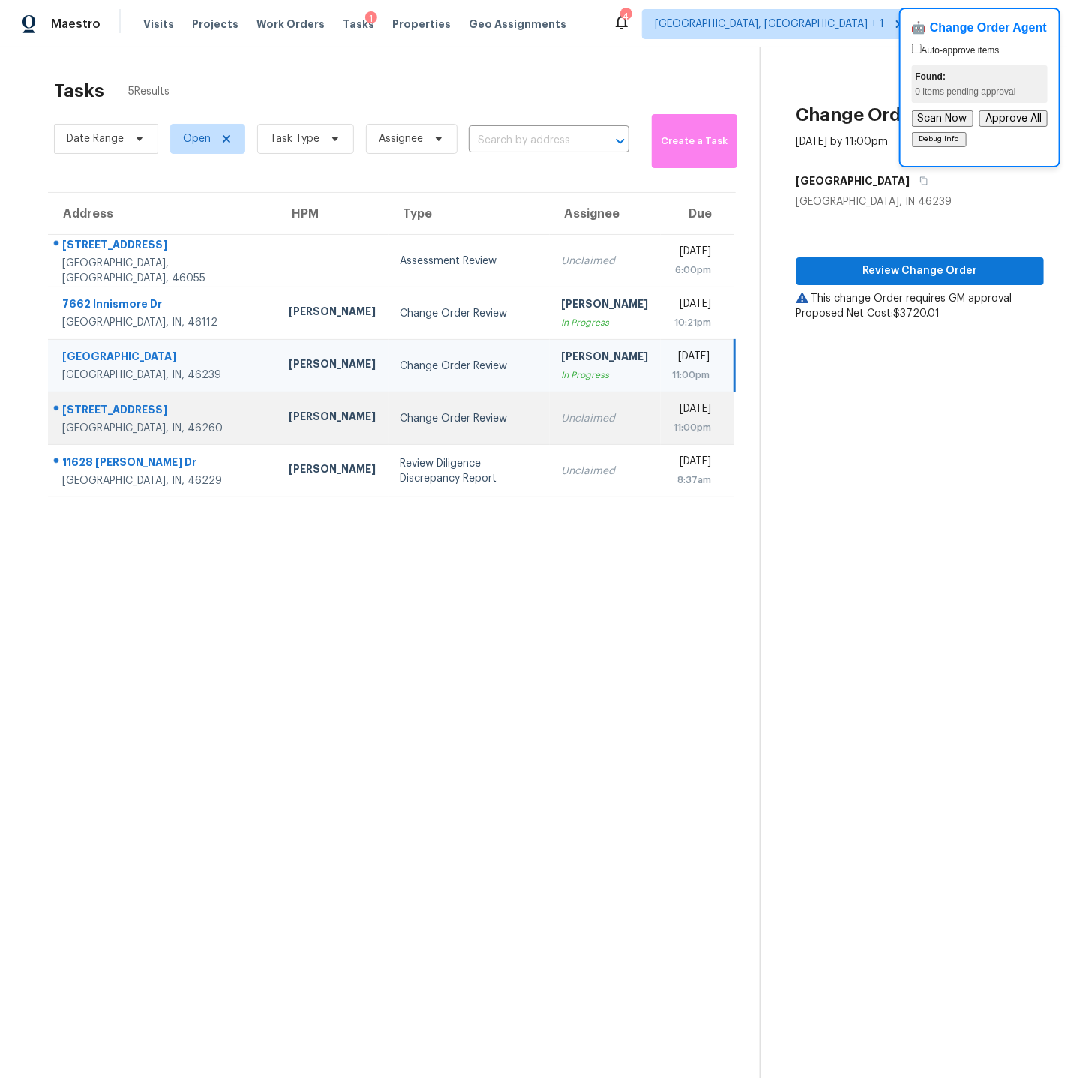
click at [461, 403] on td "Change Order Review" at bounding box center [468, 418] width 161 height 52
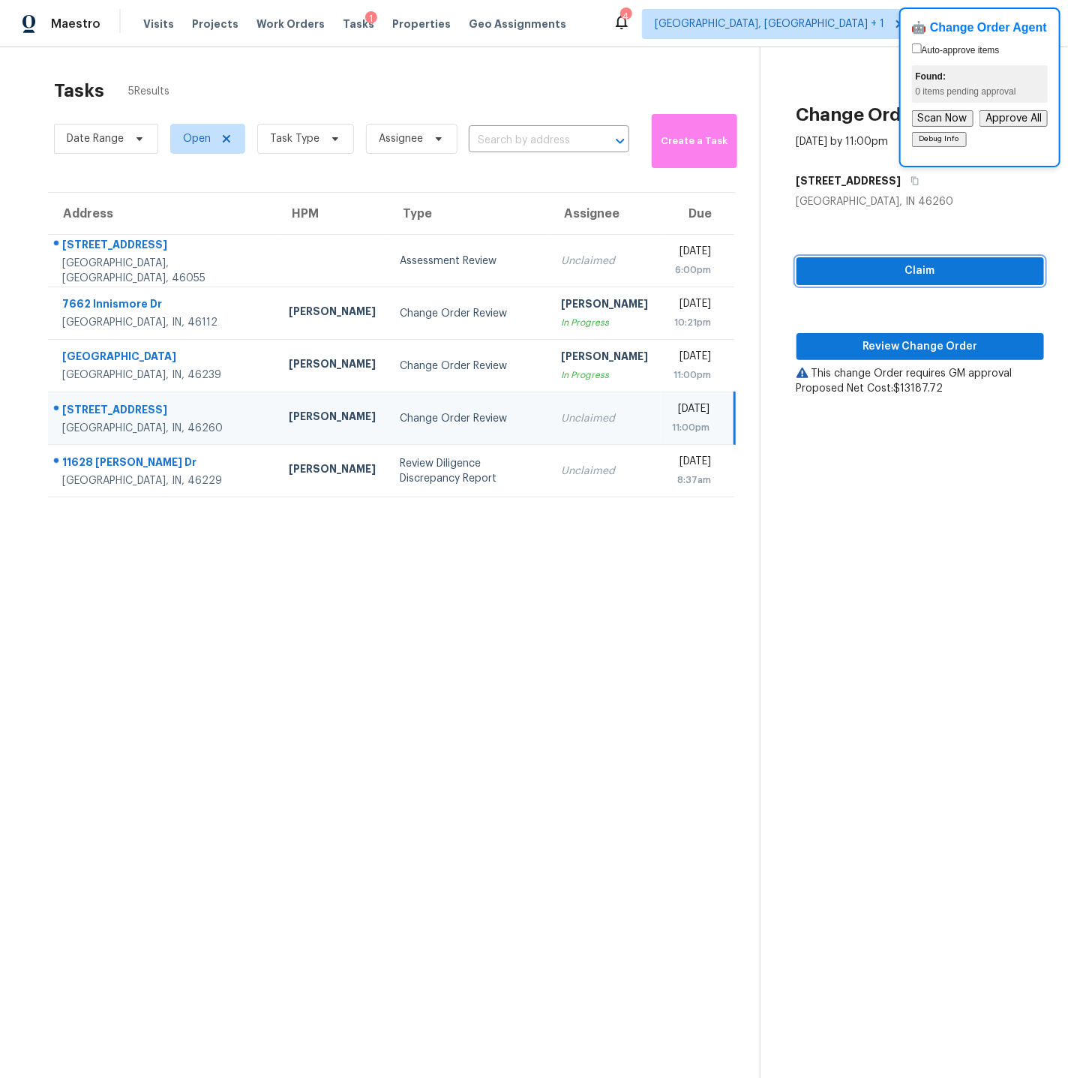
click at [913, 274] on span "Claim" at bounding box center [919, 271] width 223 height 19
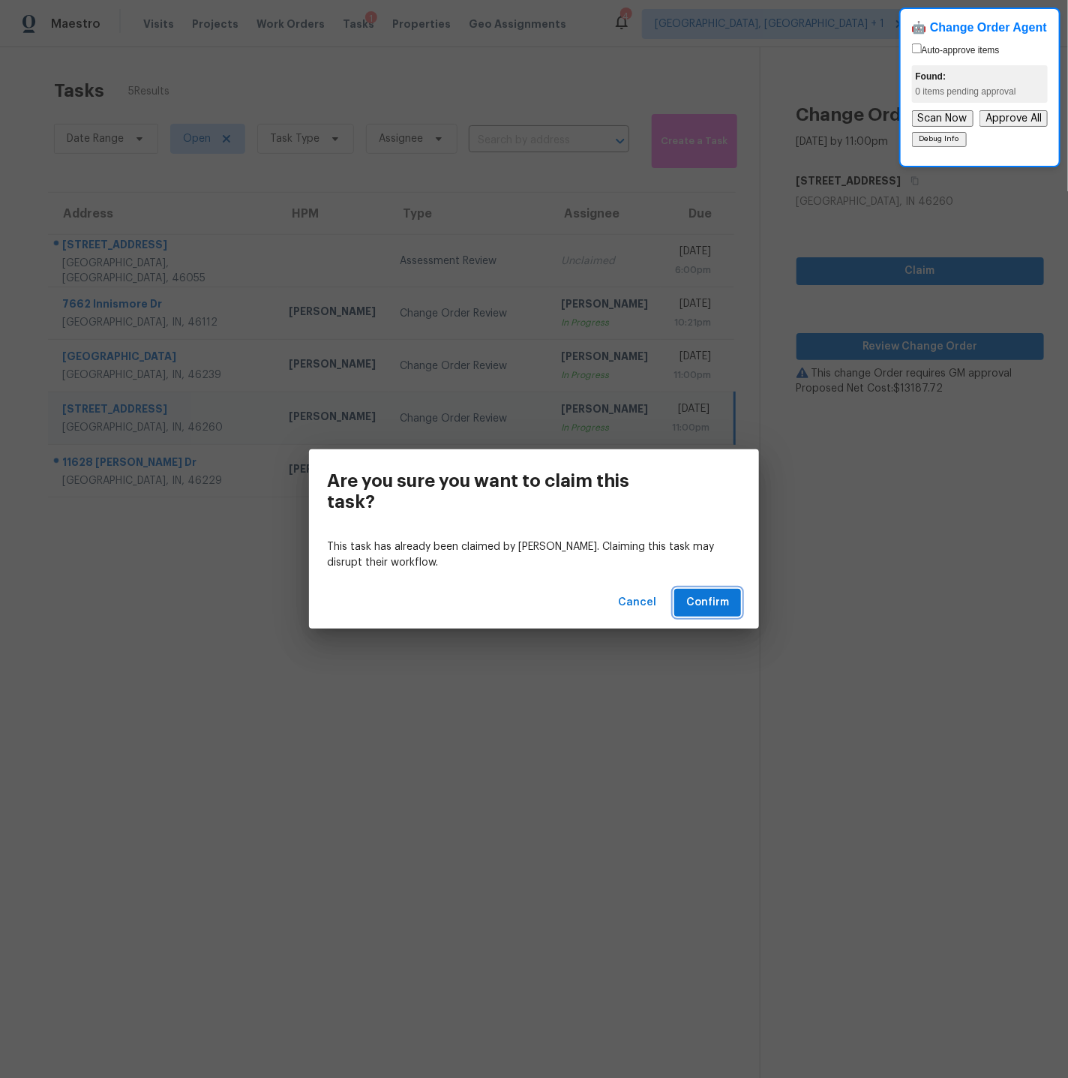
click at [706, 595] on span "Confirm" at bounding box center [707, 602] width 43 height 19
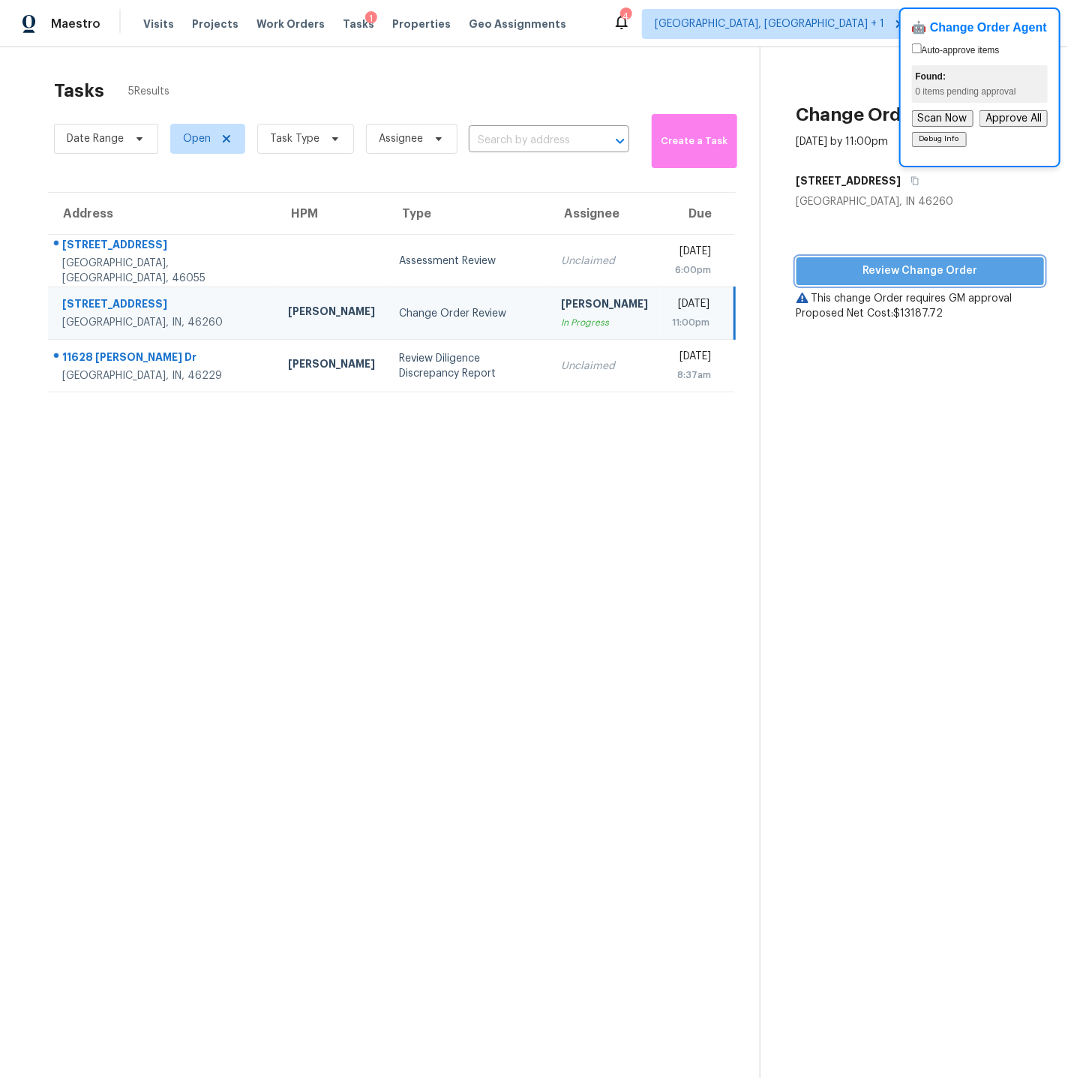
click at [878, 271] on span "Review Change Order" at bounding box center [919, 271] width 223 height 19
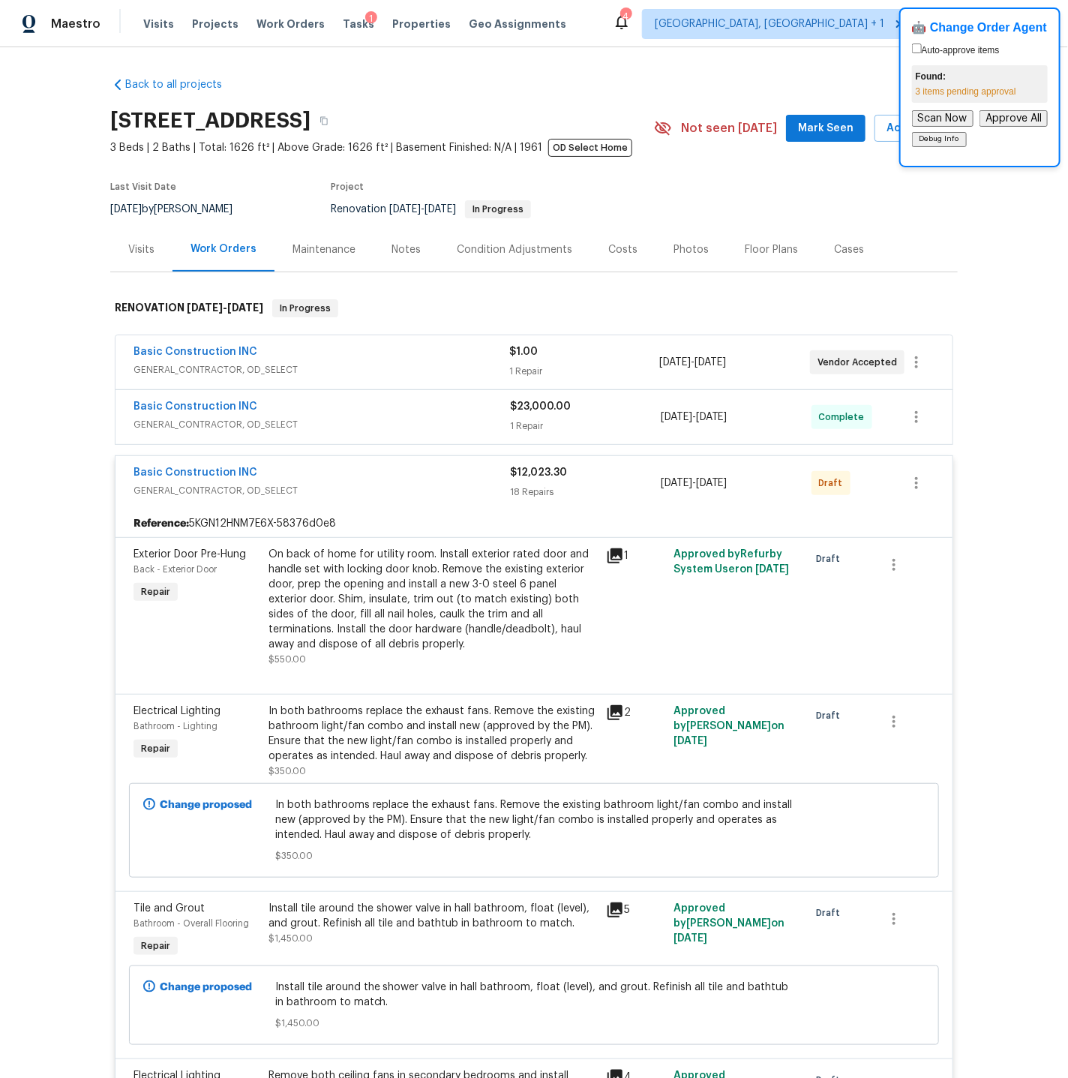
click at [376, 355] on div "Basic Construction INC" at bounding box center [321, 353] width 376 height 18
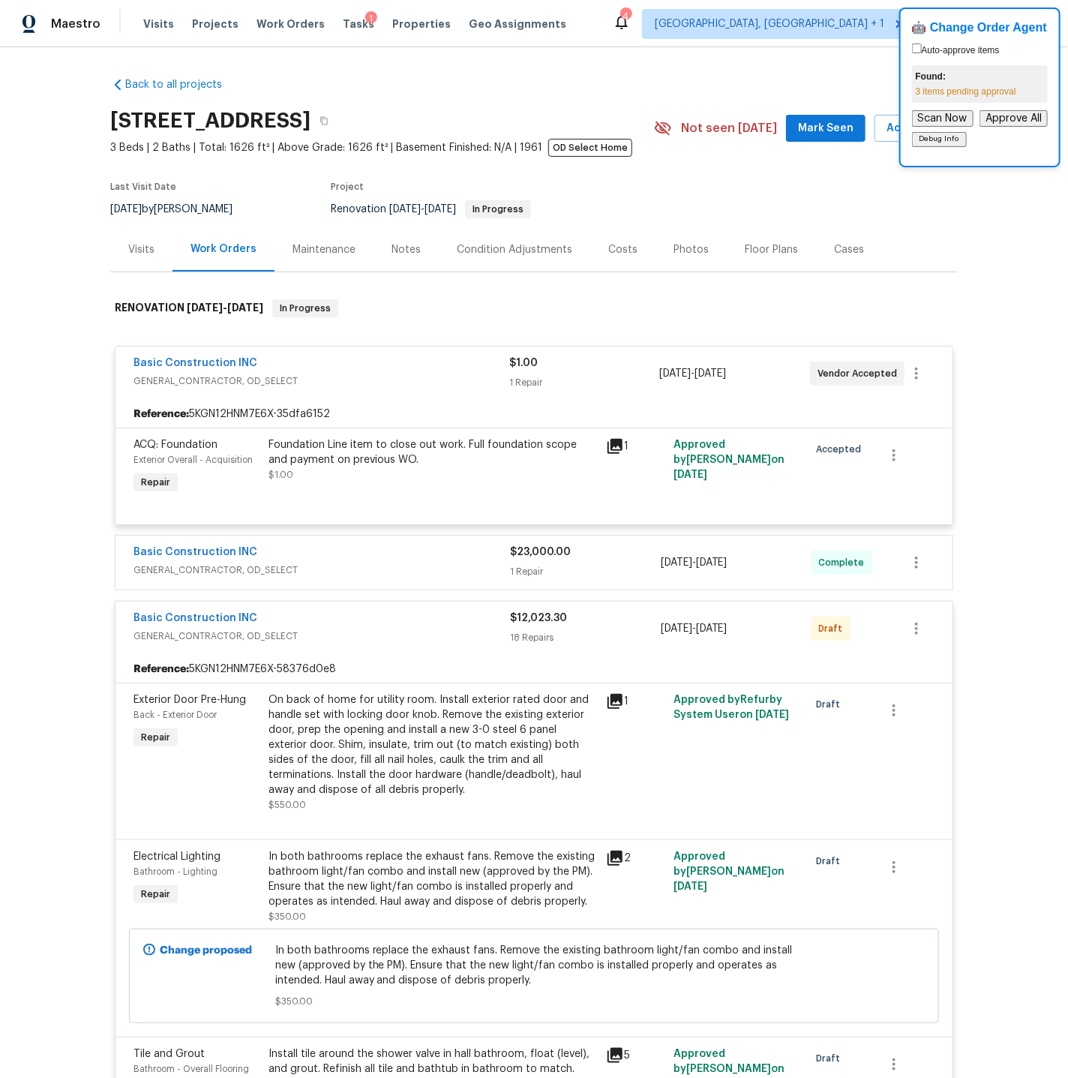
click at [376, 361] on div "Basic Construction INC" at bounding box center [321, 364] width 376 height 18
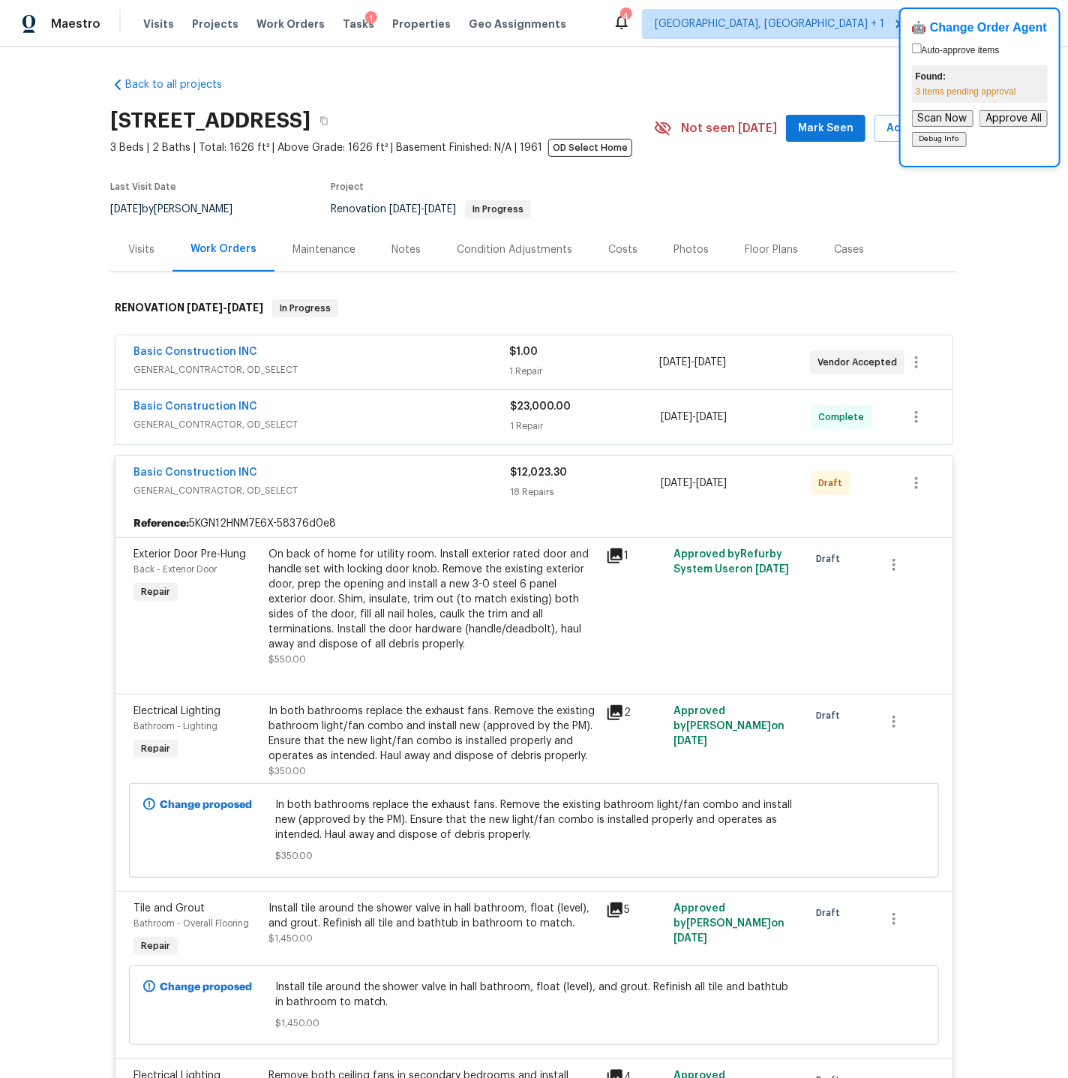
click at [377, 414] on div "Basic Construction INC" at bounding box center [321, 408] width 376 height 18
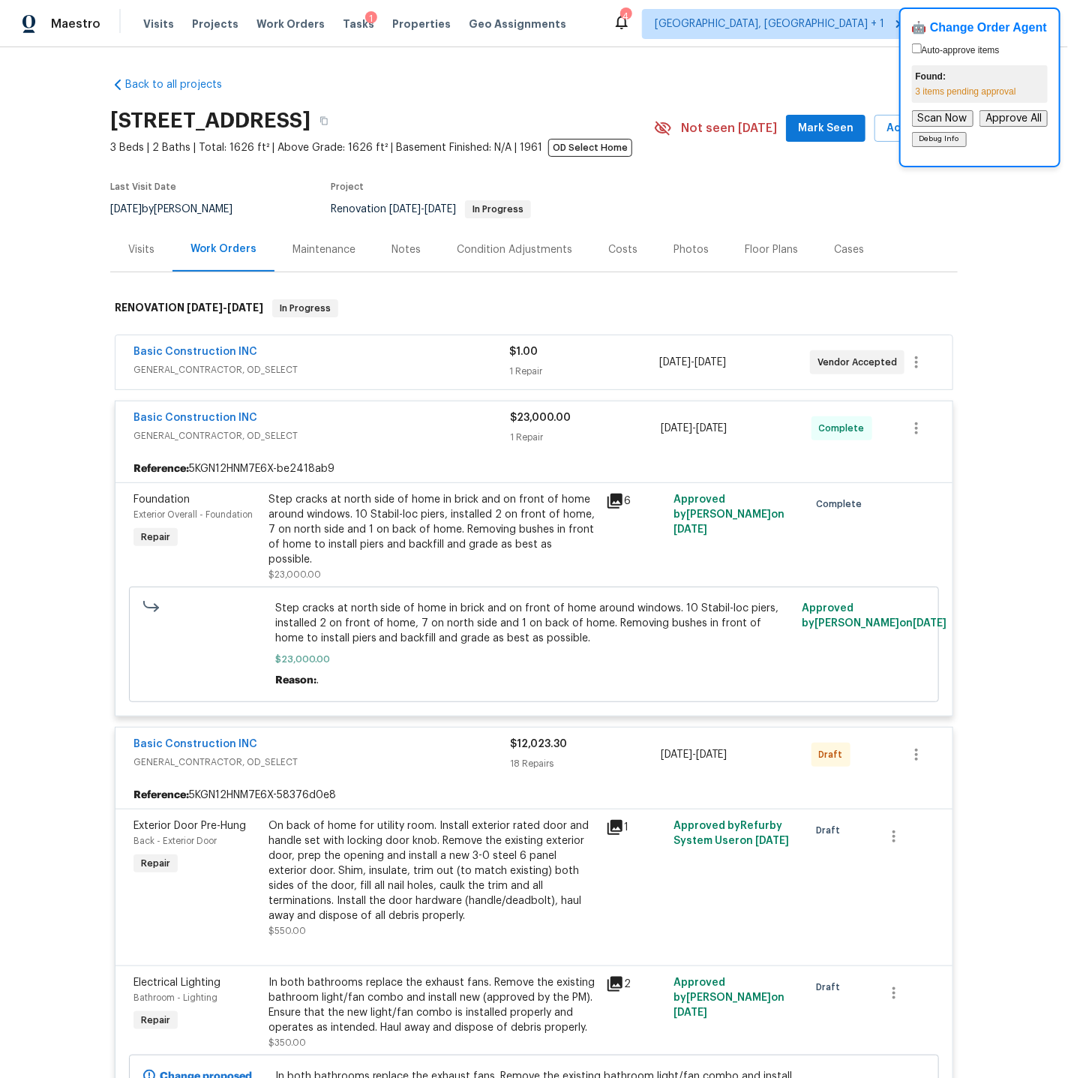
click at [377, 436] on span "GENERAL_CONTRACTOR, OD_SELECT" at bounding box center [321, 435] width 376 height 15
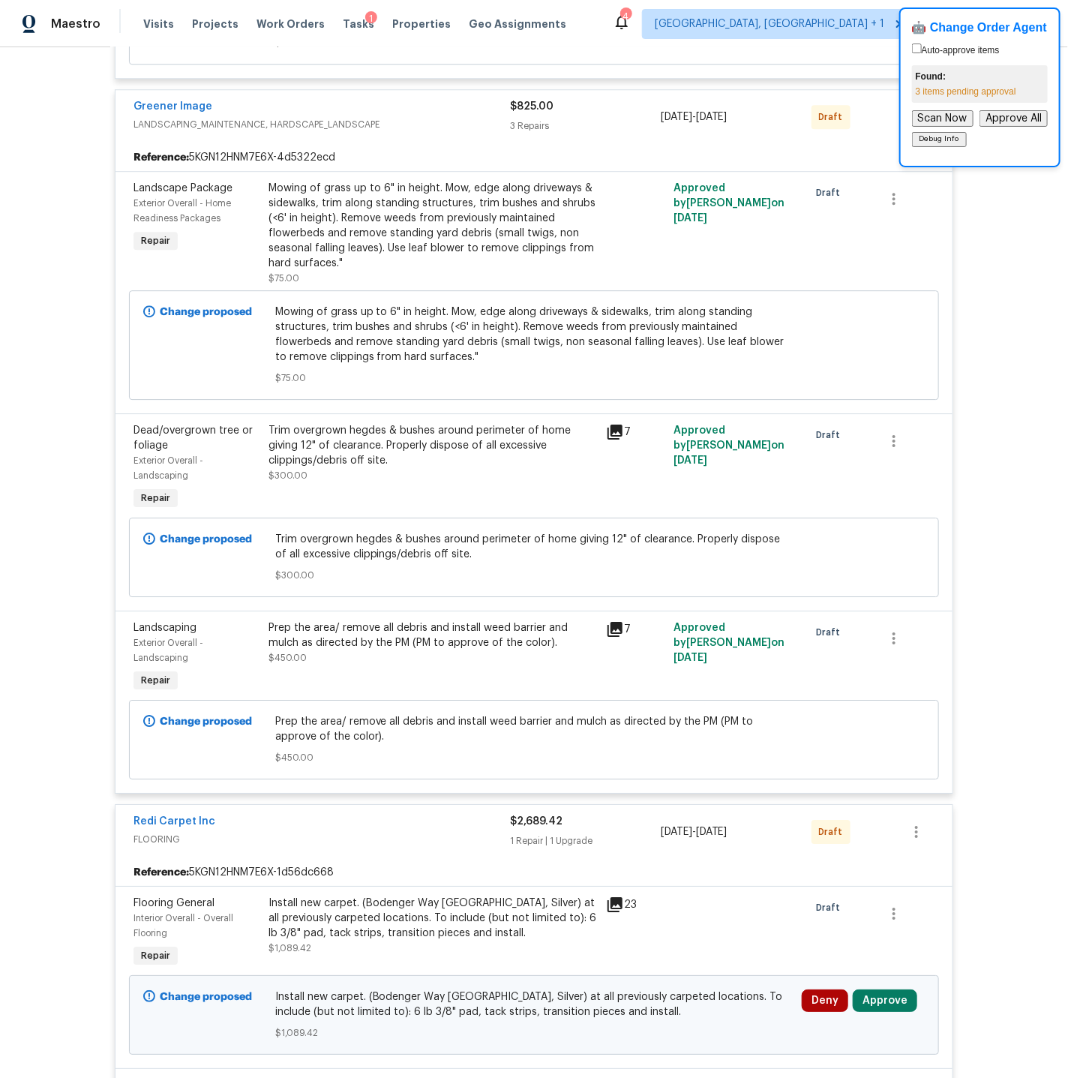
scroll to position [4612, 0]
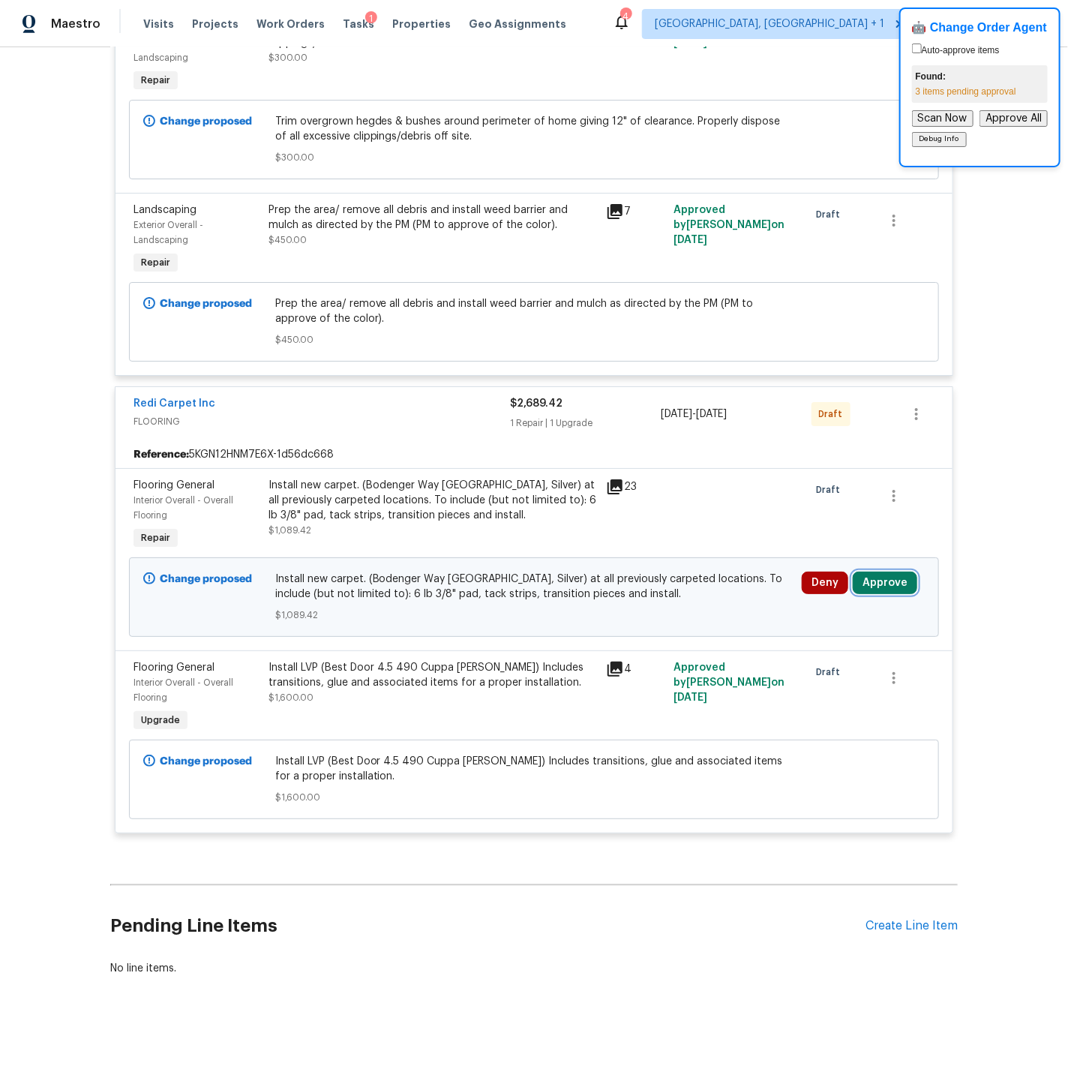
click at [871, 582] on button "Approve" at bounding box center [885, 582] width 64 height 22
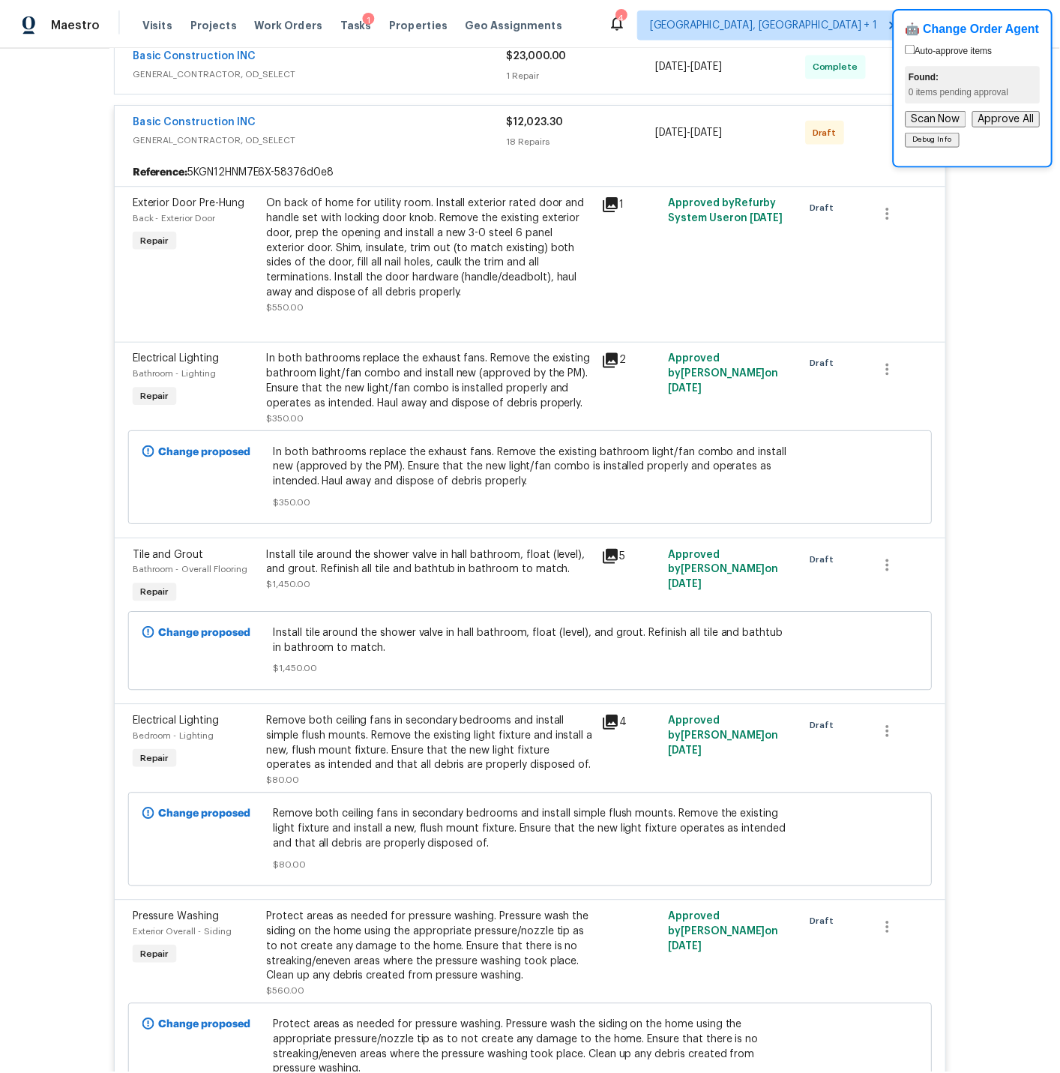
scroll to position [0, 0]
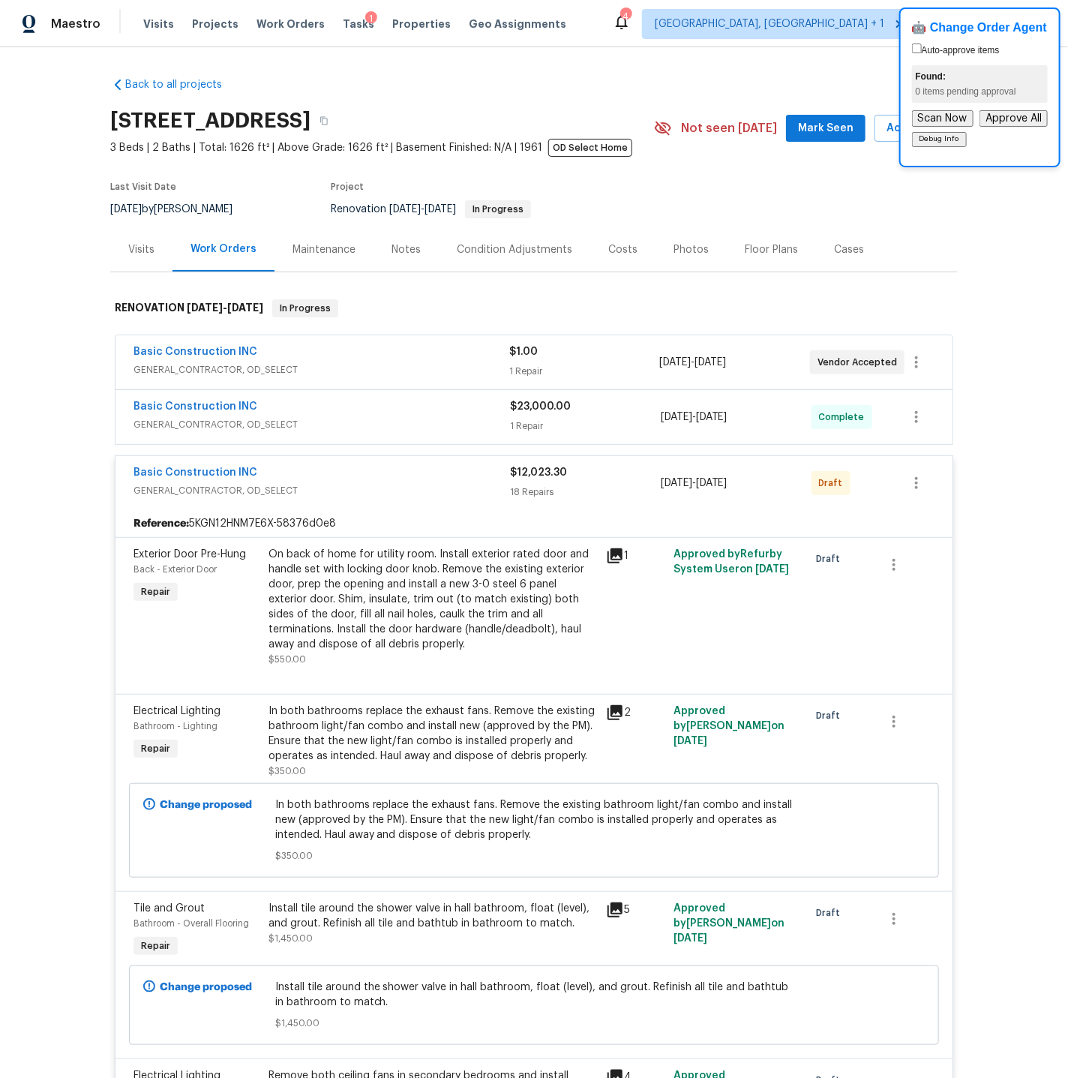
click at [400, 249] on div "Notes" at bounding box center [405, 249] width 29 height 15
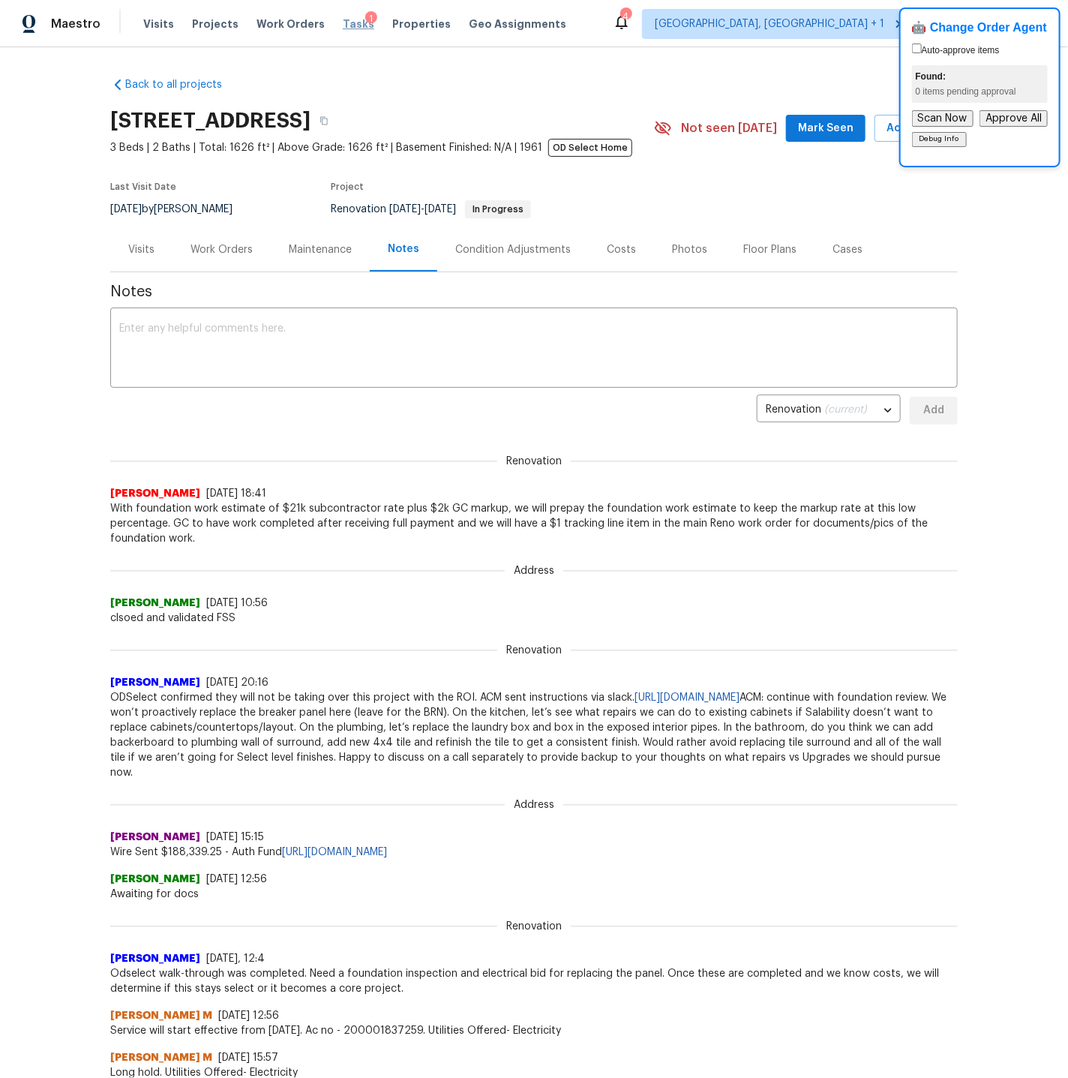
click at [343, 23] on span "Tasks" at bounding box center [358, 24] width 31 height 10
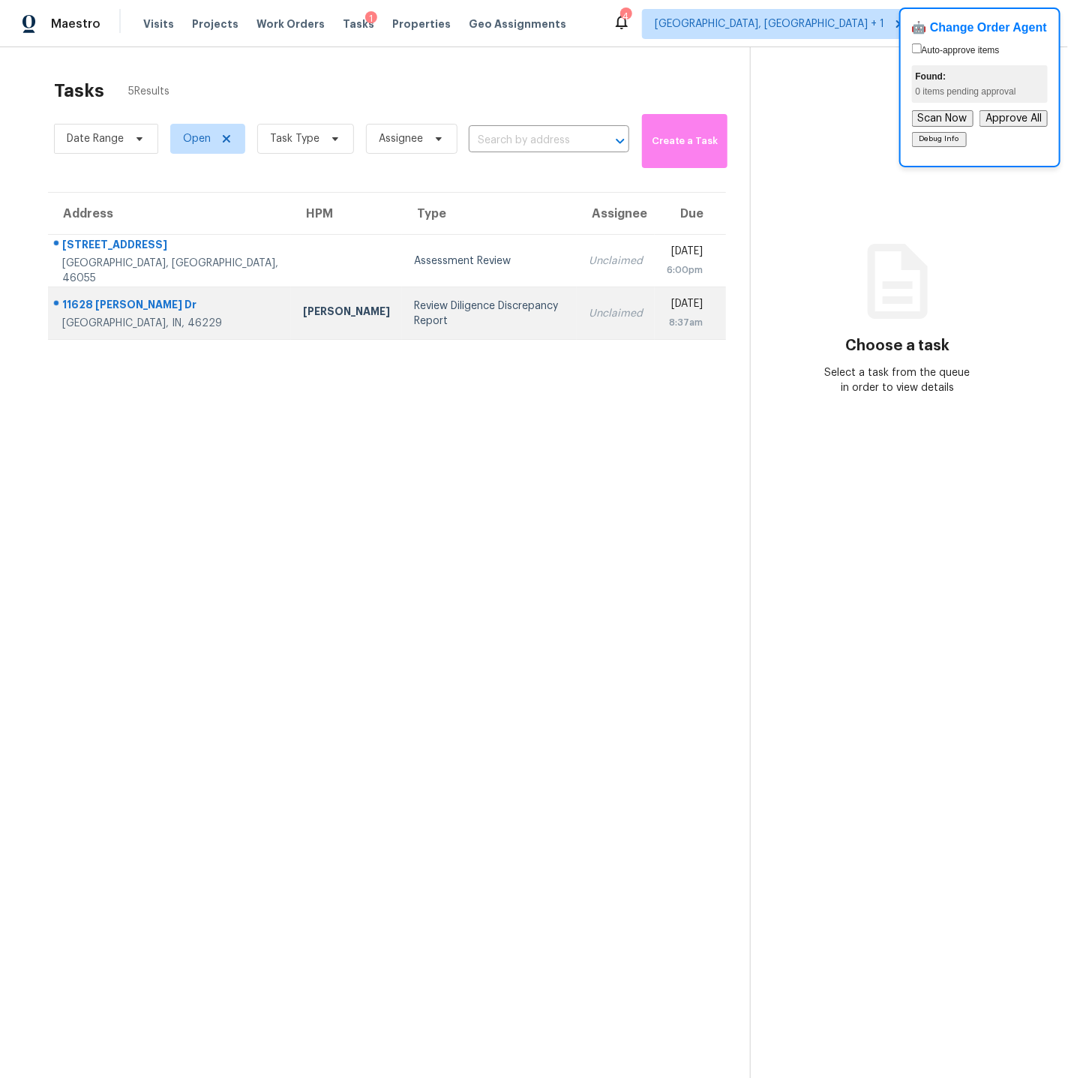
click at [414, 313] on div "Review Diligence Discrepancy Report" at bounding box center [489, 313] width 151 height 30
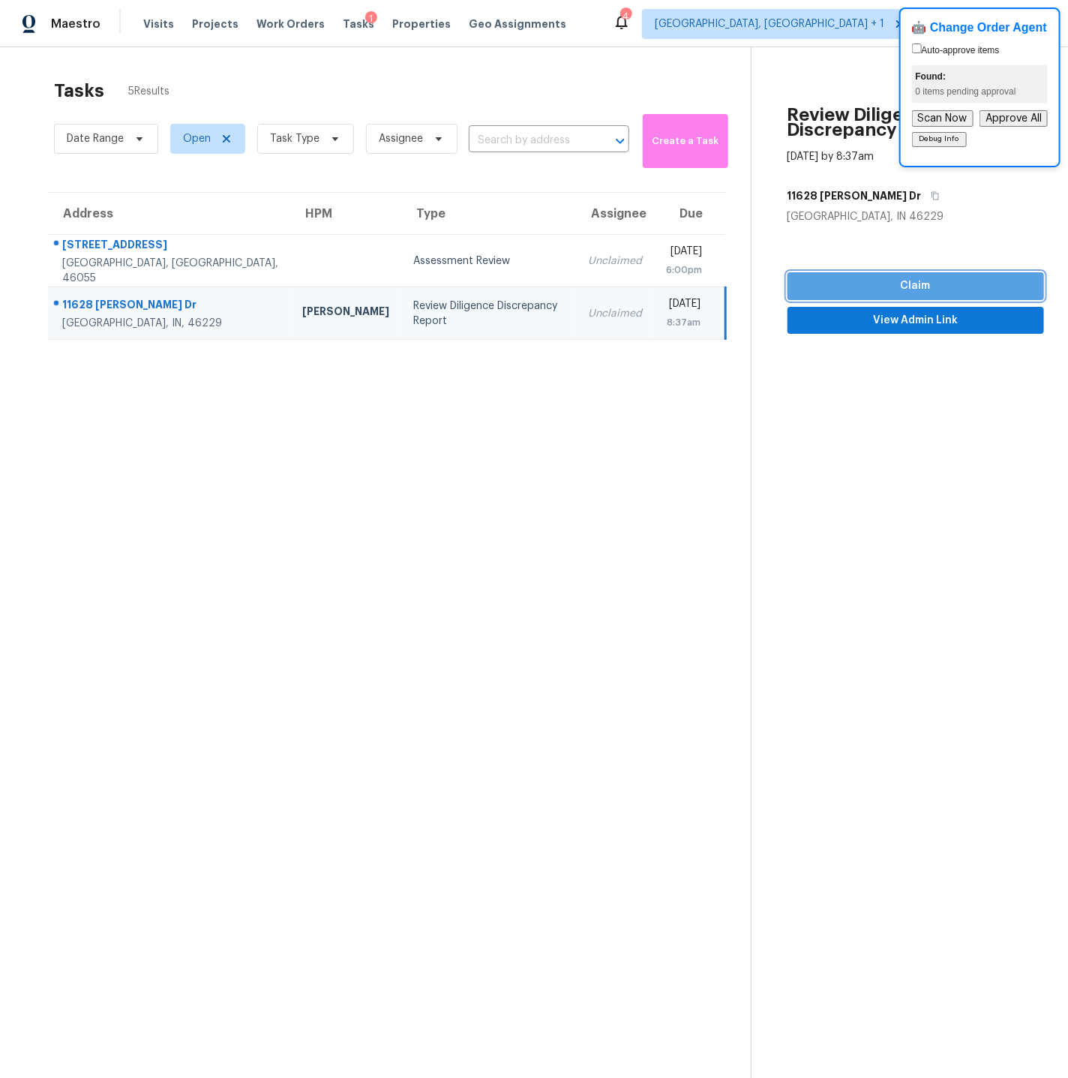
click at [902, 283] on span "Claim" at bounding box center [915, 286] width 232 height 19
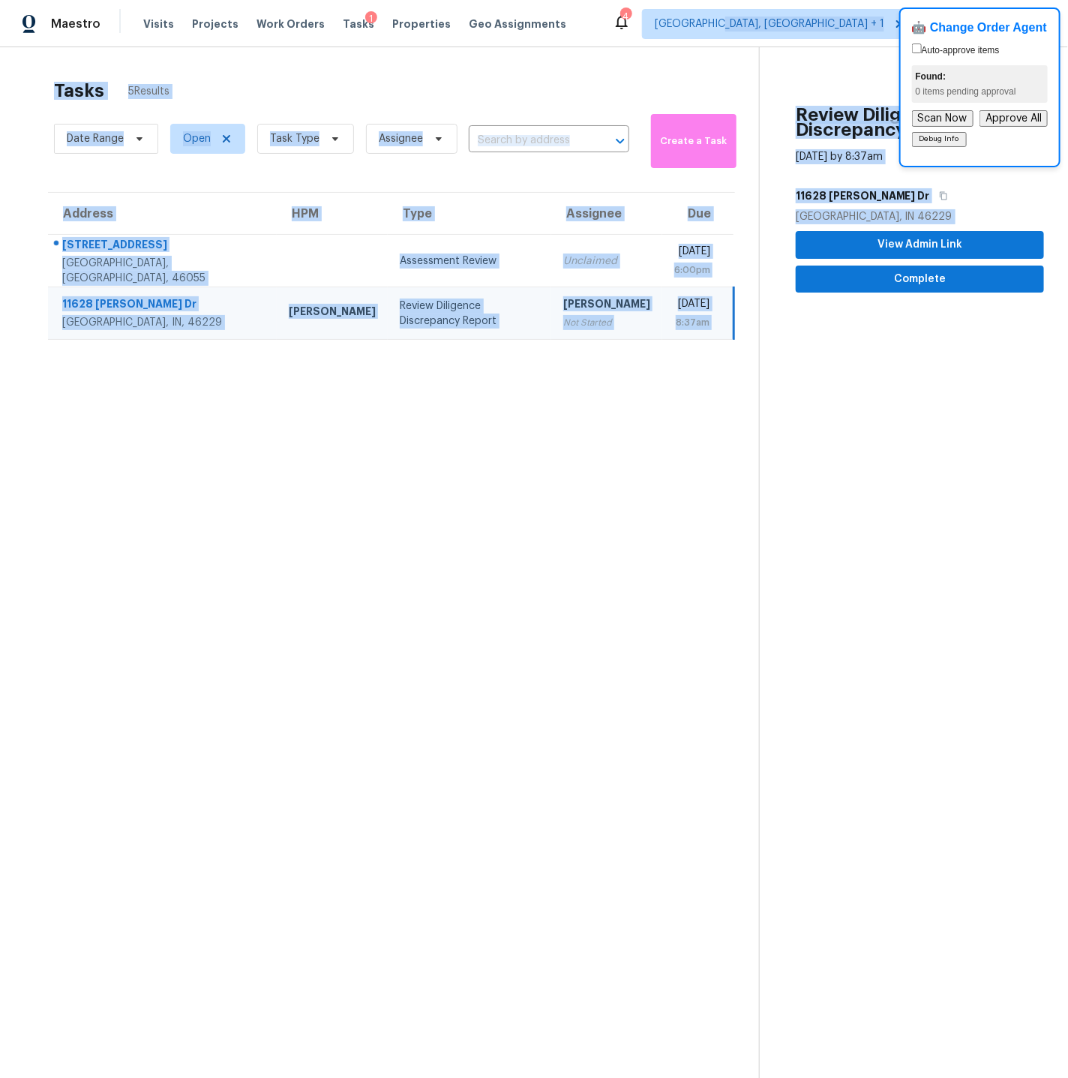
drag, startPoint x: 919, startPoint y: 13, endPoint x: 907, endPoint y: 16, distance: 11.9
click at [865, 19] on body "Maestro Visits Projects Work Orders Tasks 1 Properties Geo Assignments 4 Indian…" at bounding box center [534, 539] width 1068 height 1078
click at [922, 13] on div "🤖 Change Order Agent Auto-approve items Found: 0 items pending approval Scan No…" at bounding box center [979, 87] width 161 height 160
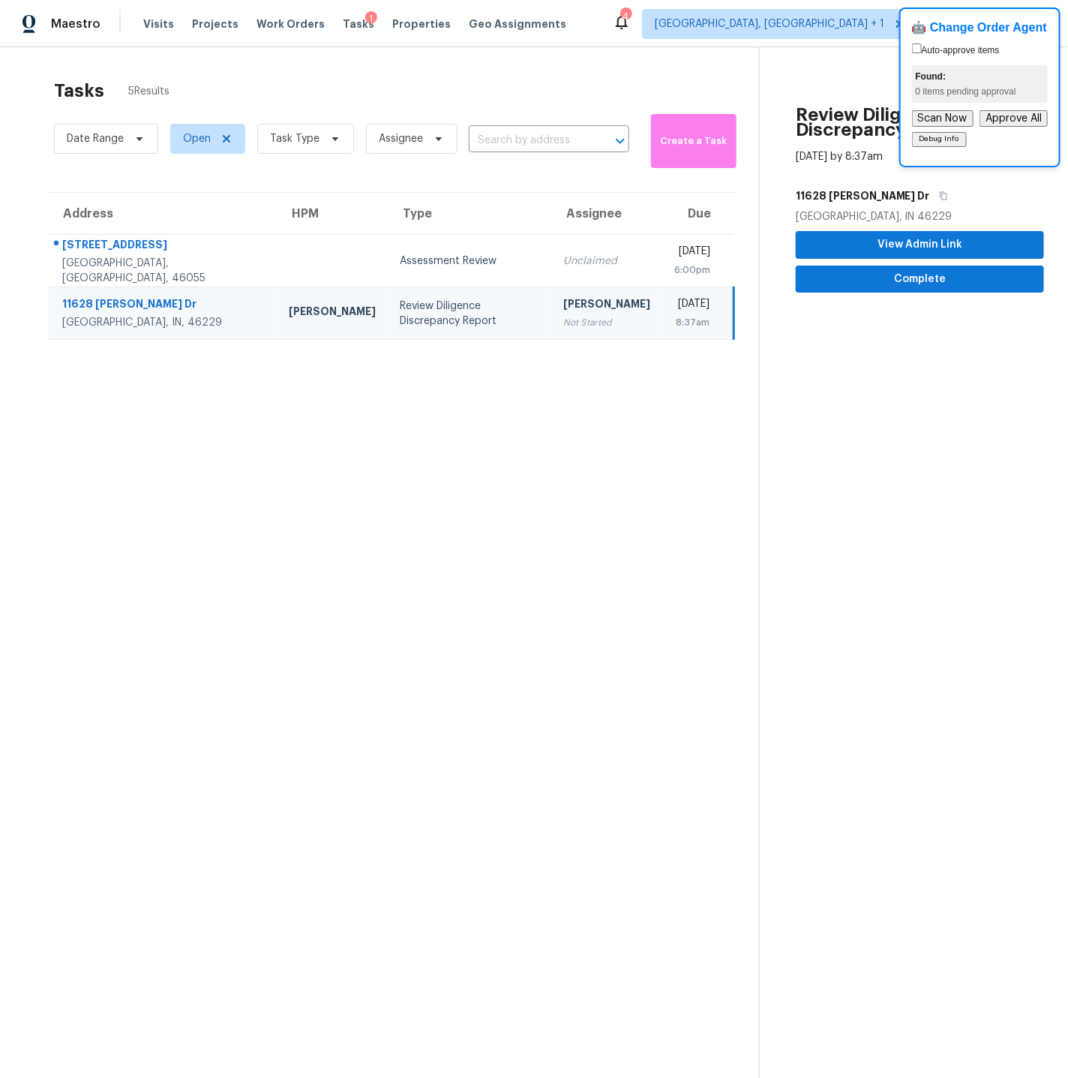
click at [922, 13] on div "🤖 Change Order Agent Auto-approve items Found: 0 items pending approval Scan No…" at bounding box center [979, 87] width 161 height 160
drag, startPoint x: 1032, startPoint y: 17, endPoint x: 1033, endPoint y: 26, distance: 9.0
click at [1033, 17] on div "🤖 Change Order Agent Auto-approve items Found: 0 items pending approval Scan No…" at bounding box center [979, 87] width 161 height 160
drag, startPoint x: 1050, startPoint y: 71, endPoint x: 1052, endPoint y: 79, distance: 7.8
click at [1051, 72] on div "🤖 Change Order Agent Auto-approve items Found: 0 items pending approval Scan No…" at bounding box center [979, 87] width 161 height 160
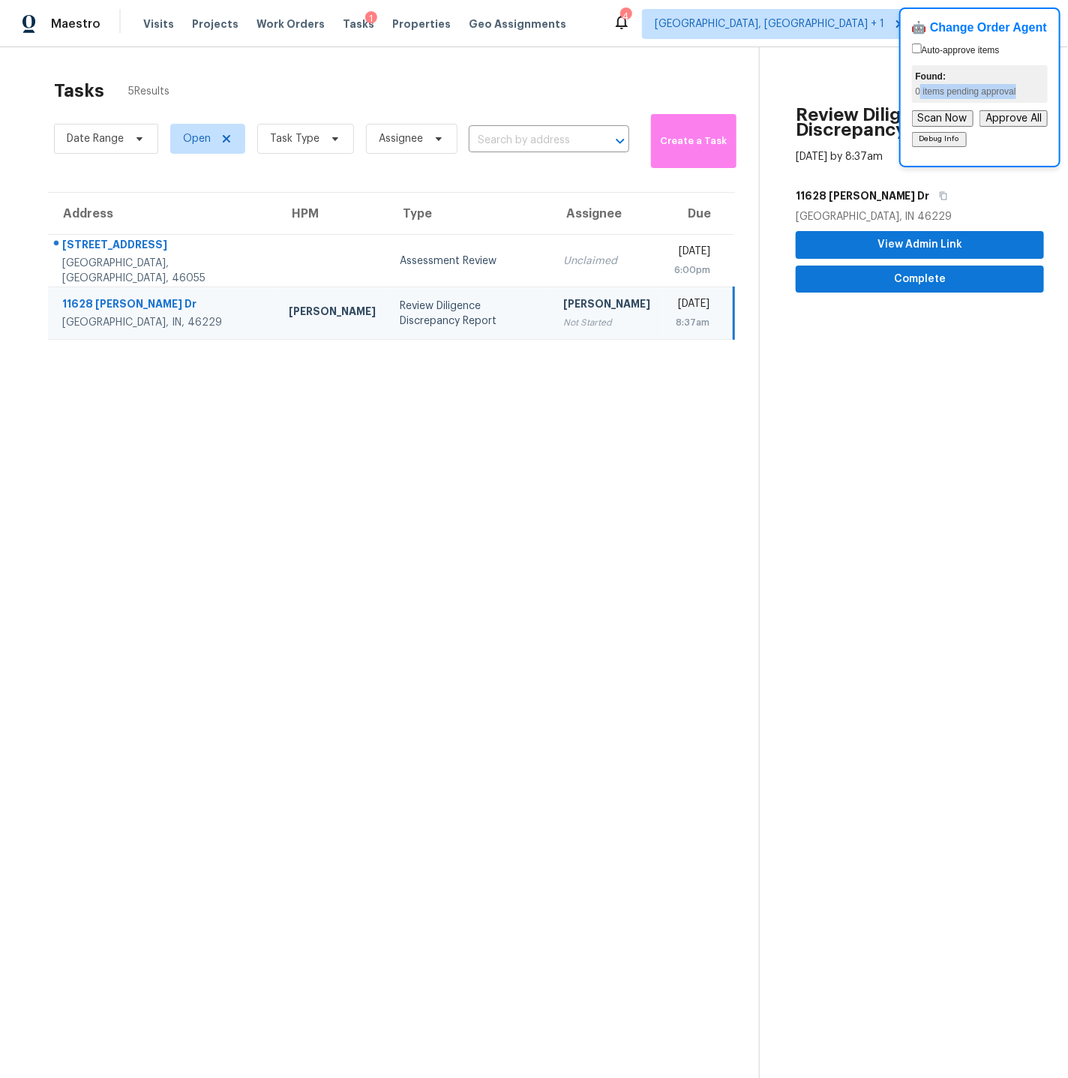
drag, startPoint x: 1053, startPoint y: 84, endPoint x: 919, endPoint y: 89, distance: 133.6
click at [919, 89] on div "🤖 Change Order Agent Auto-approve items Found: 0 items pending approval Scan No…" at bounding box center [979, 87] width 161 height 160
click at [901, 280] on span "Complete" at bounding box center [920, 279] width 224 height 19
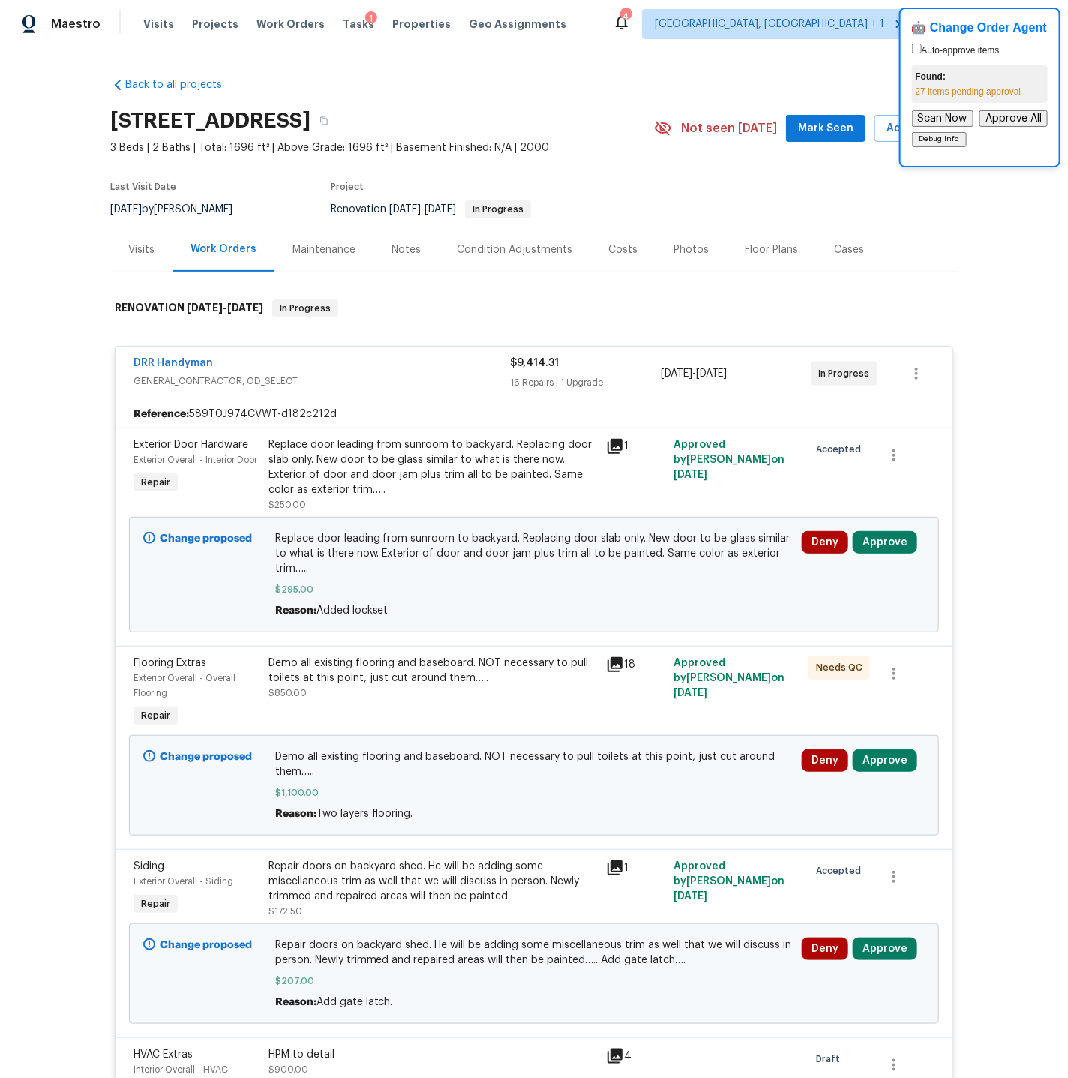
click at [144, 248] on div "Visits" at bounding box center [141, 249] width 26 height 15
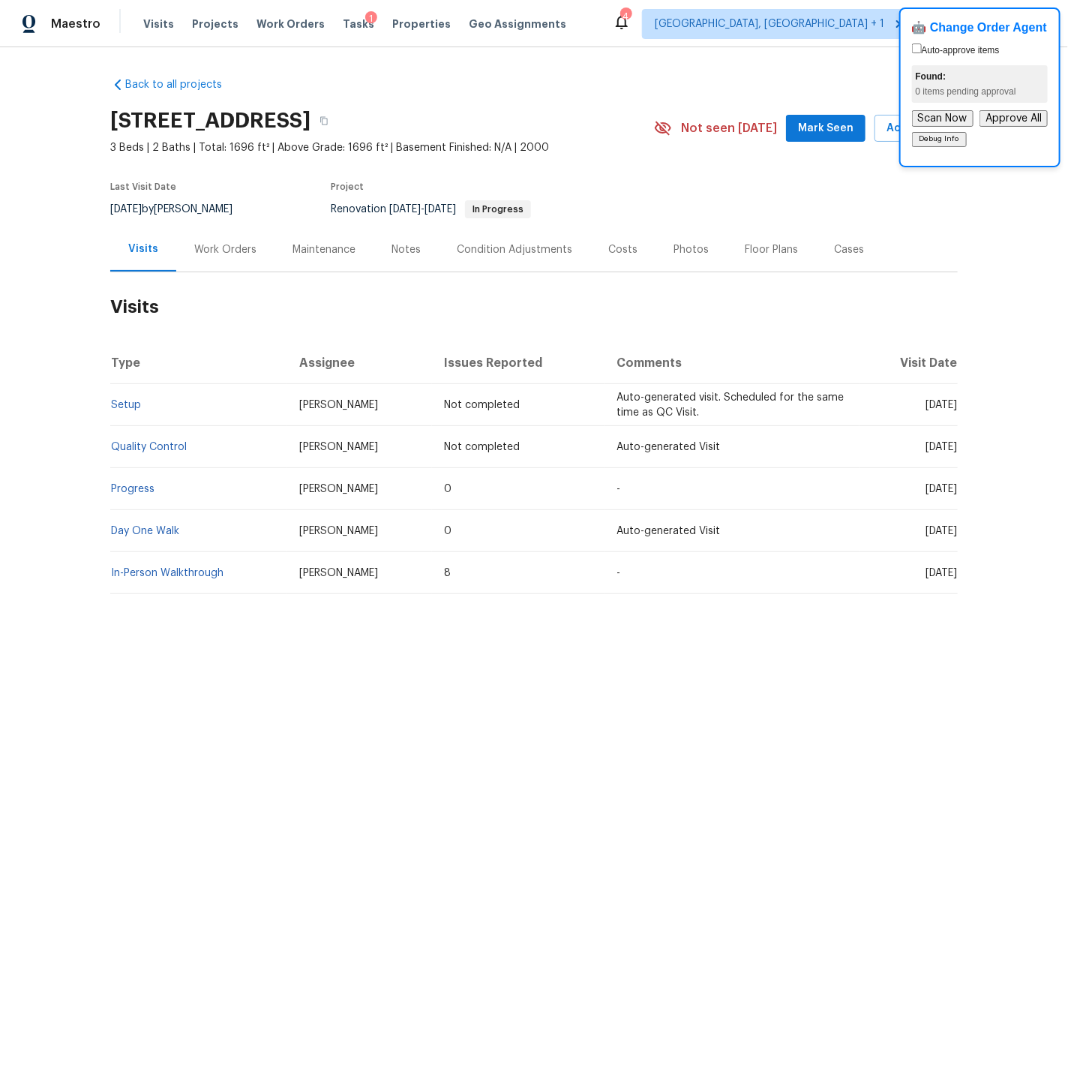
click at [468, 250] on div "Condition Adjustments" at bounding box center [514, 249] width 115 height 15
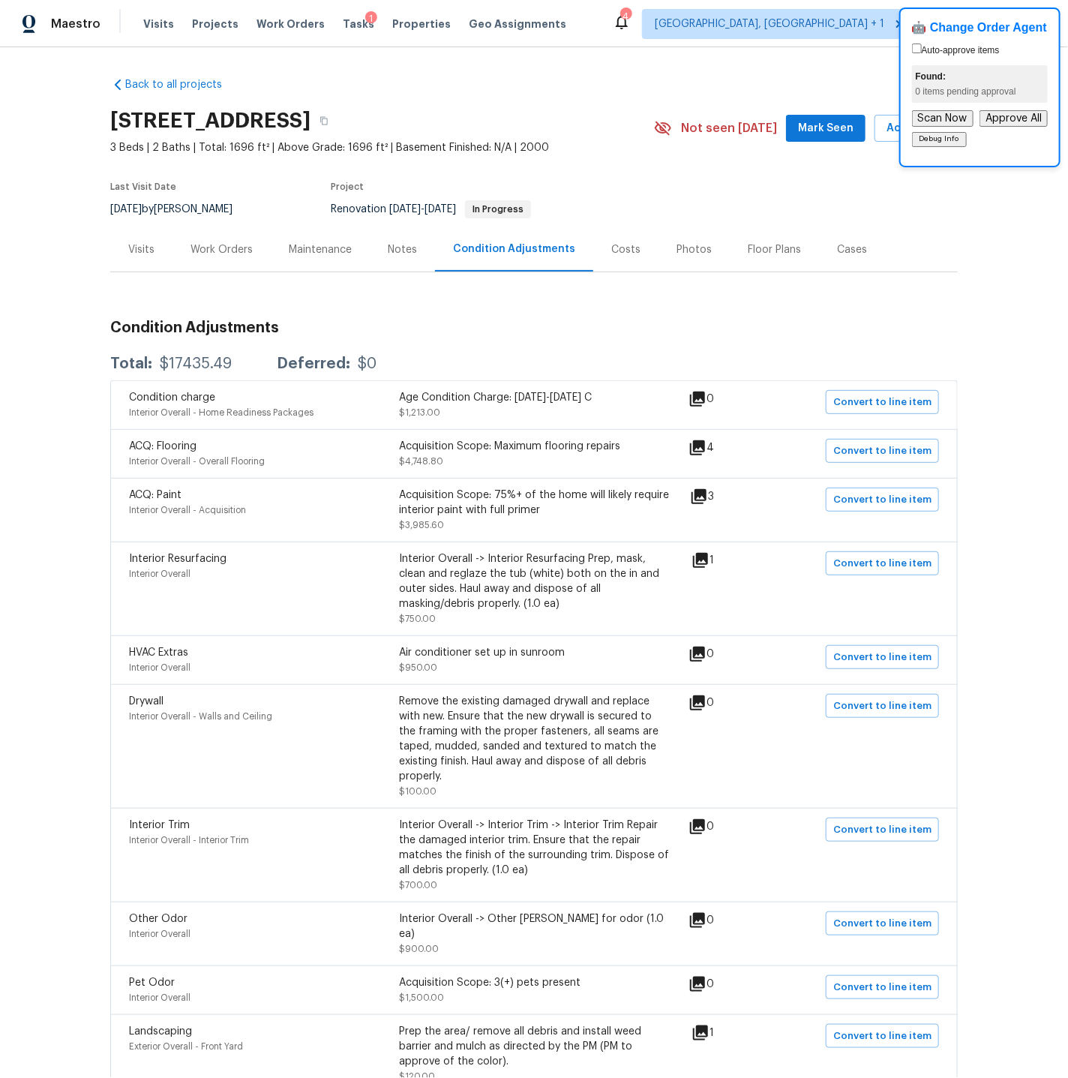
click at [227, 253] on div "Work Orders" at bounding box center [221, 249] width 62 height 15
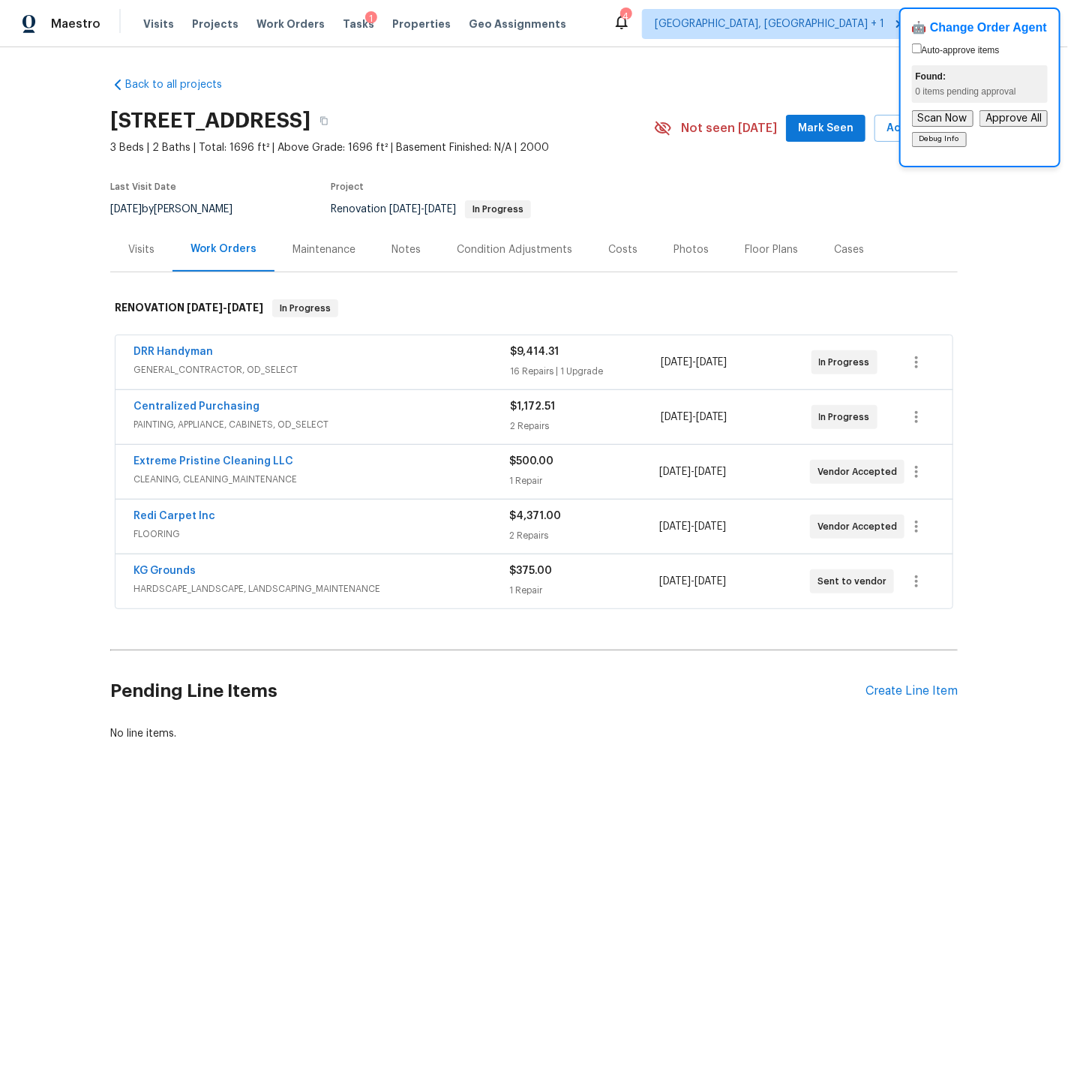
click at [621, 251] on div "Costs" at bounding box center [622, 249] width 29 height 15
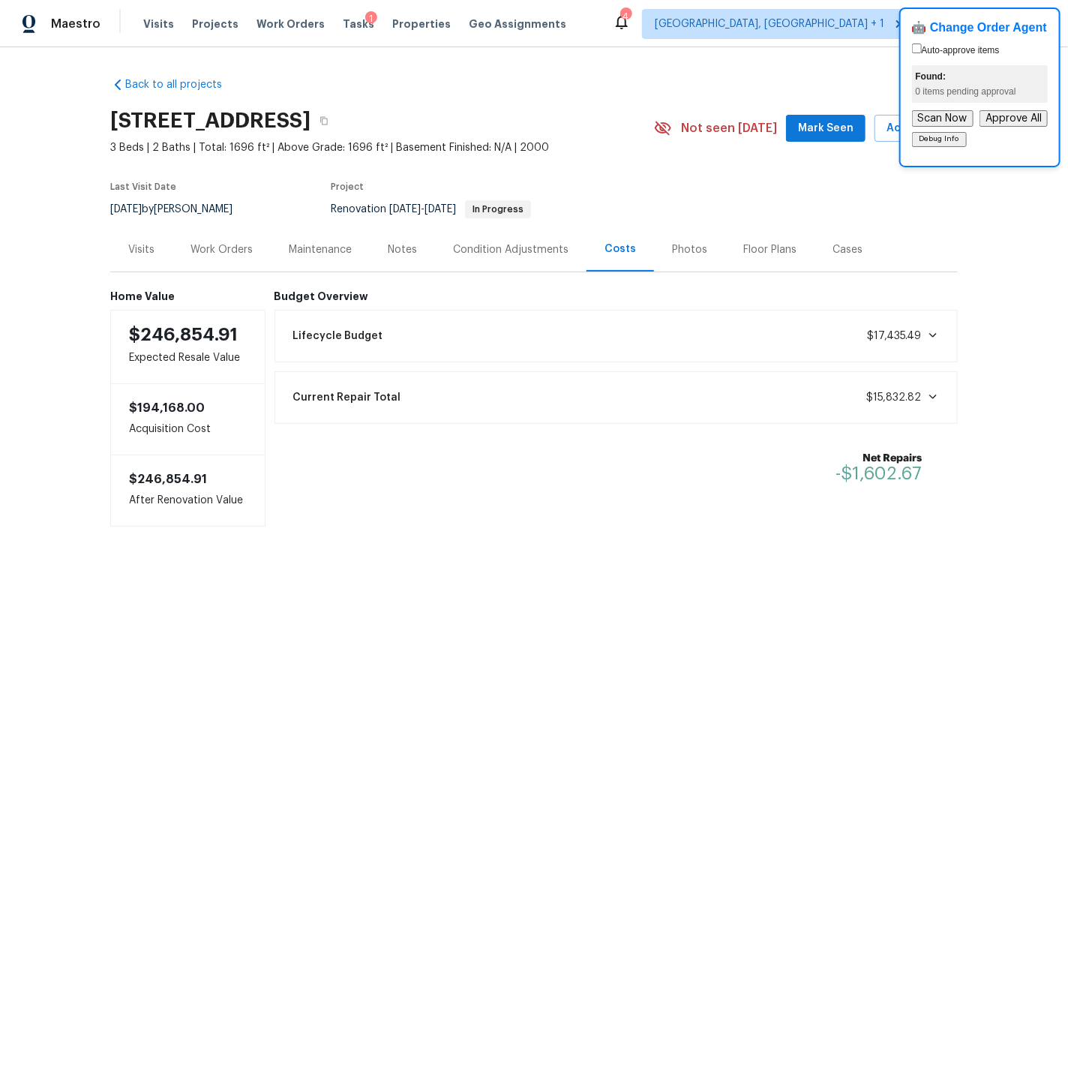
click at [231, 250] on div "Work Orders" at bounding box center [221, 249] width 62 height 15
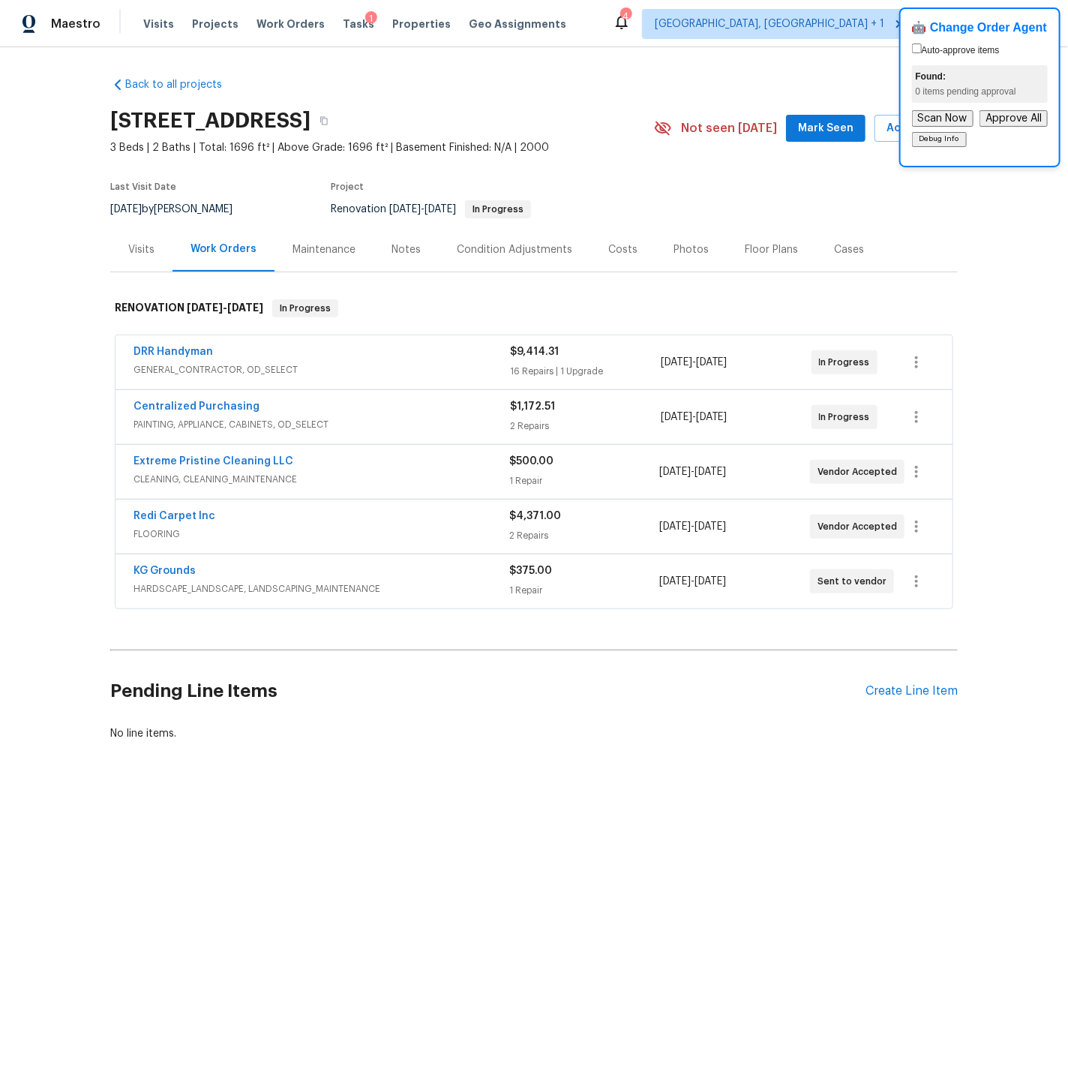
click at [376, 359] on div "DRR Handyman" at bounding box center [321, 353] width 376 height 18
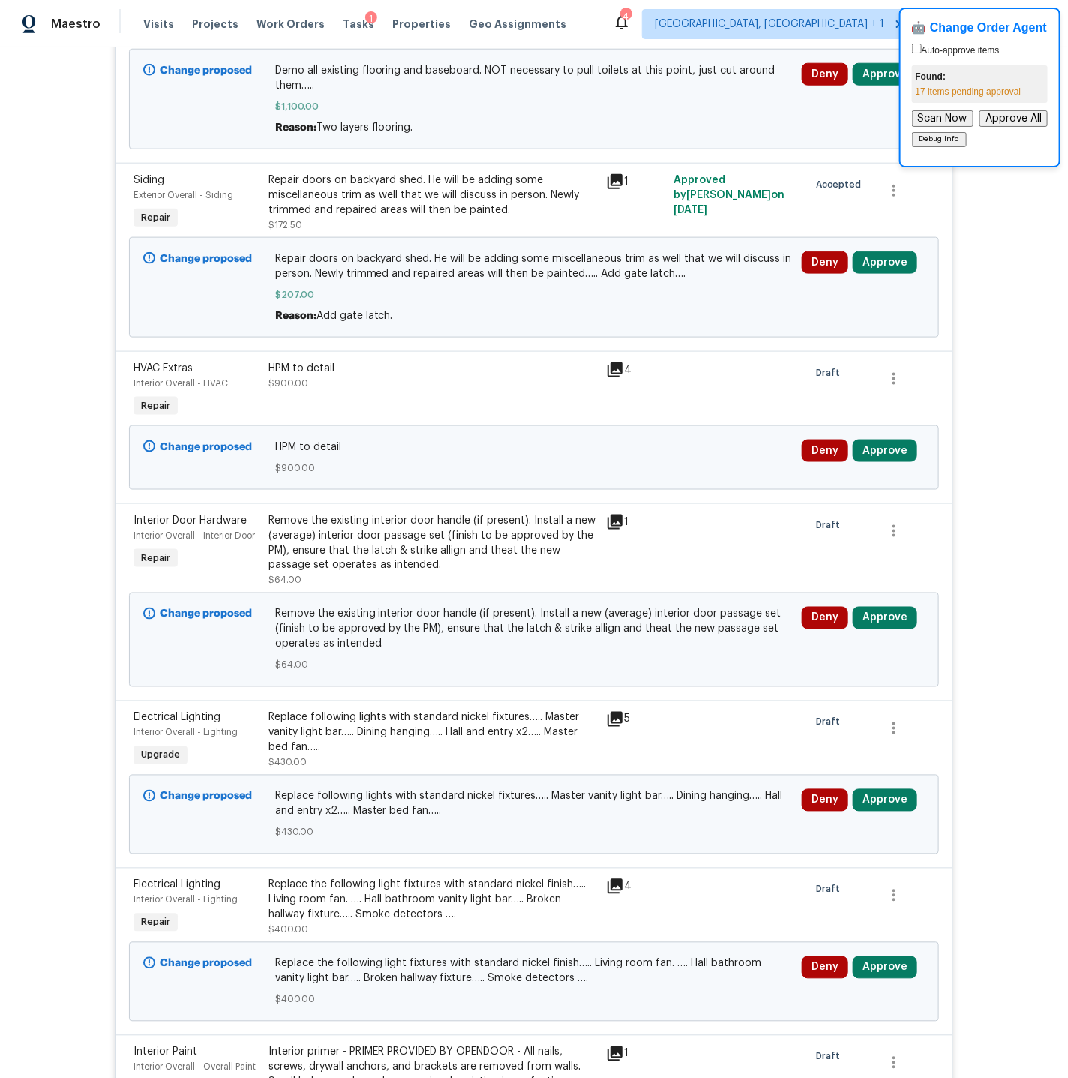
scroll to position [691, 0]
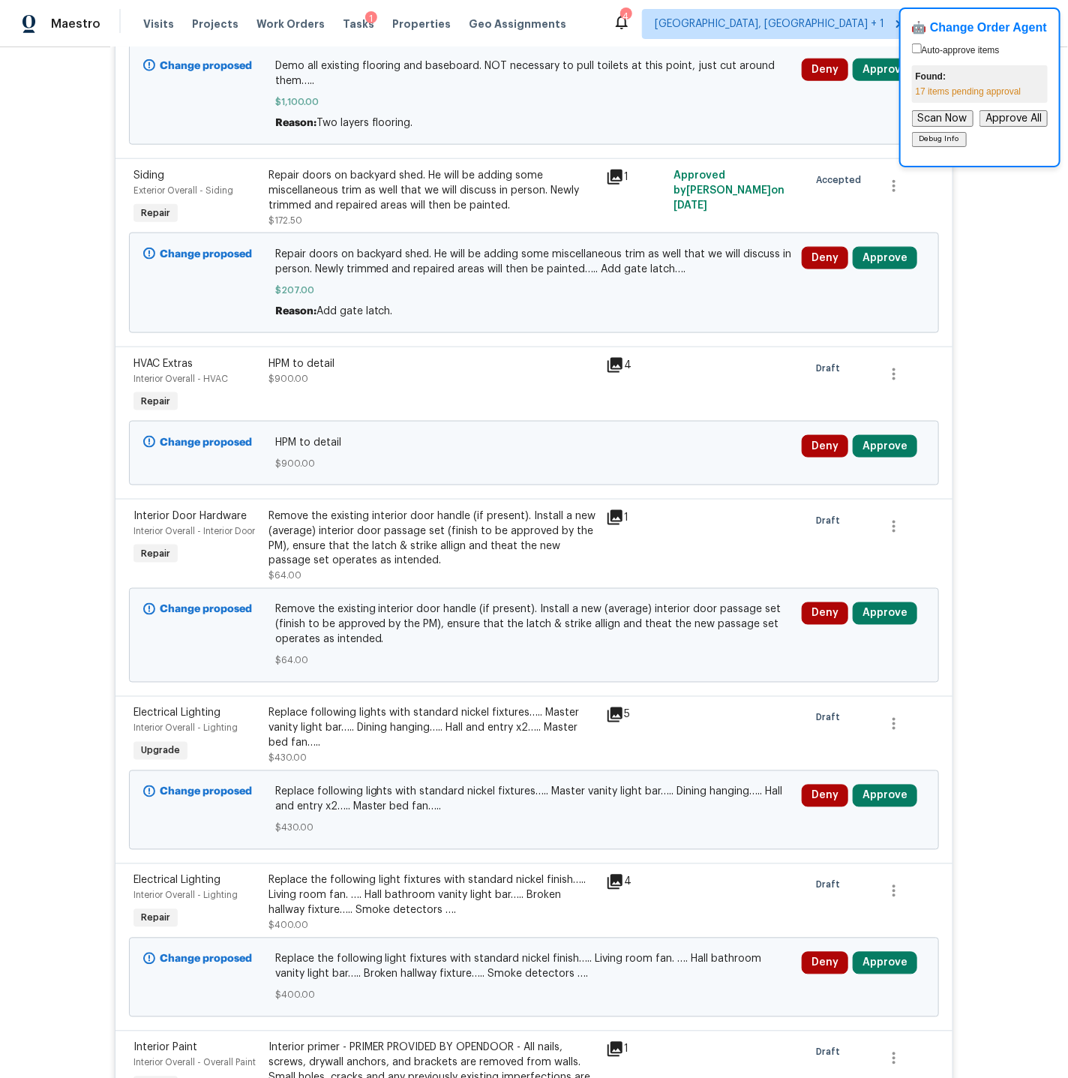
click at [619, 366] on icon at bounding box center [614, 365] width 15 height 15
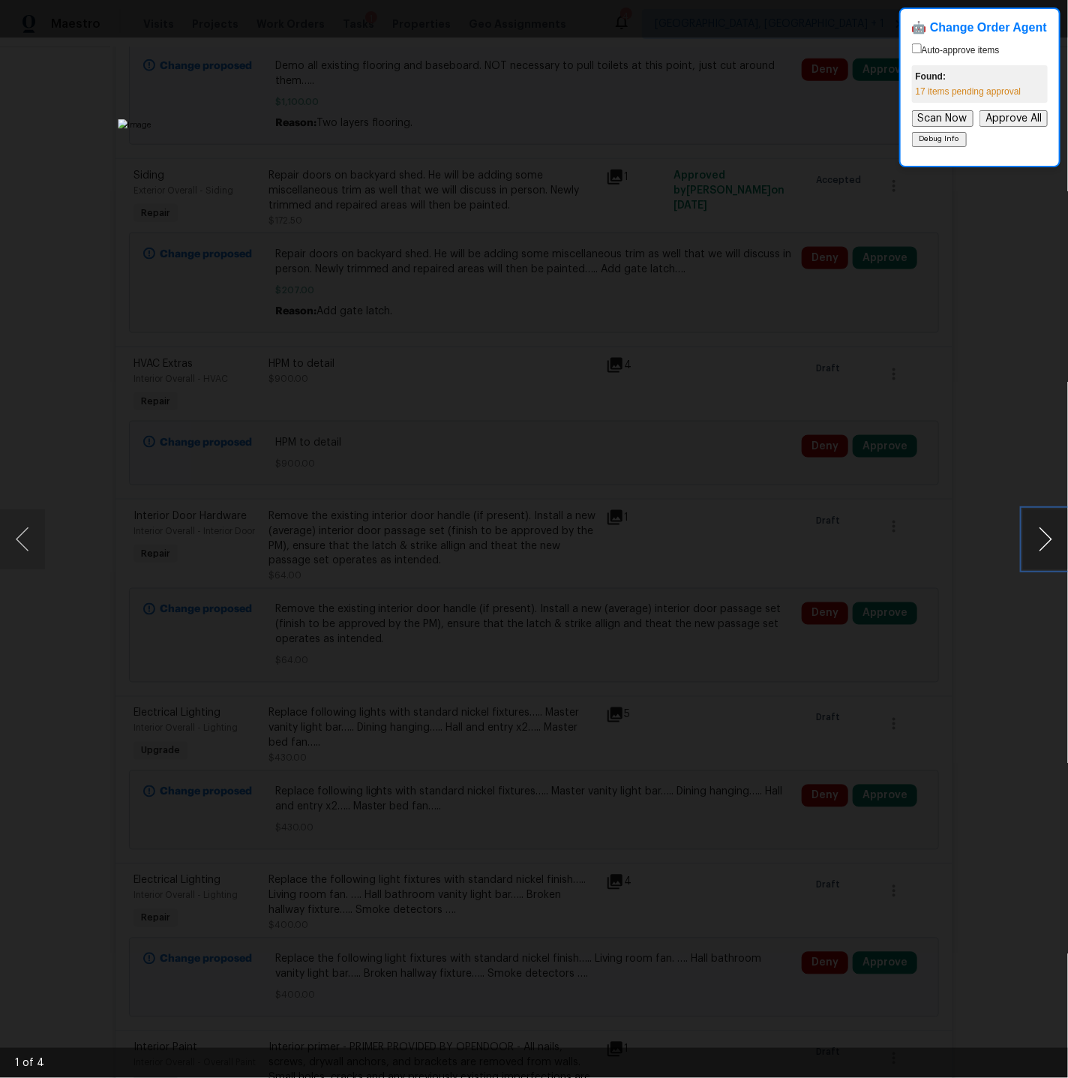
click at [1042, 540] on button "Next image" at bounding box center [1045, 539] width 45 height 60
click at [76, 172] on div "Lightbox" at bounding box center [534, 539] width 1068 height 1078
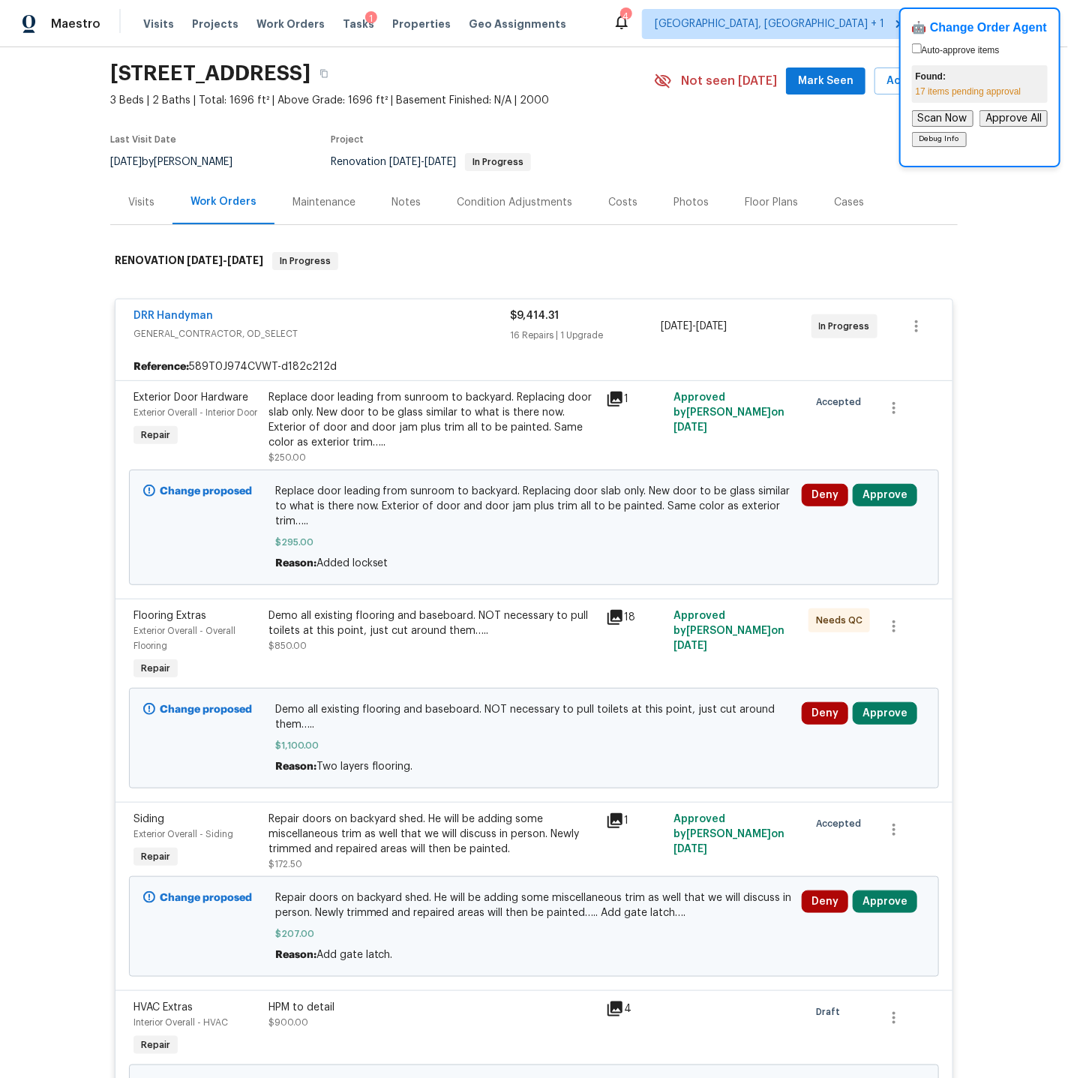
scroll to position [45, 0]
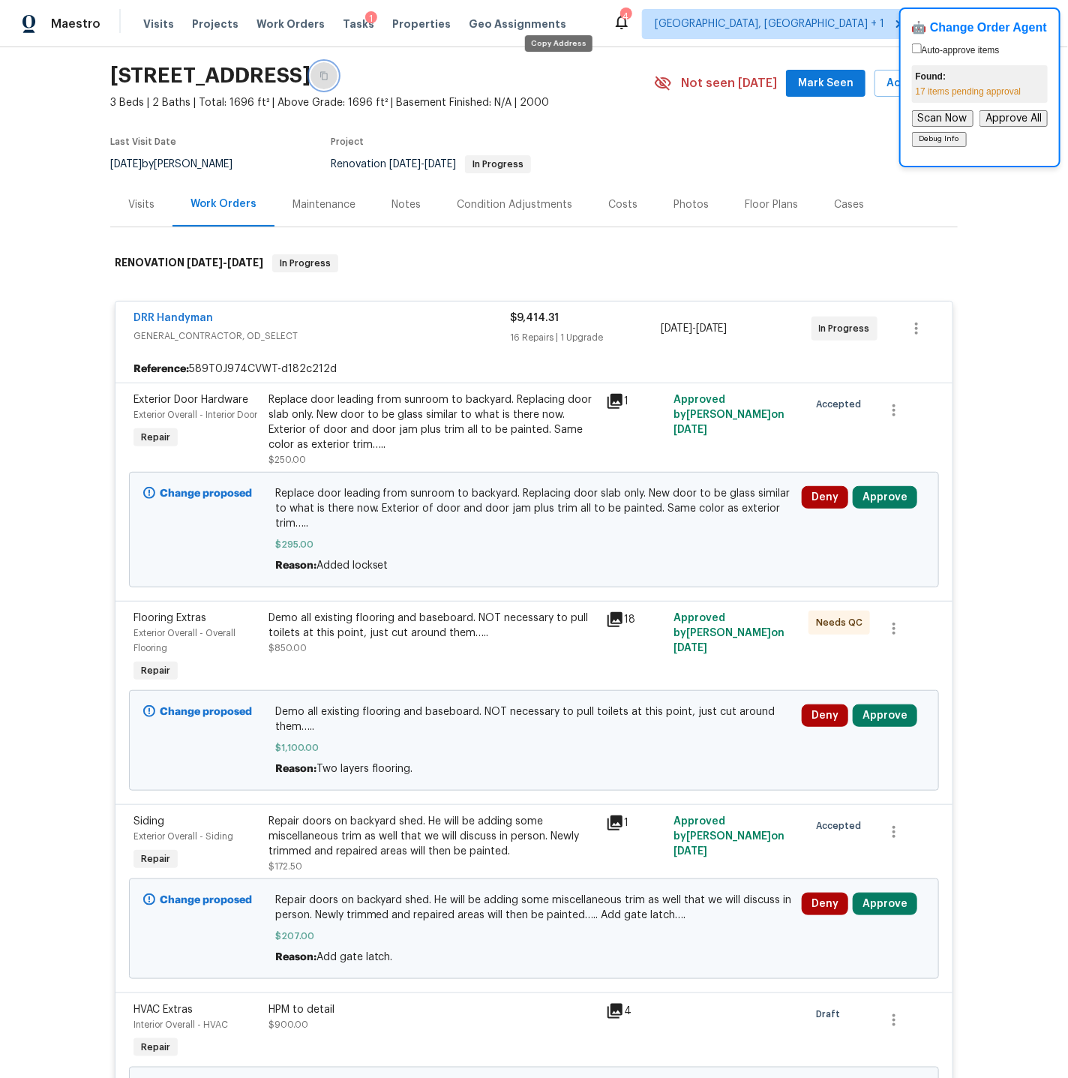
click at [328, 76] on icon "button" at bounding box center [323, 75] width 9 height 9
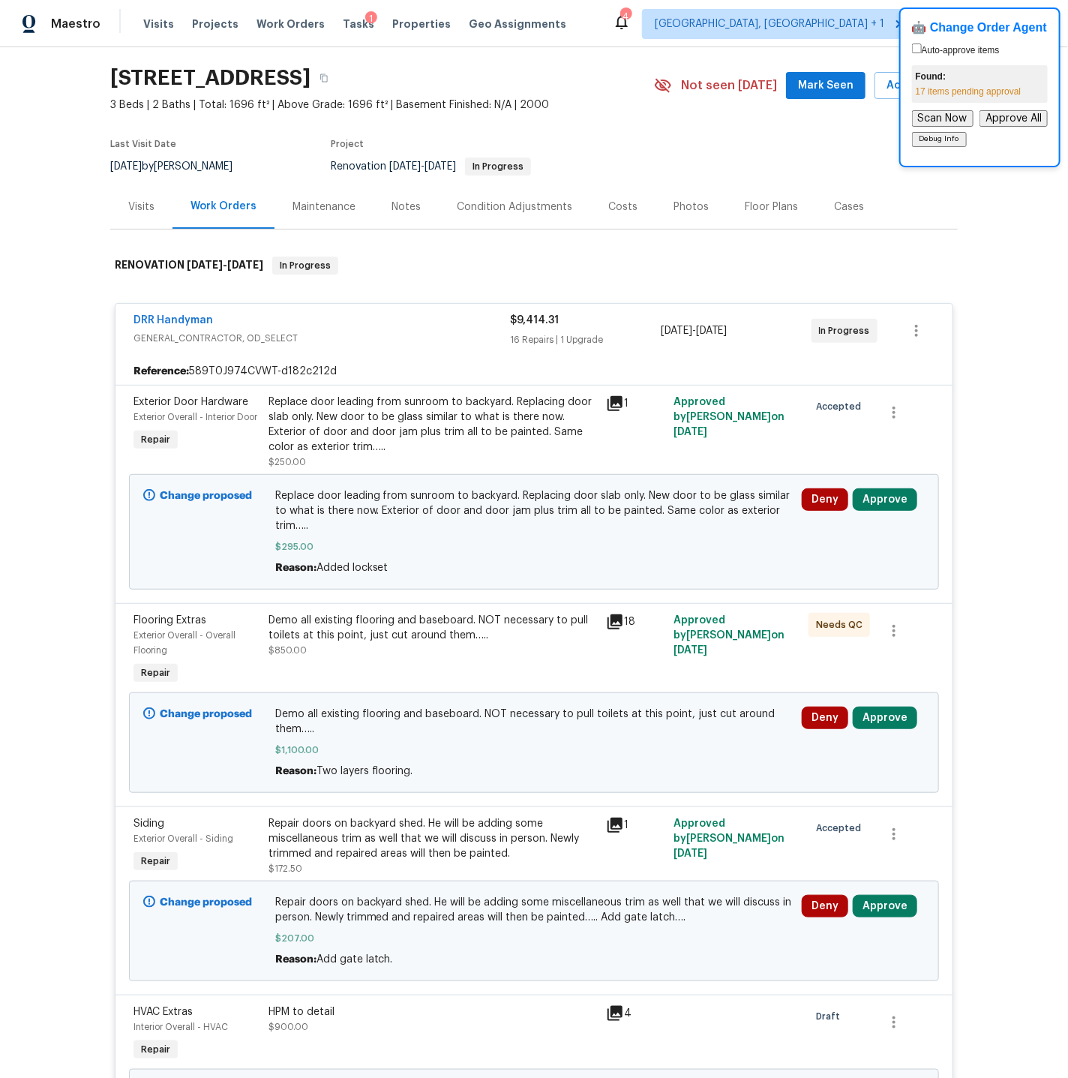
click at [616, 623] on icon at bounding box center [614, 621] width 15 height 15
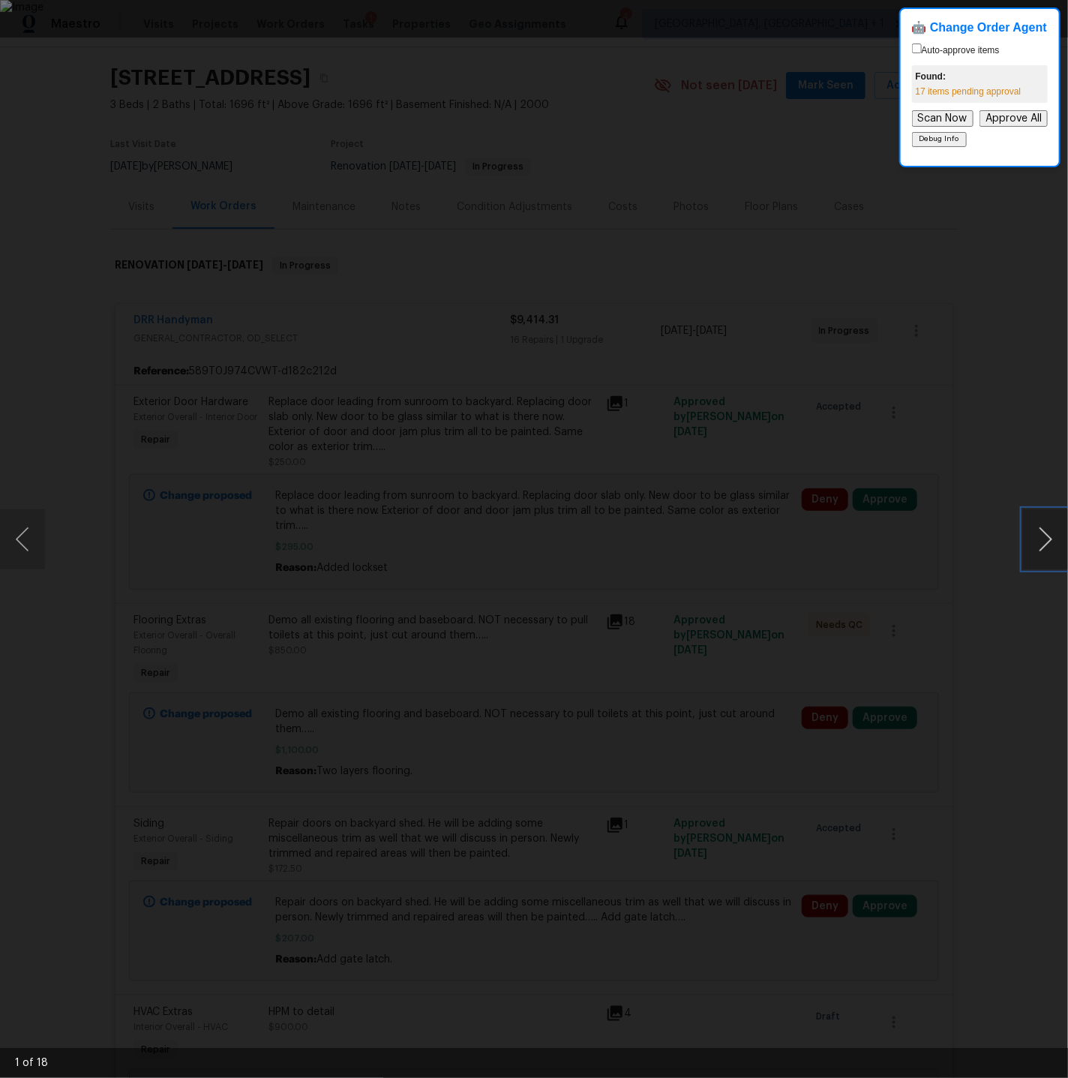
click at [1044, 539] on button "Next image" at bounding box center [1045, 539] width 45 height 60
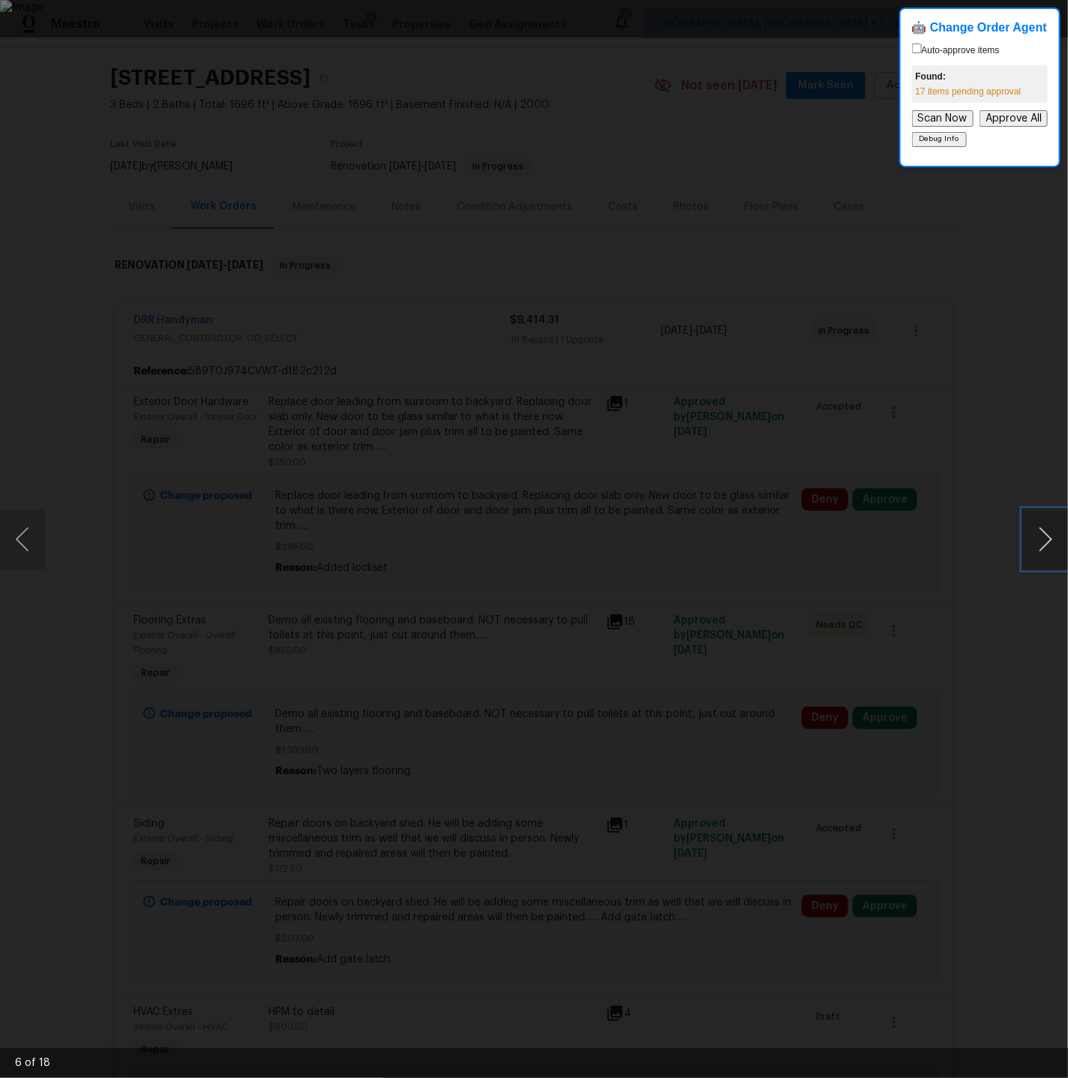
click at [1044, 539] on button "Next image" at bounding box center [1045, 539] width 45 height 60
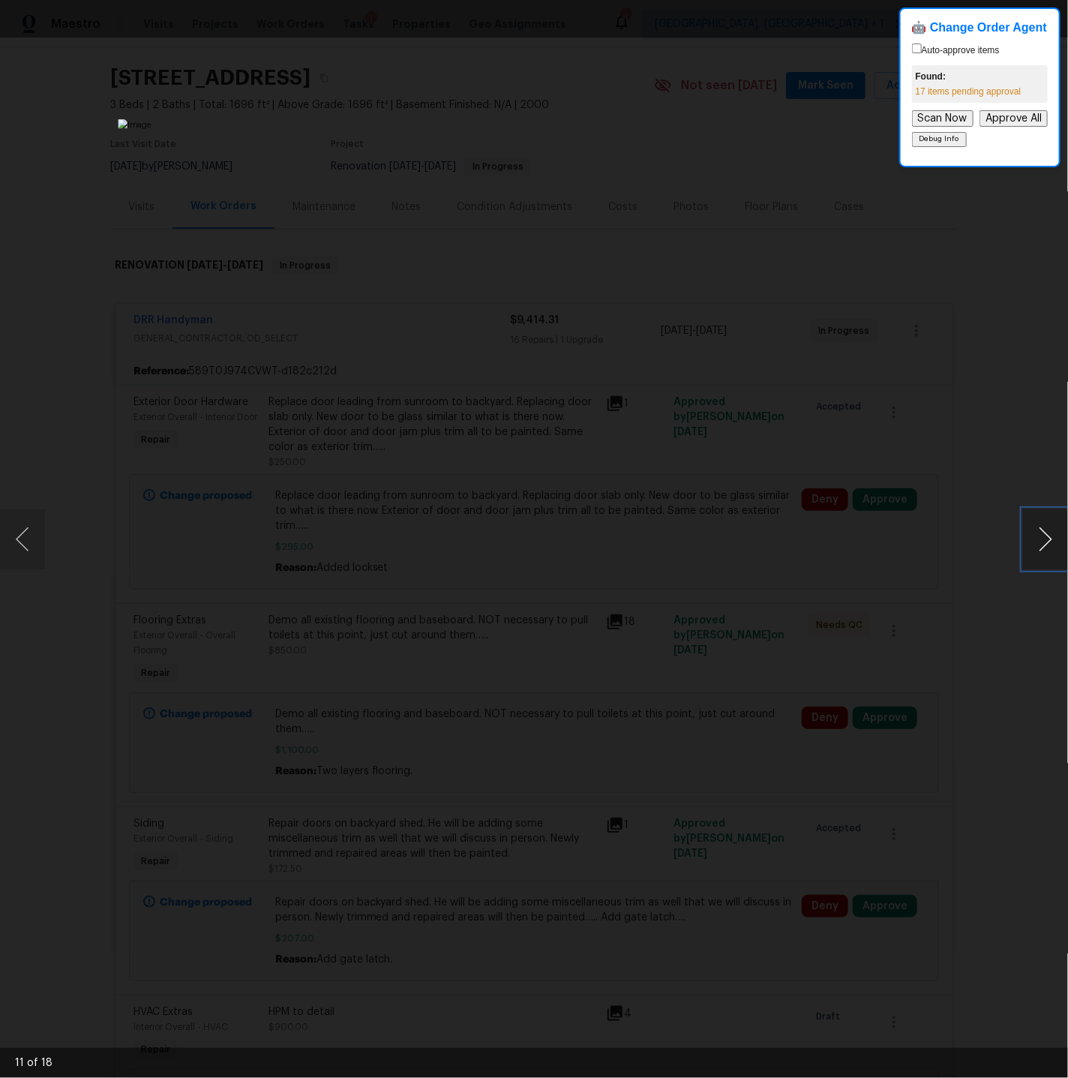
click at [1044, 539] on button "Next image" at bounding box center [1045, 539] width 45 height 60
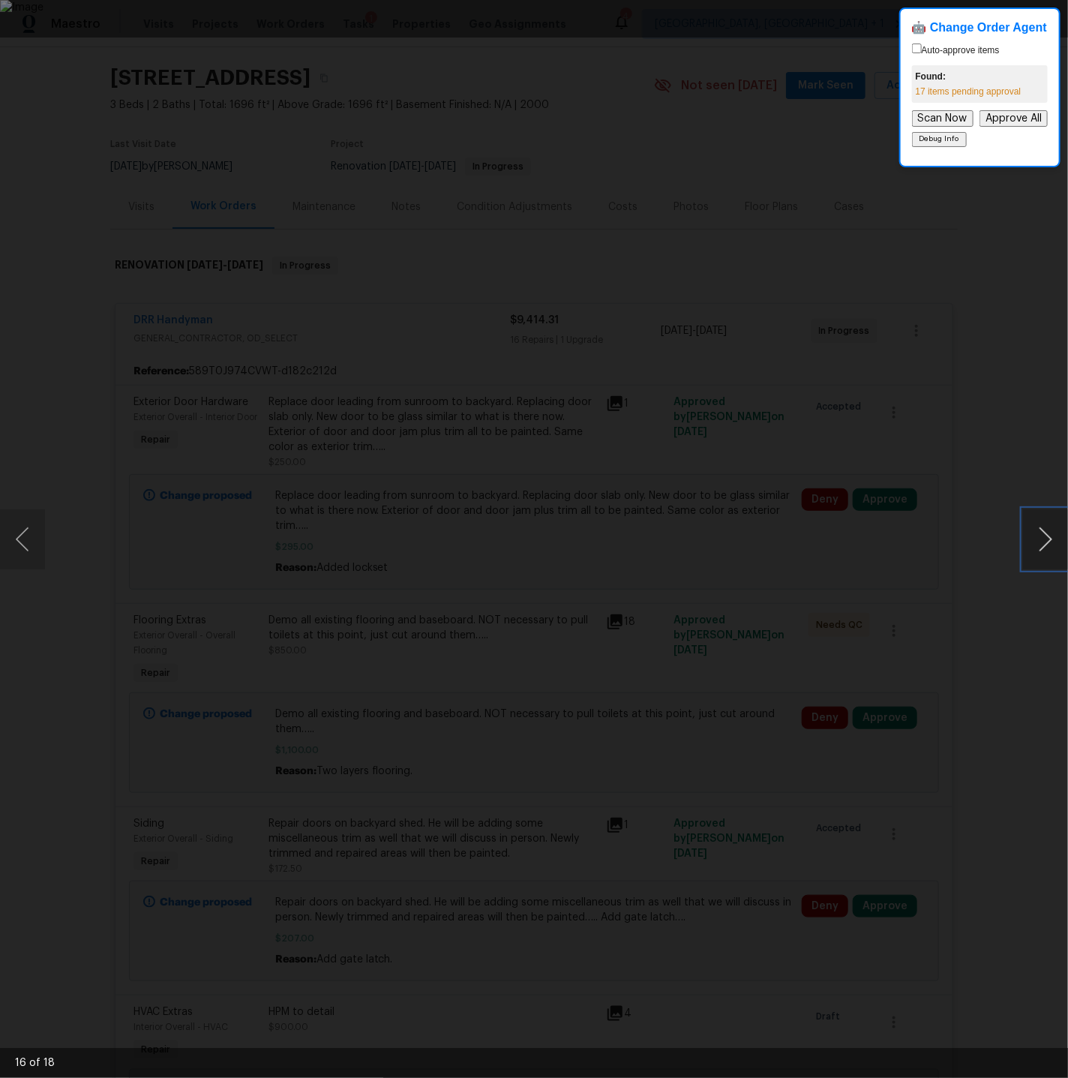
click at [1046, 538] on button "Next image" at bounding box center [1045, 539] width 45 height 60
click at [983, 263] on div "Lightbox" at bounding box center [534, 539] width 1068 height 1078
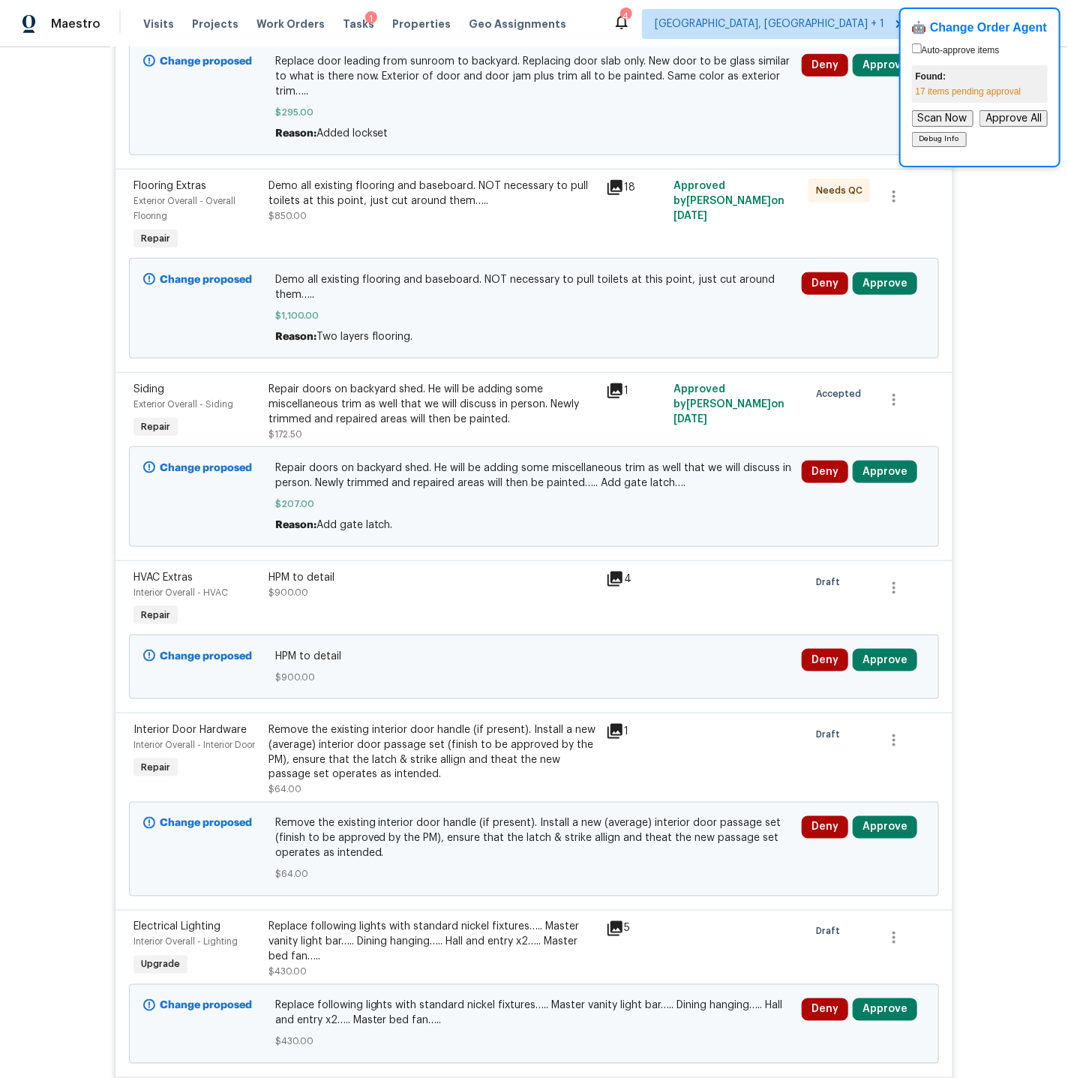
scroll to position [0, 0]
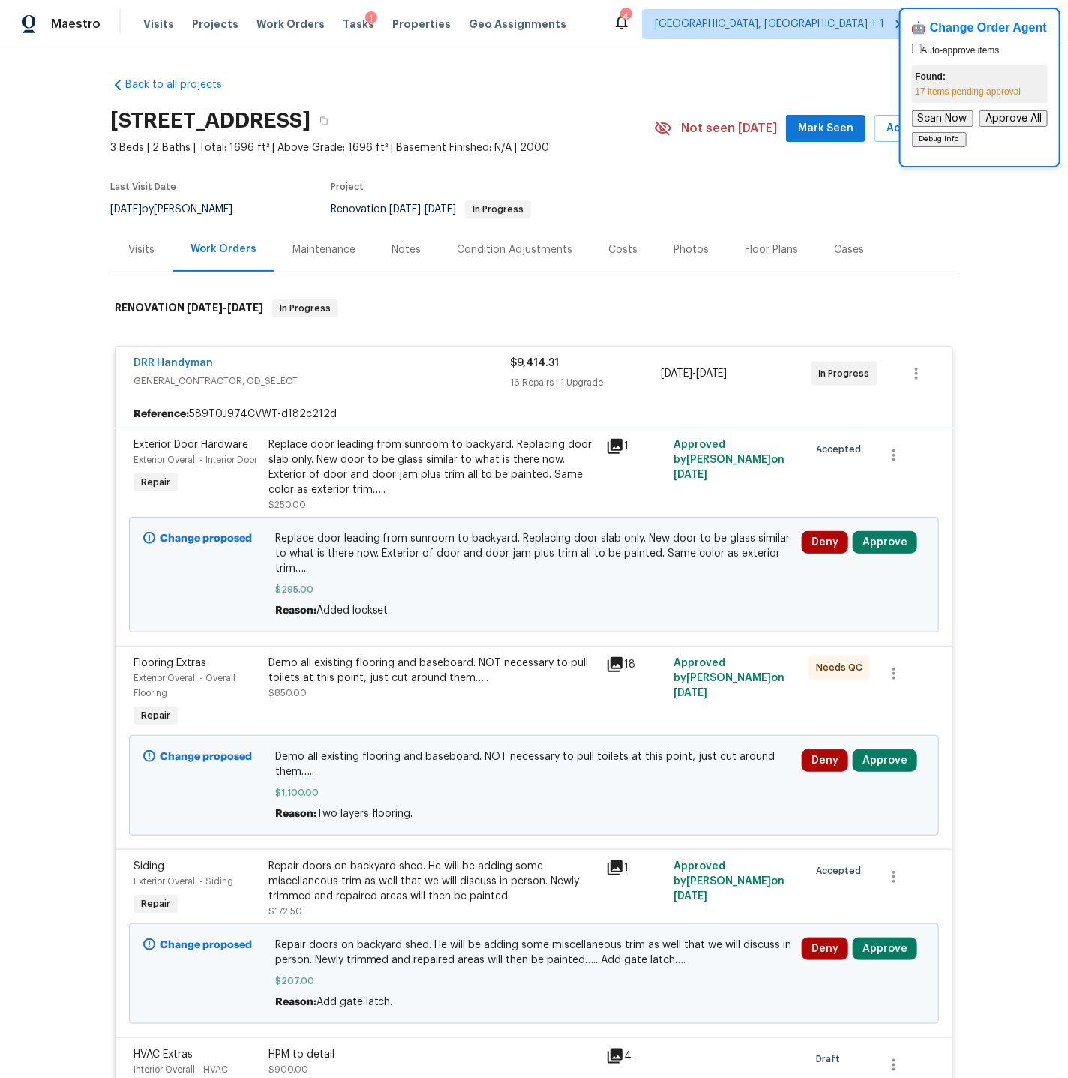
click at [376, 367] on div "DRR Handyman" at bounding box center [321, 364] width 376 height 18
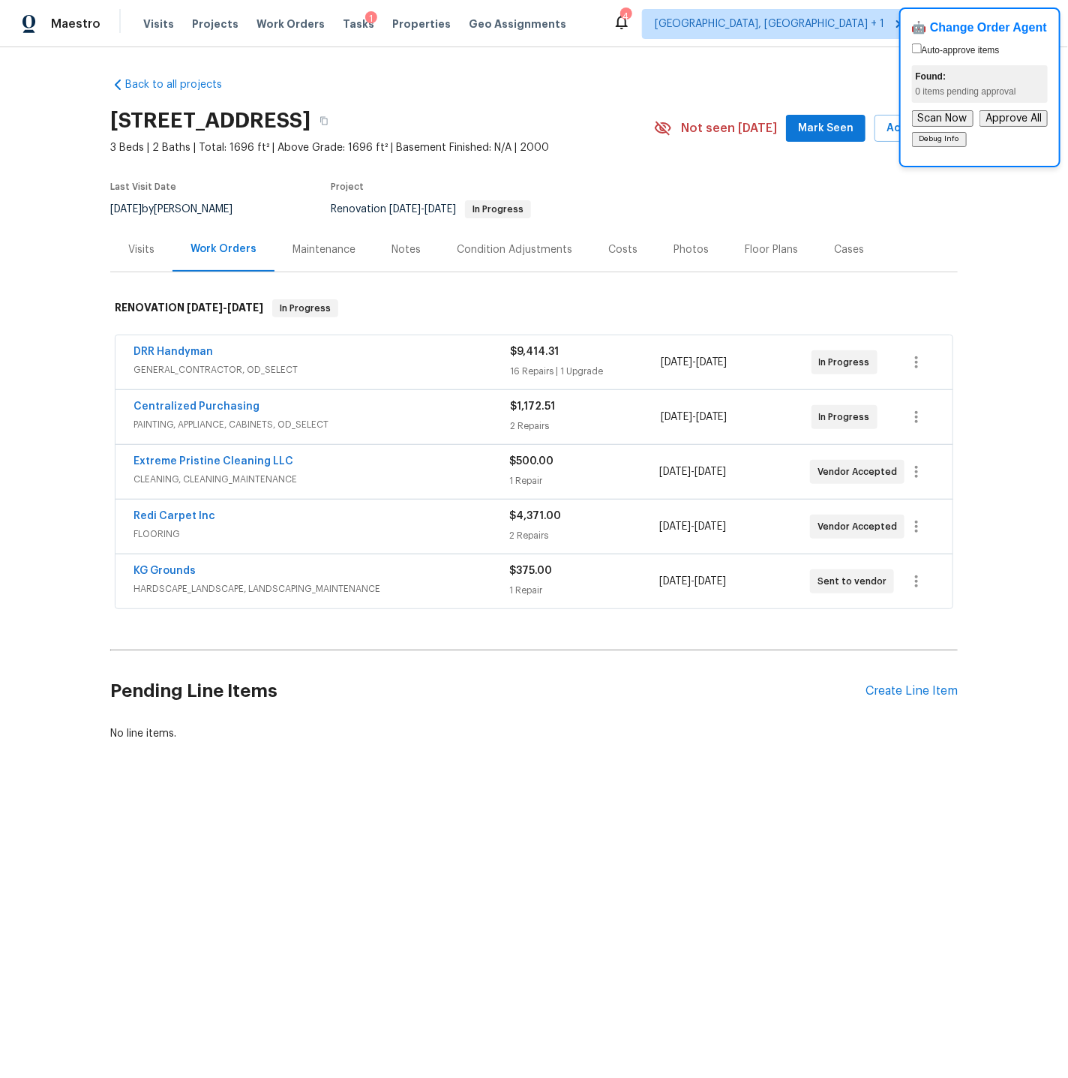
click at [376, 367] on span "GENERAL_CONTRACTOR, OD_SELECT" at bounding box center [321, 369] width 376 height 15
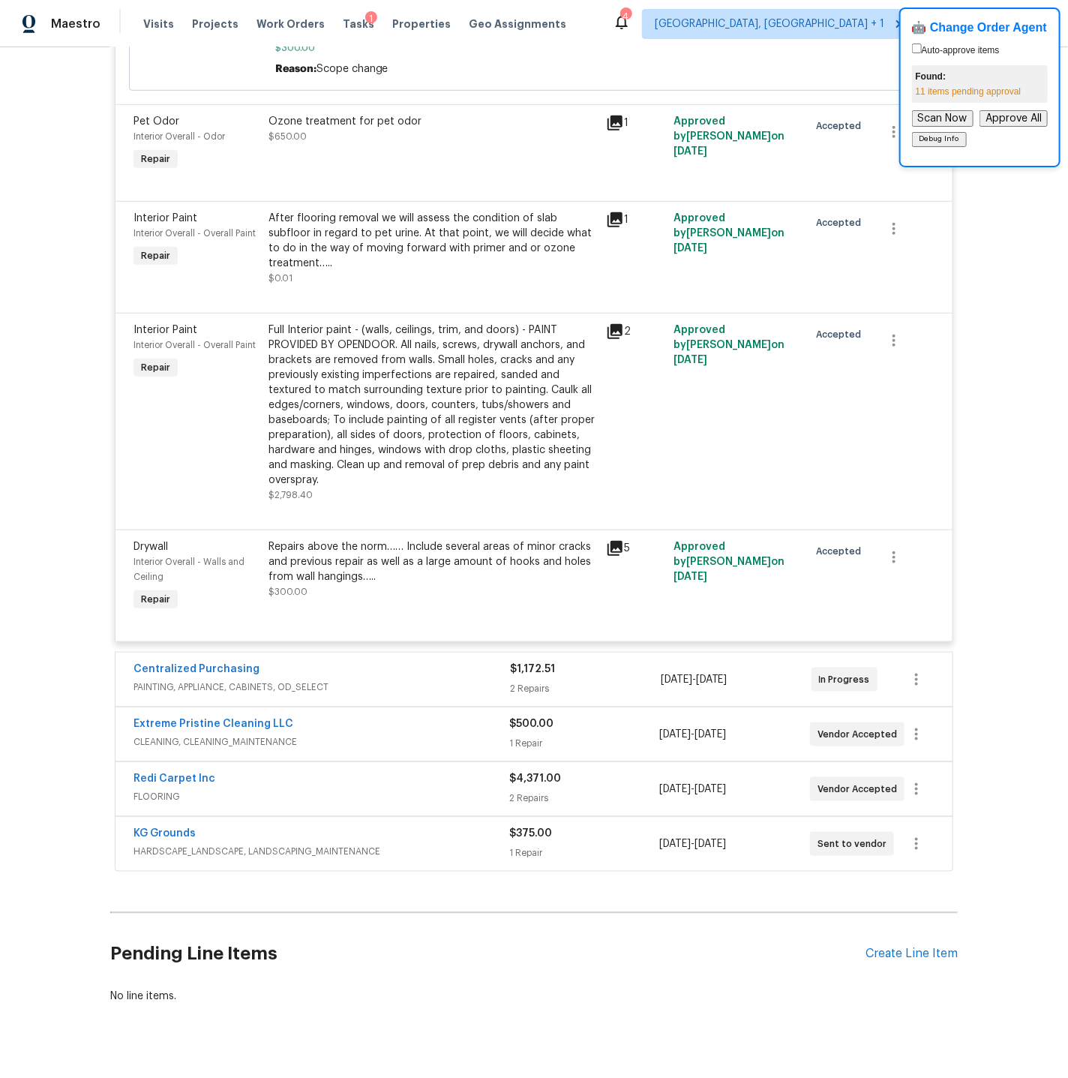
scroll to position [2826, 0]
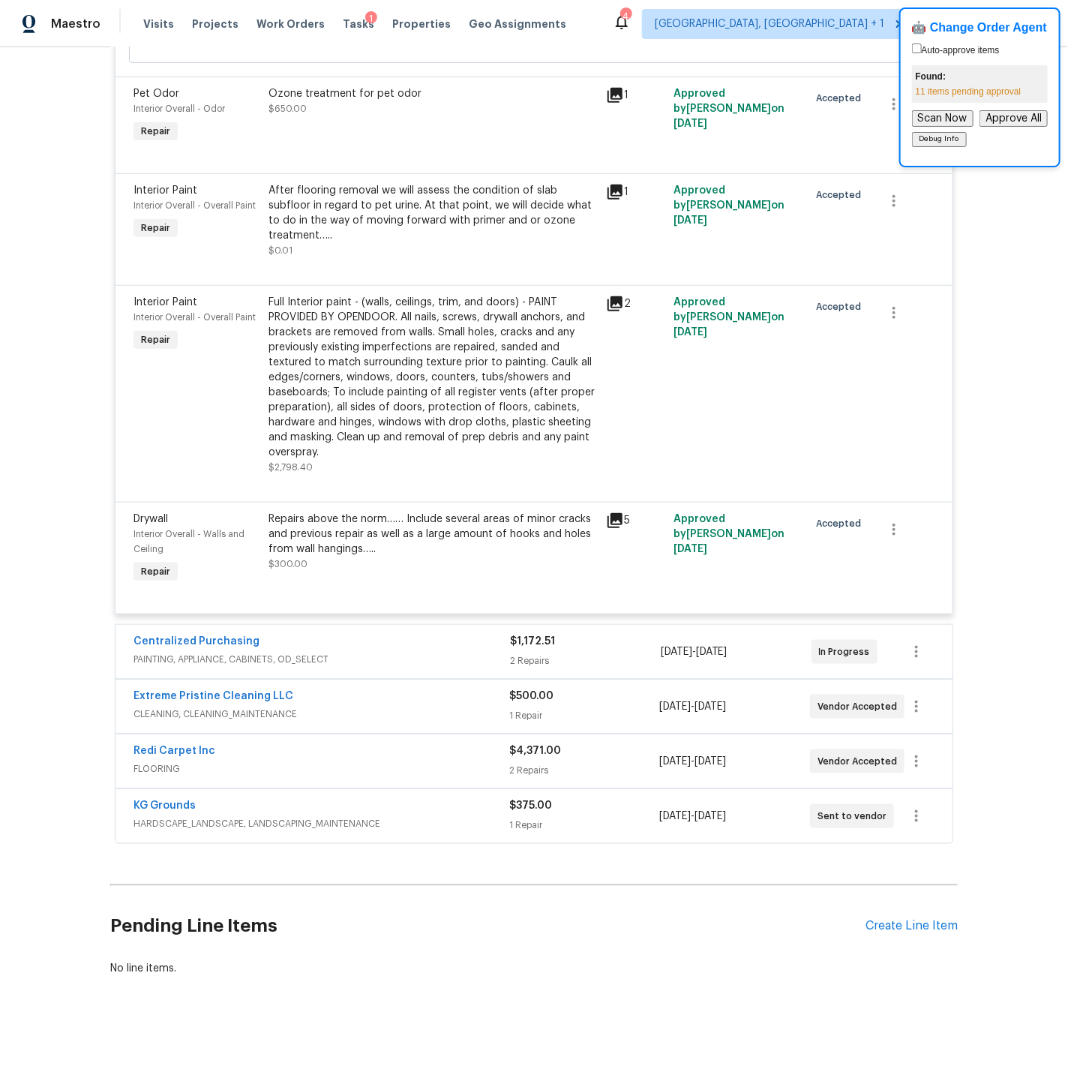
click at [388, 636] on div "Centralized Purchasing" at bounding box center [321, 643] width 376 height 18
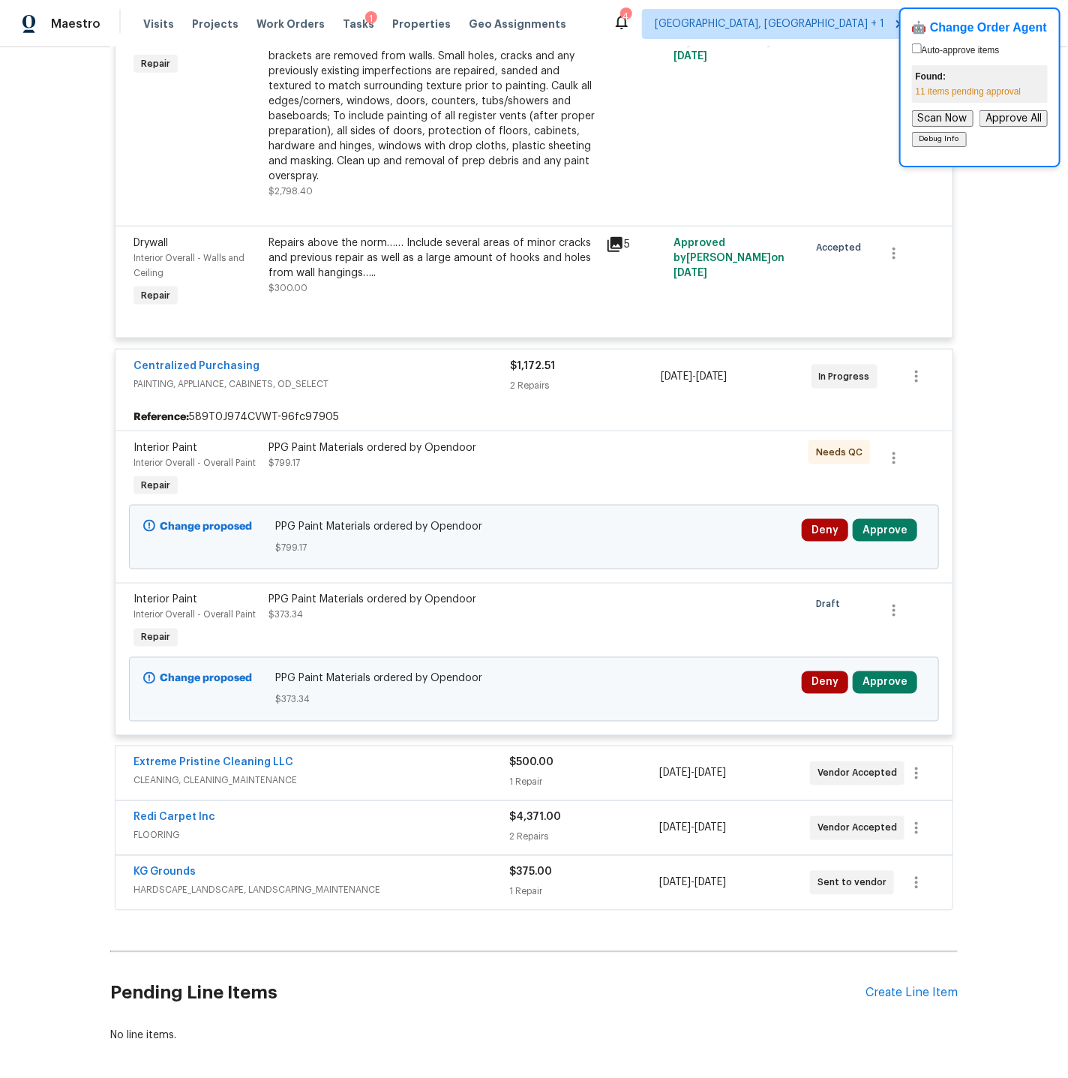
scroll to position [3122, 0]
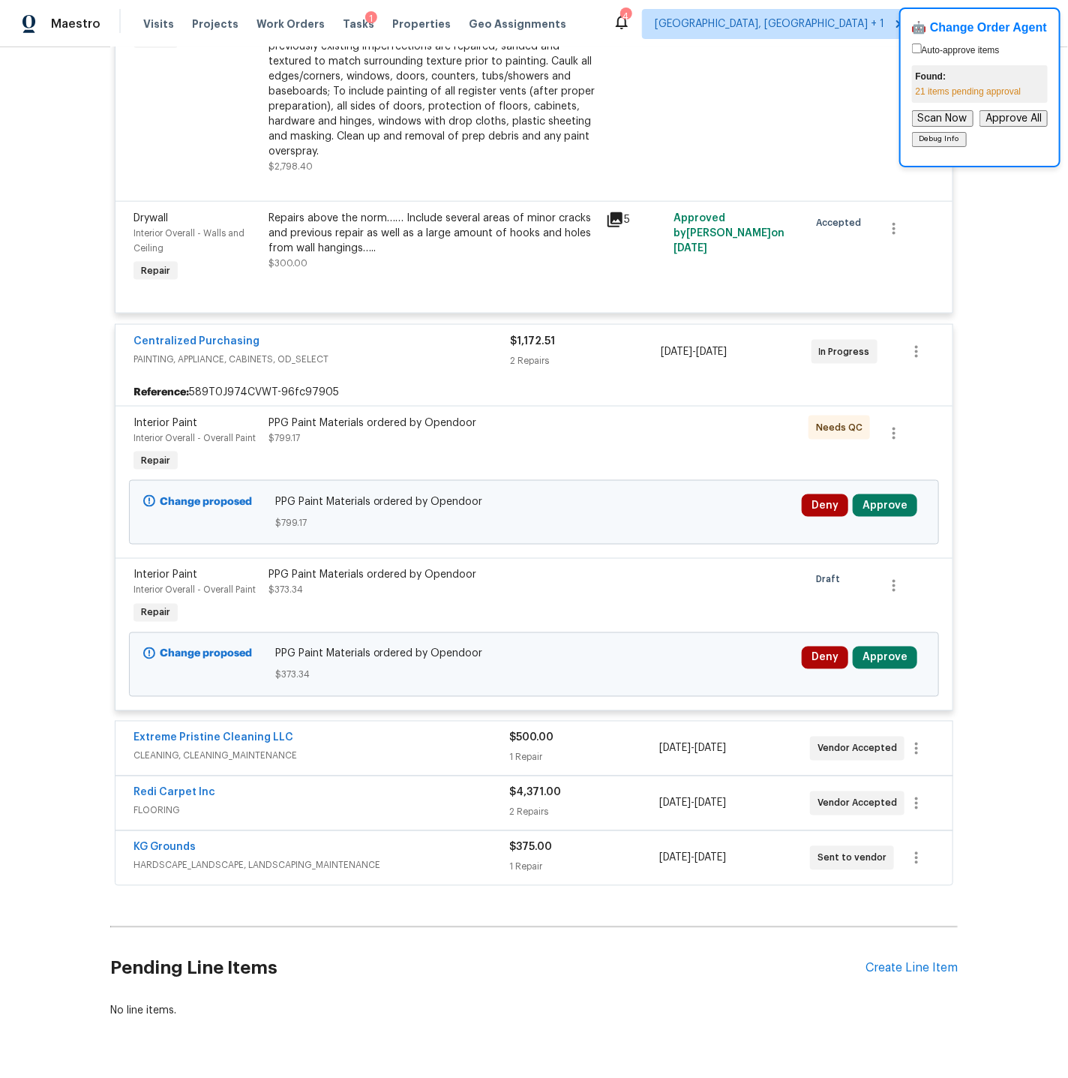
click at [381, 748] on div "Extreme Pristine Cleaning LLC" at bounding box center [321, 739] width 376 height 18
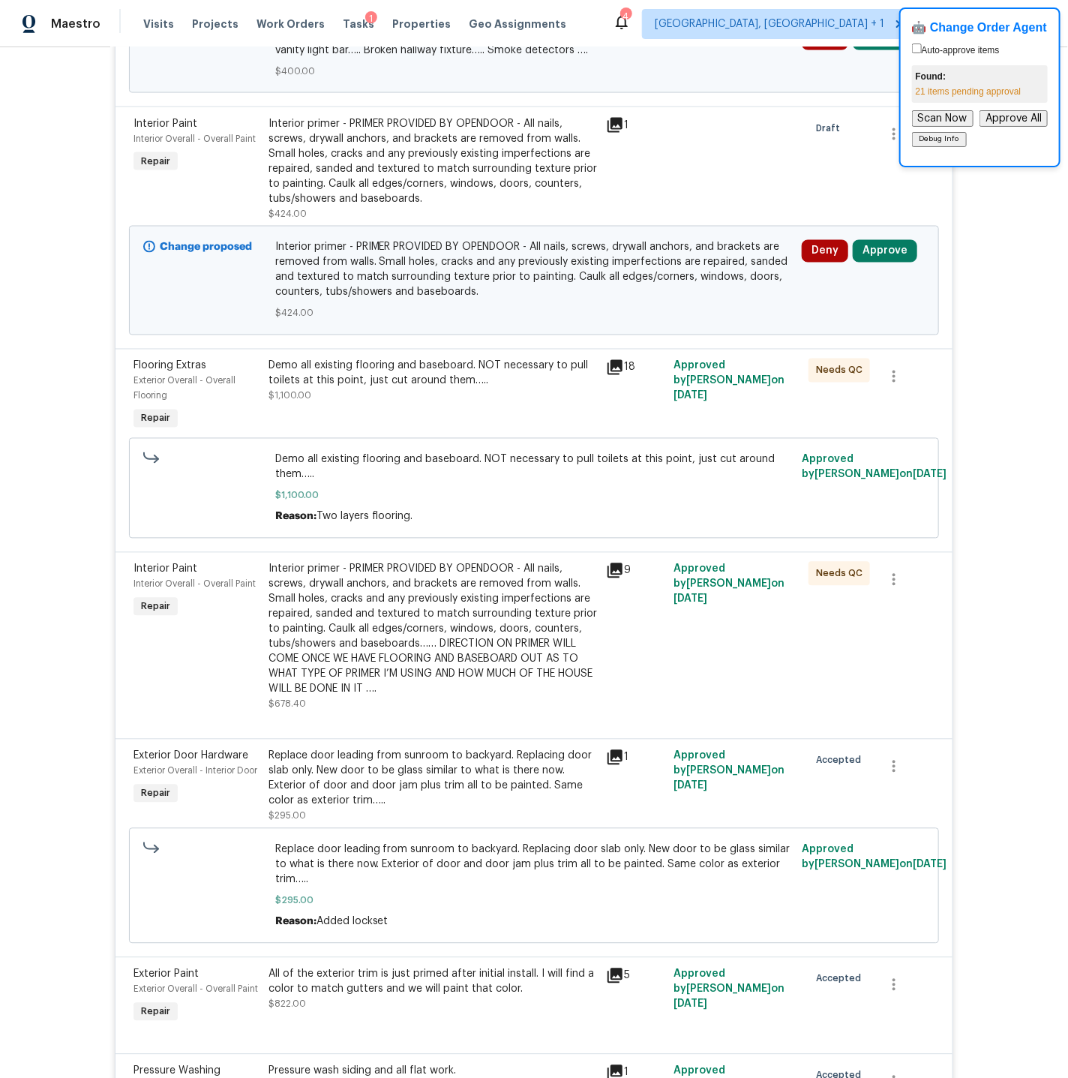
scroll to position [0, 0]
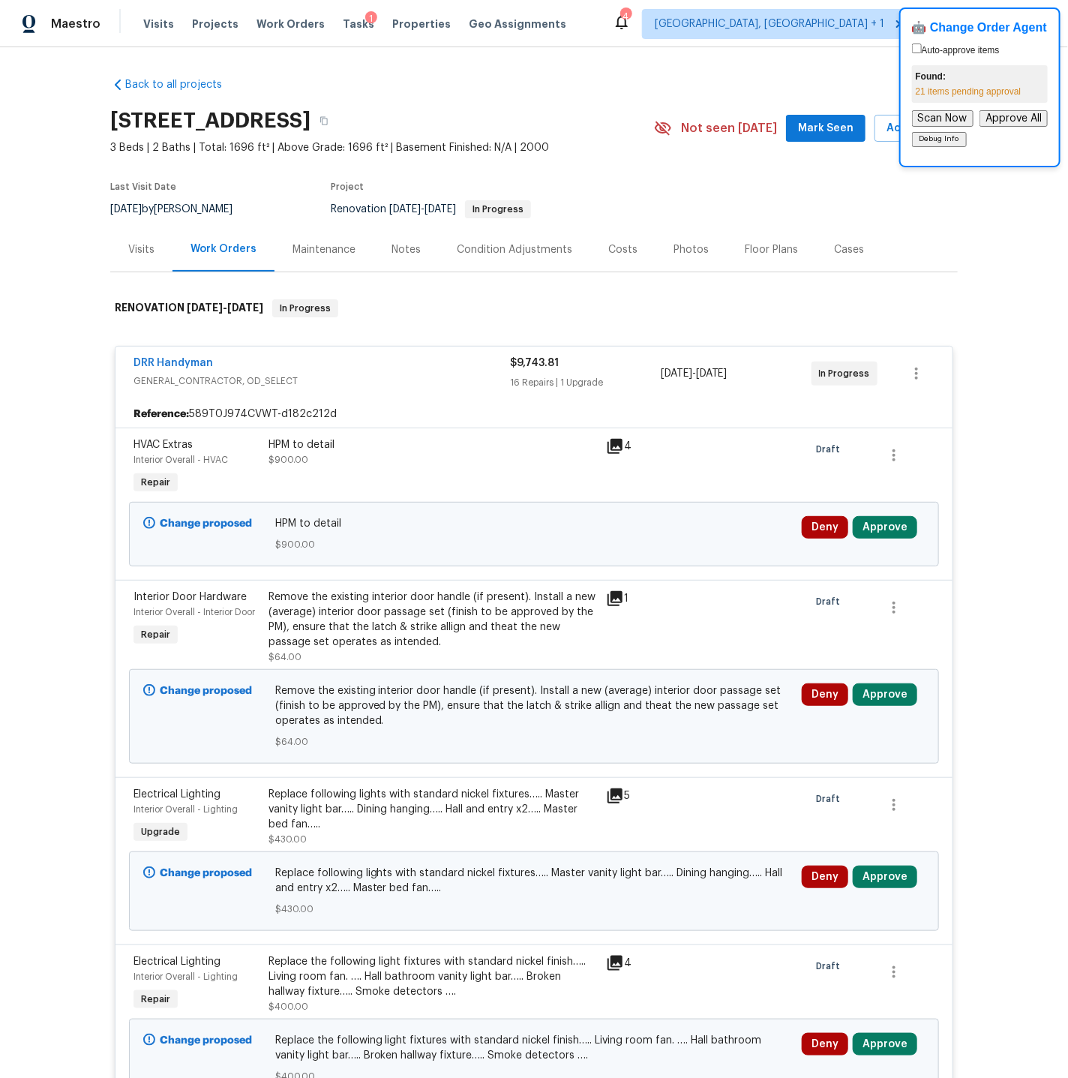
click at [402, 247] on div "Notes" at bounding box center [405, 249] width 29 height 15
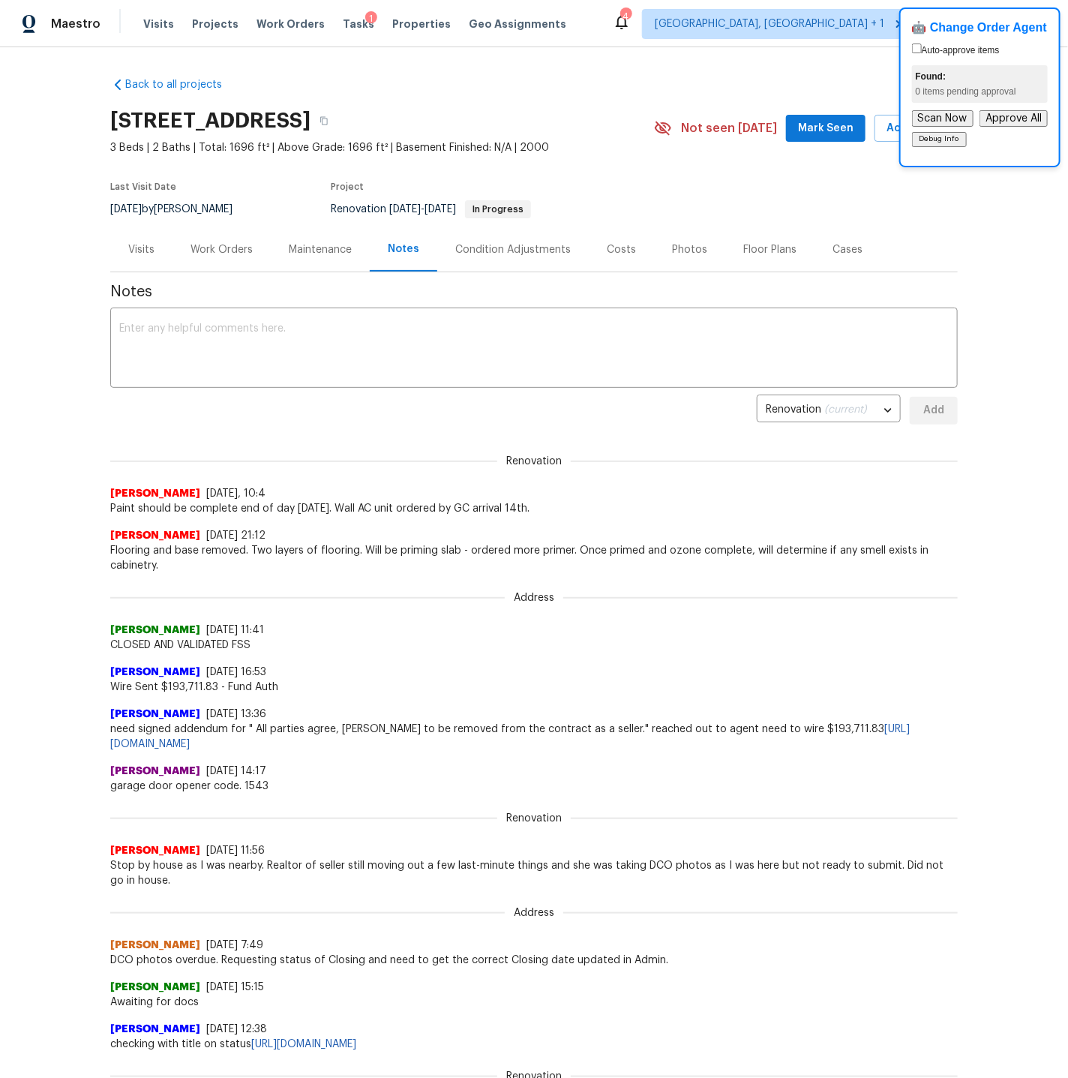
click at [232, 250] on div "Work Orders" at bounding box center [221, 249] width 62 height 15
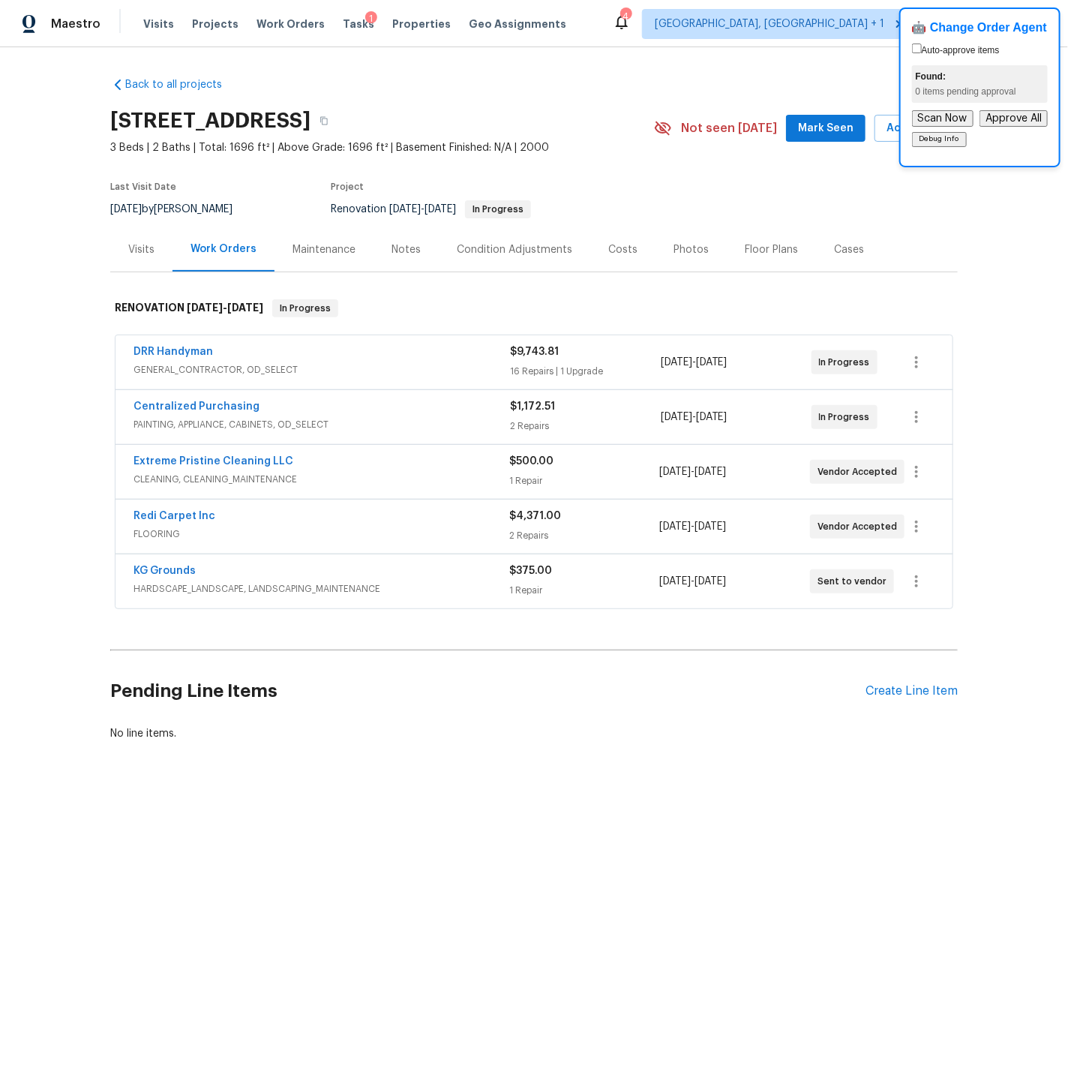
click at [415, 584] on span "HARDSCAPE_LANDSCAPE, LANDSCAPING_MAINTENANCE" at bounding box center [321, 588] width 376 height 15
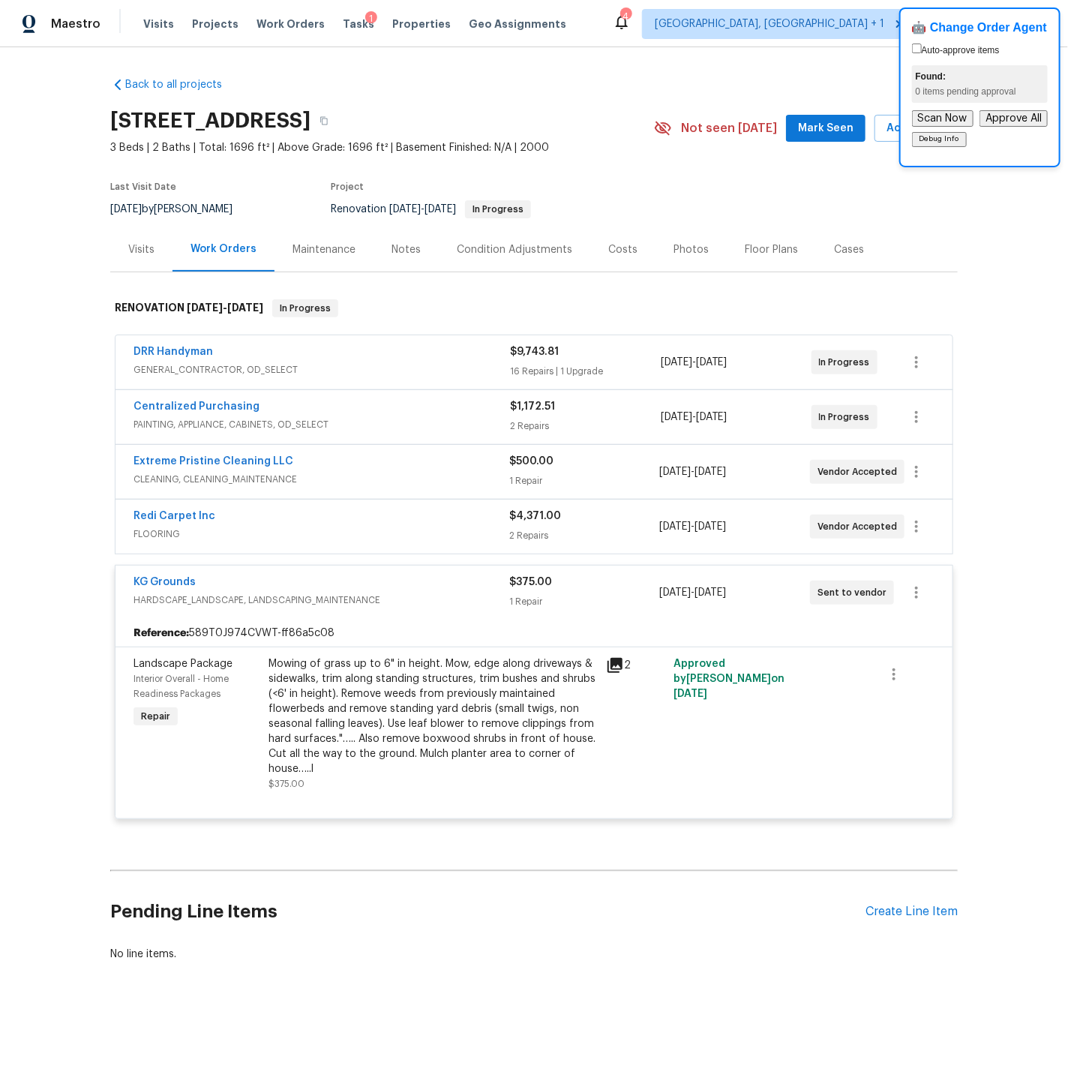
click at [415, 584] on div "KG Grounds" at bounding box center [321, 583] width 376 height 18
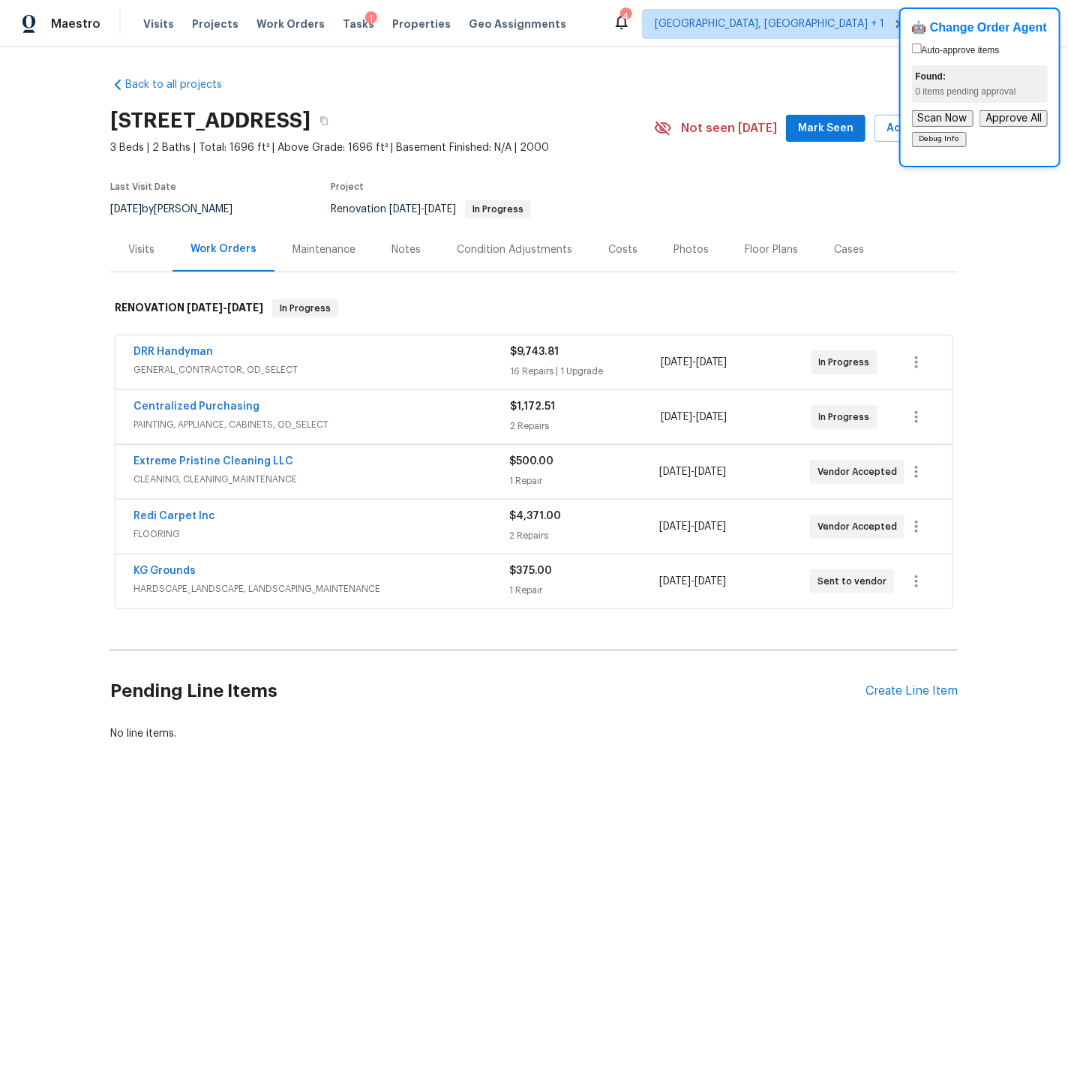
click at [390, 527] on span "FLOORING" at bounding box center [321, 533] width 376 height 15
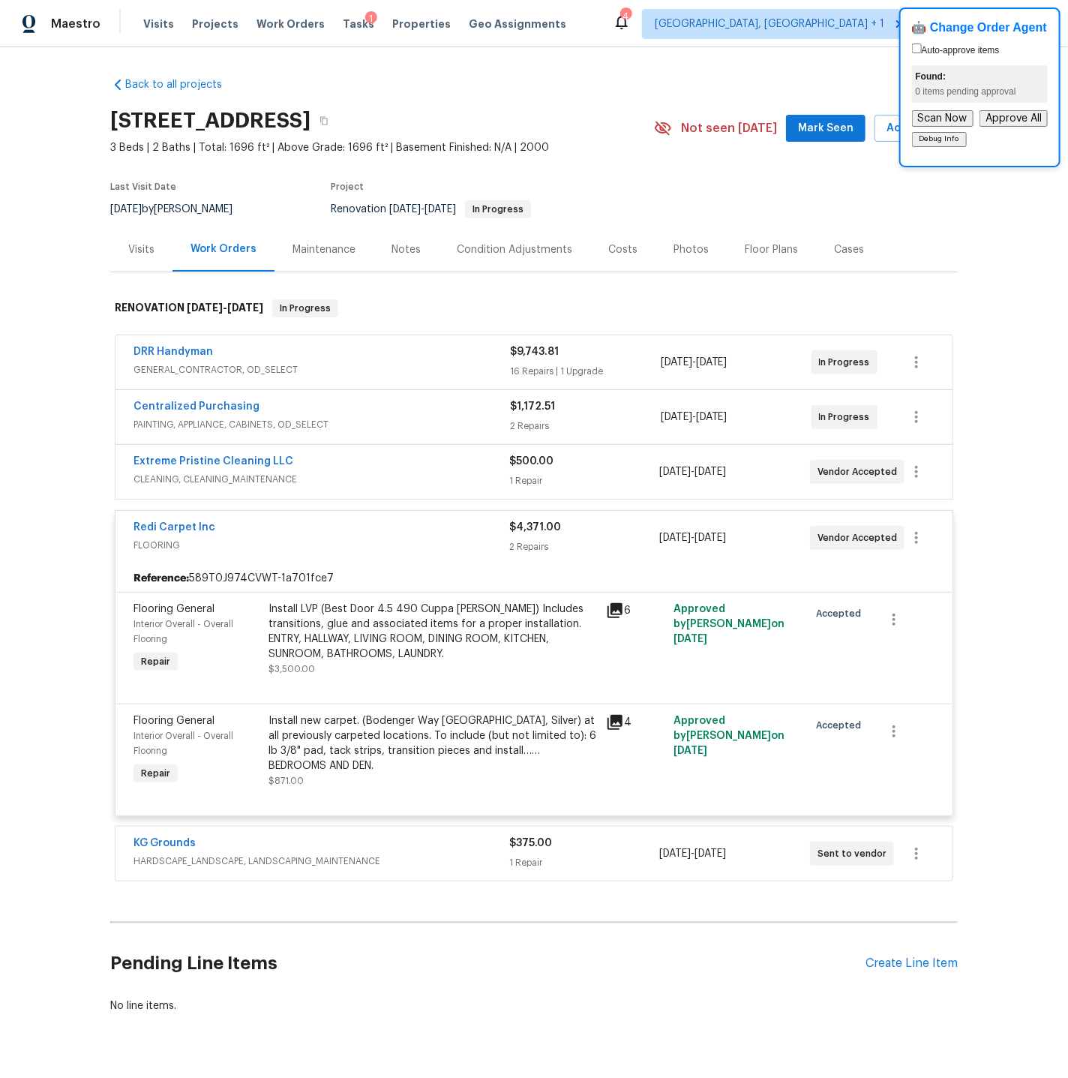
click at [391, 529] on div "Redi Carpet Inc" at bounding box center [321, 529] width 376 height 18
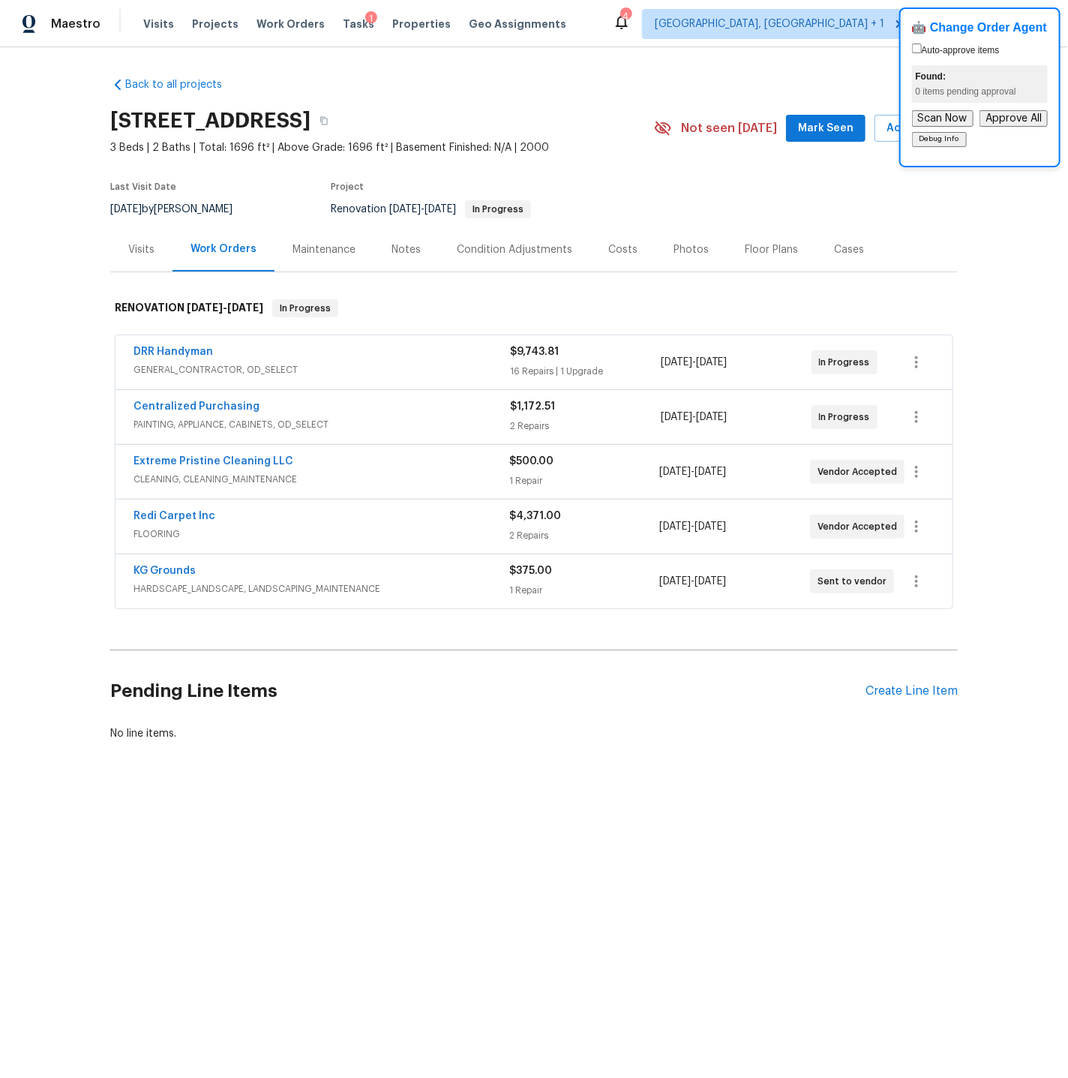
click at [386, 463] on div "Extreme Pristine Cleaning LLC" at bounding box center [321, 463] width 376 height 18
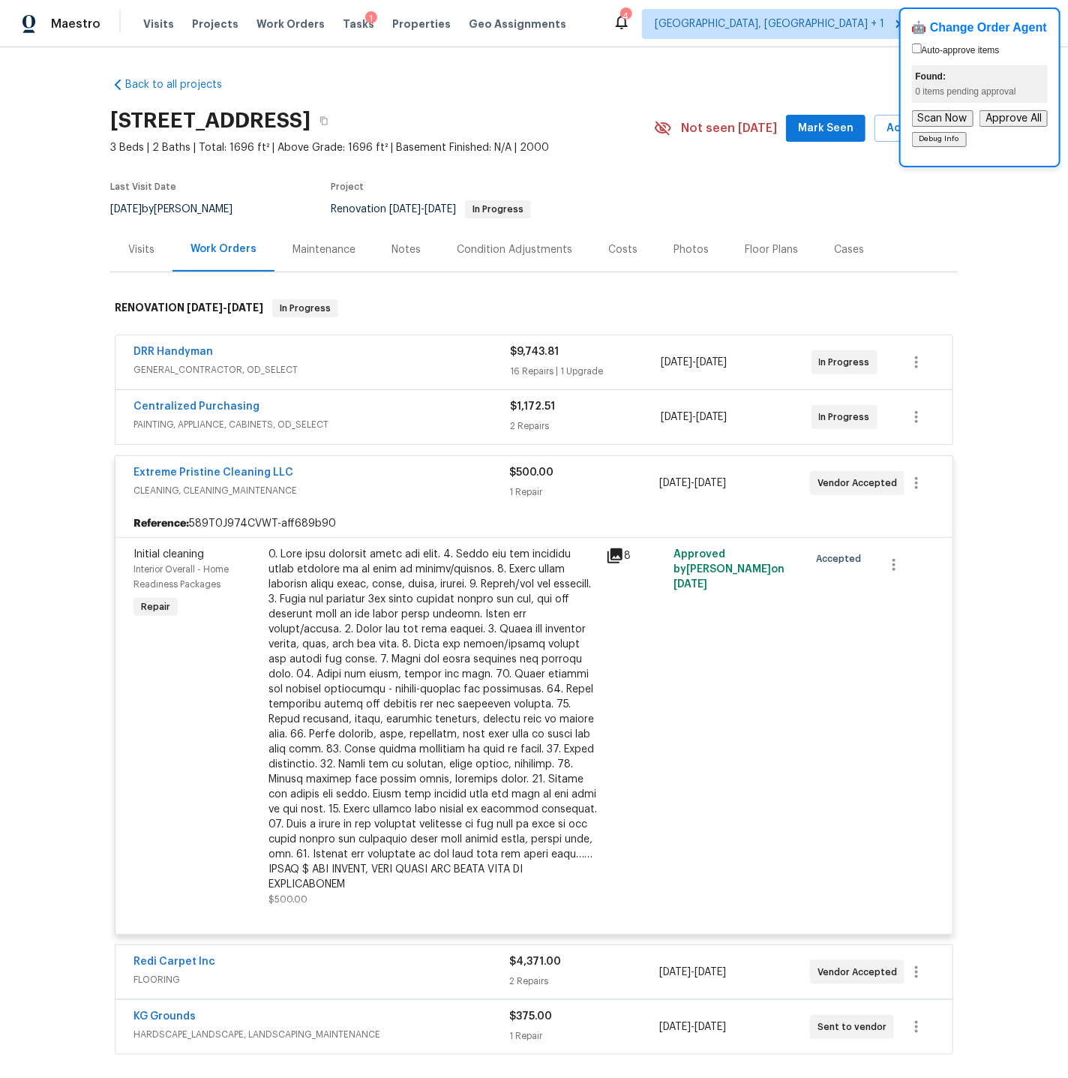
click at [387, 476] on div "Extreme Pristine Cleaning LLC" at bounding box center [321, 474] width 376 height 18
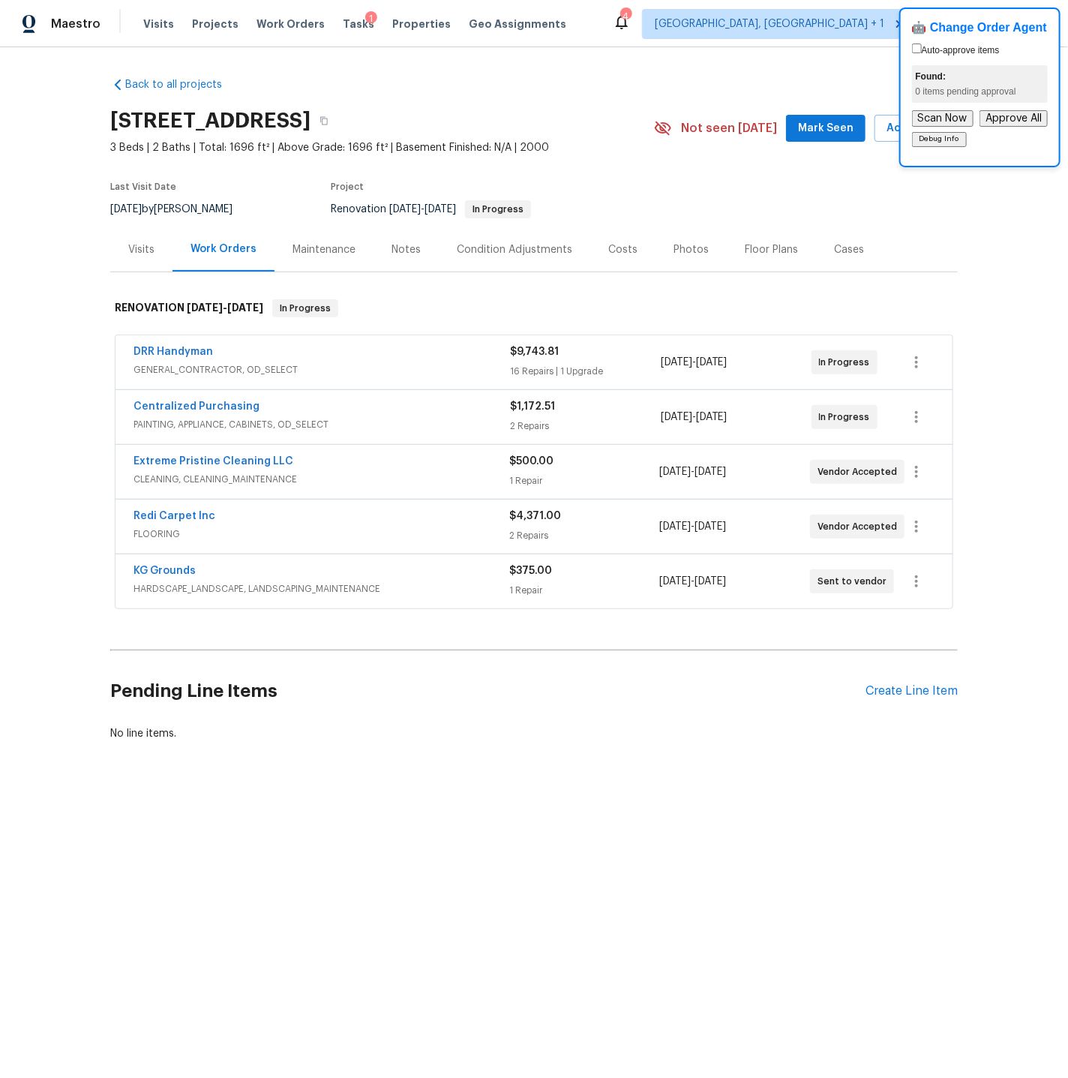
click at [385, 420] on span "PAINTING, APPLIANCE, CABINETS, OD_SELECT" at bounding box center [321, 424] width 376 height 15
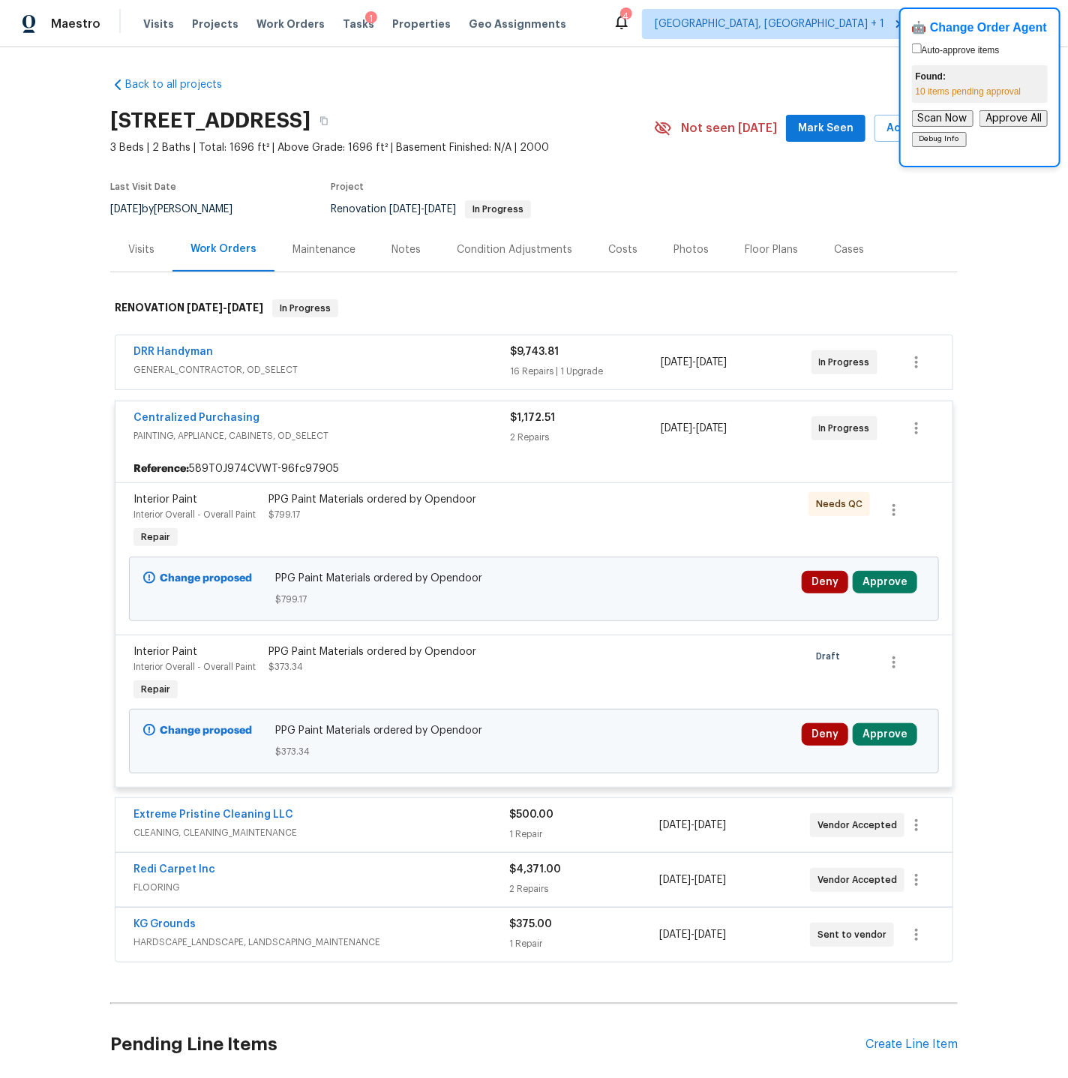
click at [379, 359] on div "DRR Handyman" at bounding box center [321, 353] width 376 height 18
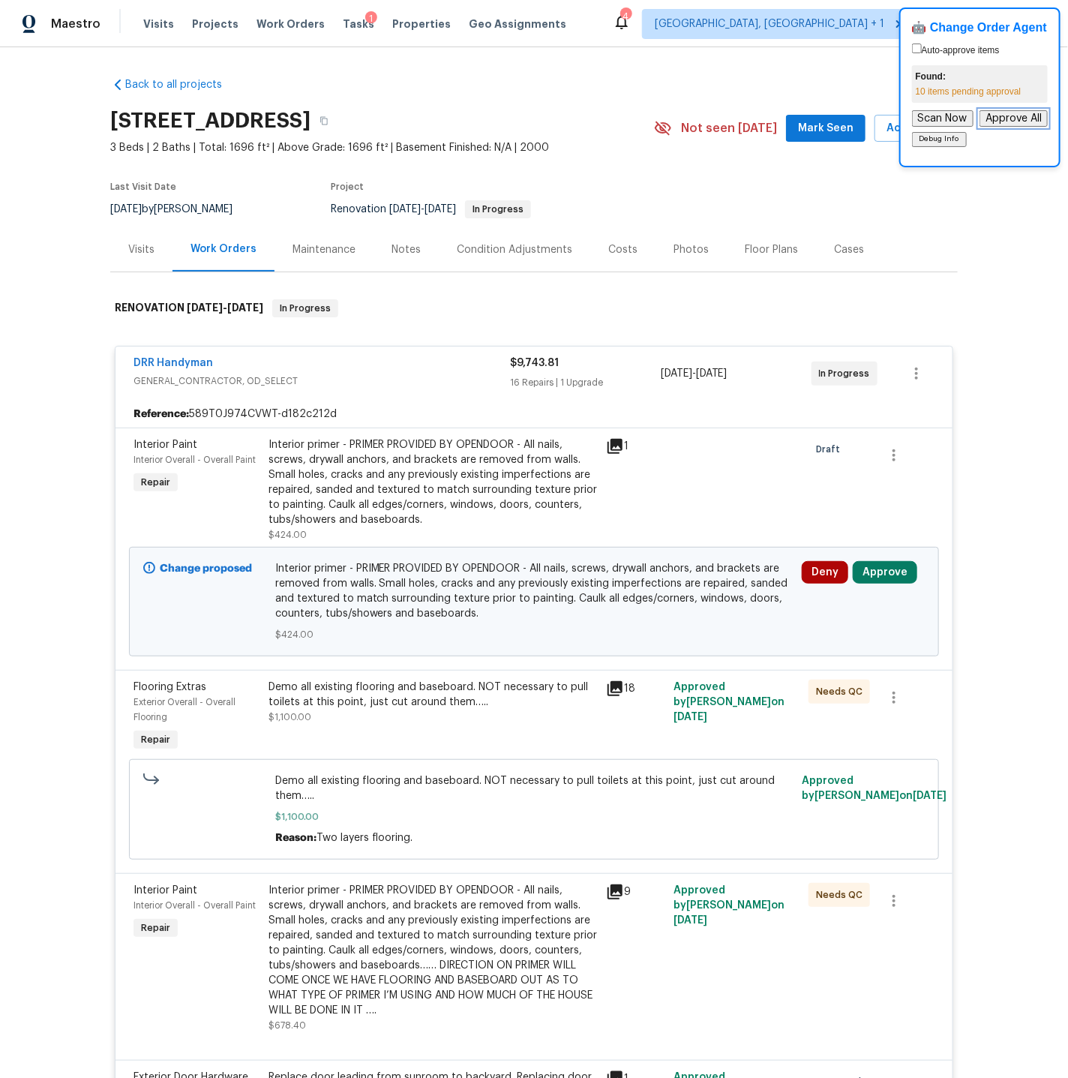
click at [999, 118] on button "Approve All" at bounding box center [1013, 118] width 68 height 16
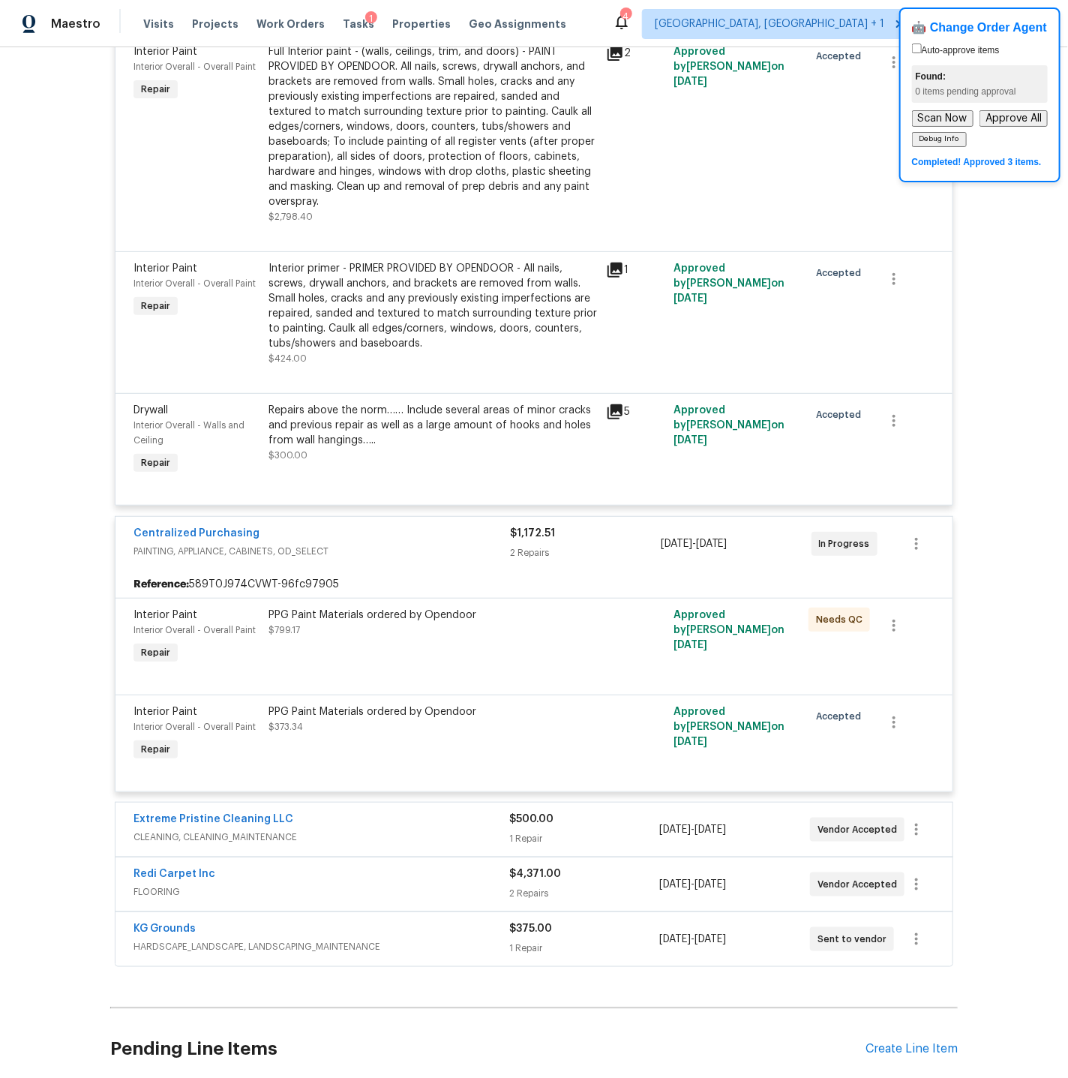
scroll to position [2676, 0]
